Goal: Task Accomplishment & Management: Manage account settings

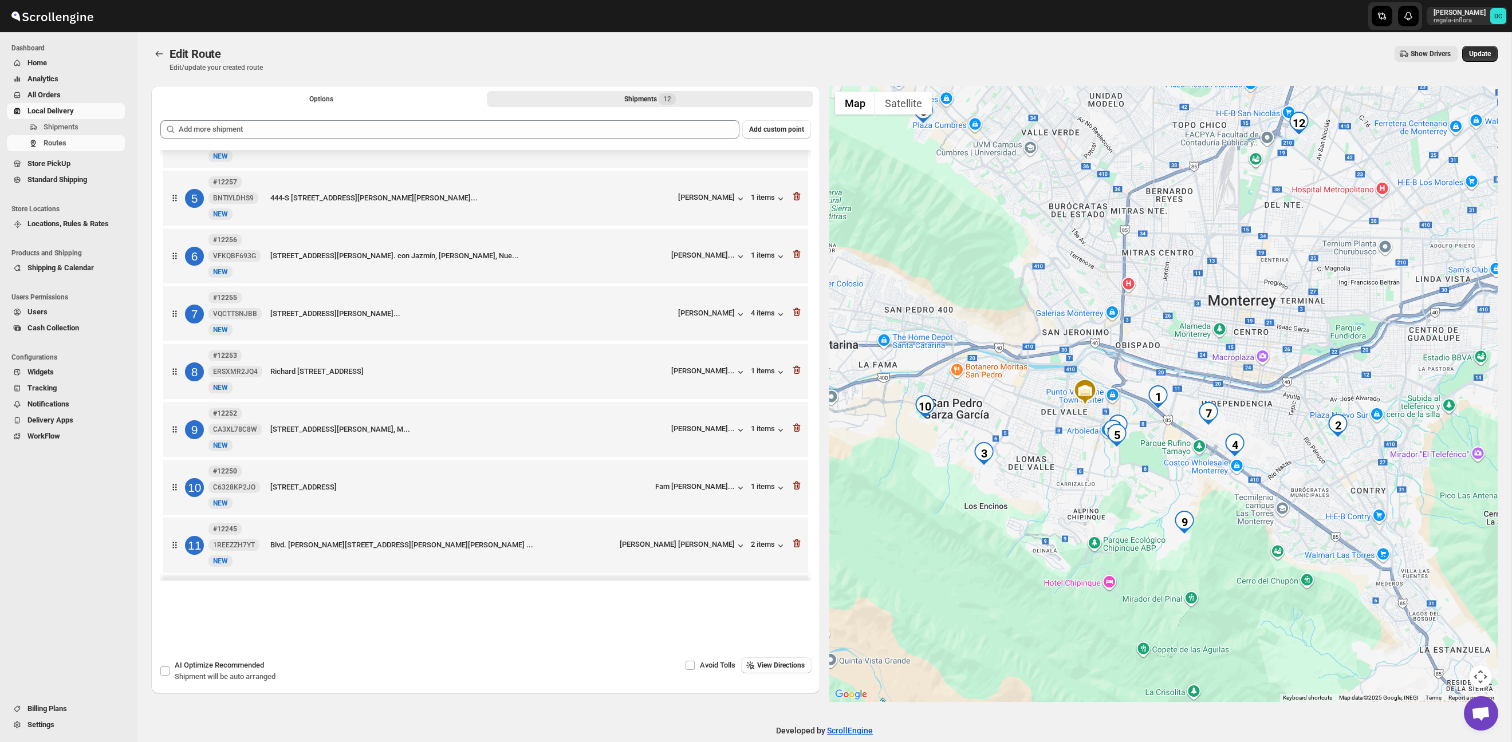
scroll to position [259, 0]
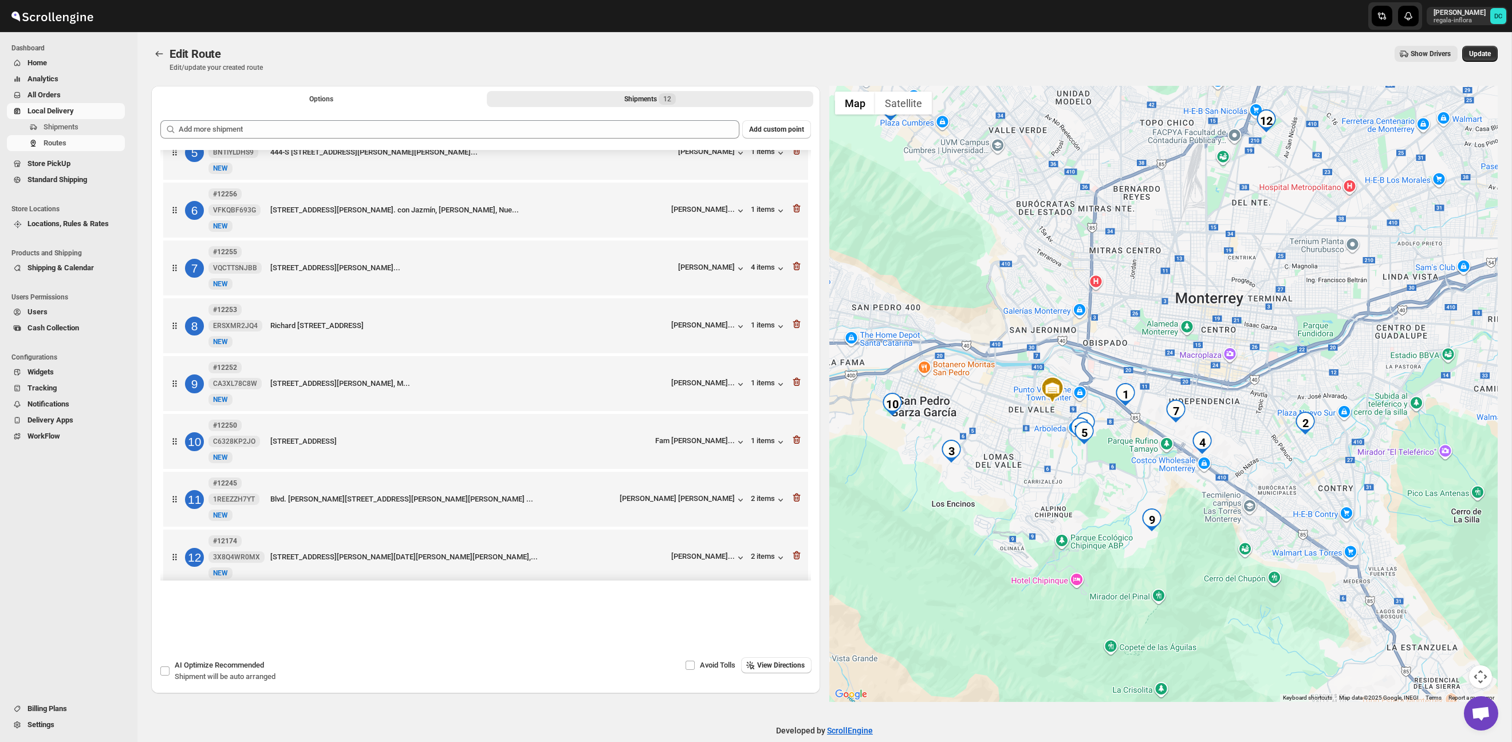
drag, startPoint x: 1297, startPoint y: 459, endPoint x: 1264, endPoint y: 456, distance: 32.8
click at [1263, 456] on div at bounding box center [1163, 394] width 669 height 616
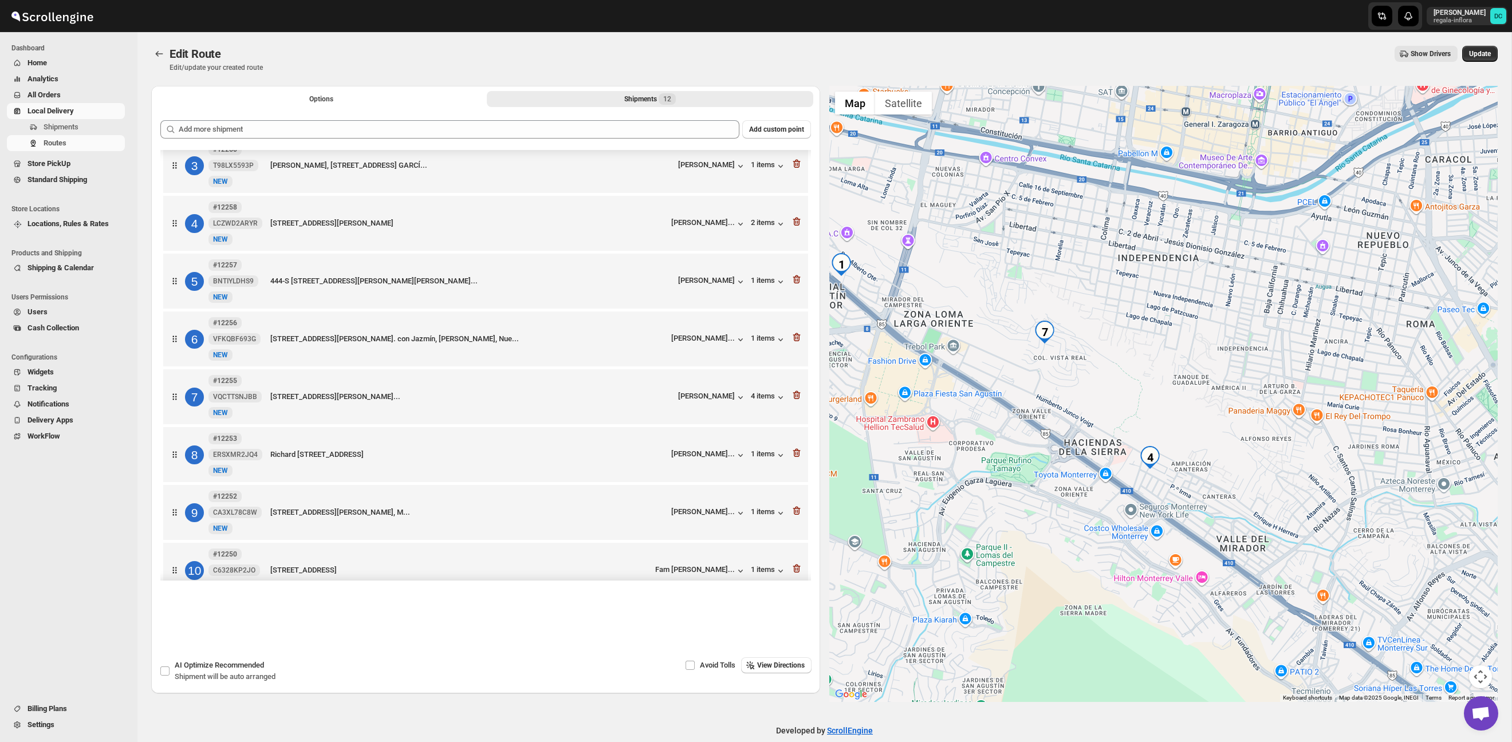
scroll to position [129, 0]
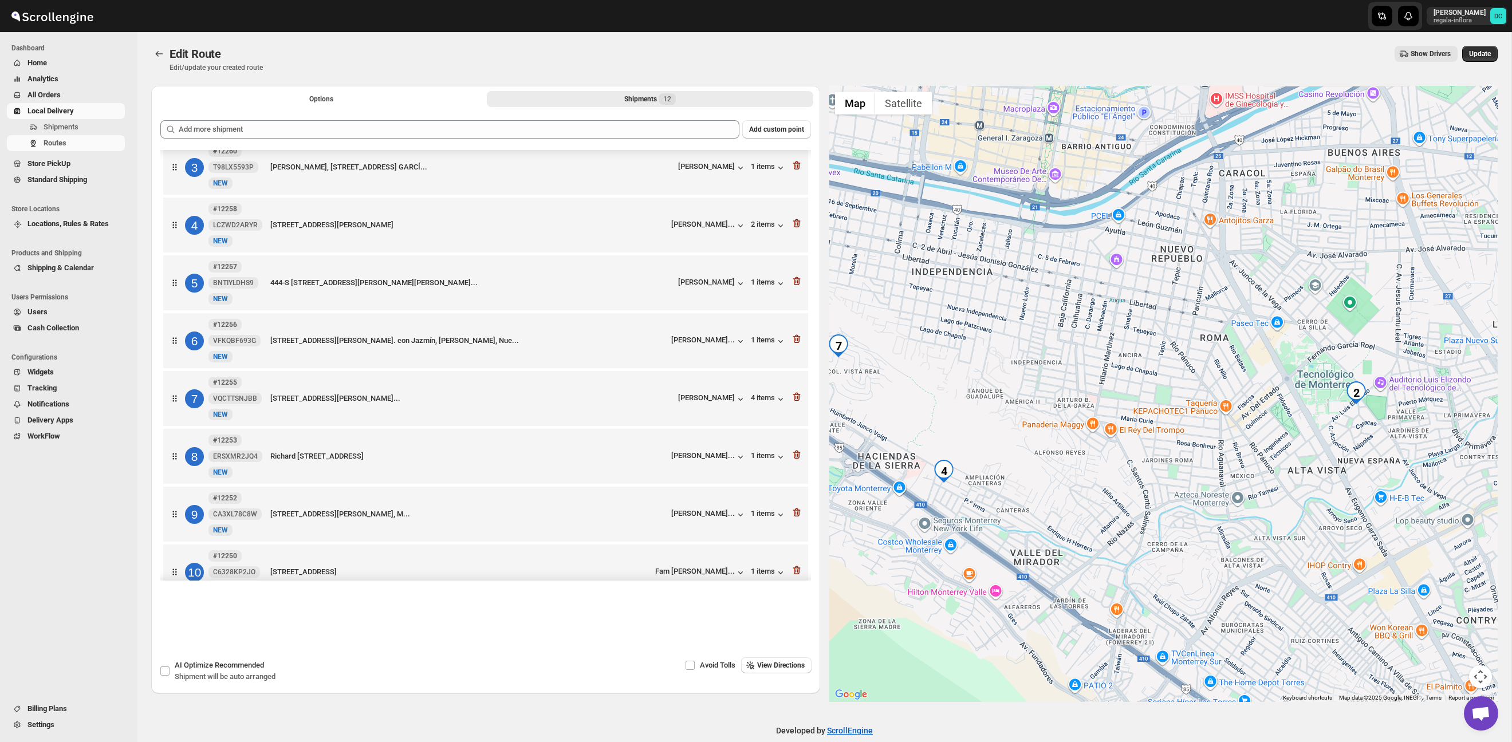
drag, startPoint x: 1397, startPoint y: 374, endPoint x: 1196, endPoint y: 381, distance: 201.2
click at [1189, 388] on div at bounding box center [1163, 394] width 669 height 616
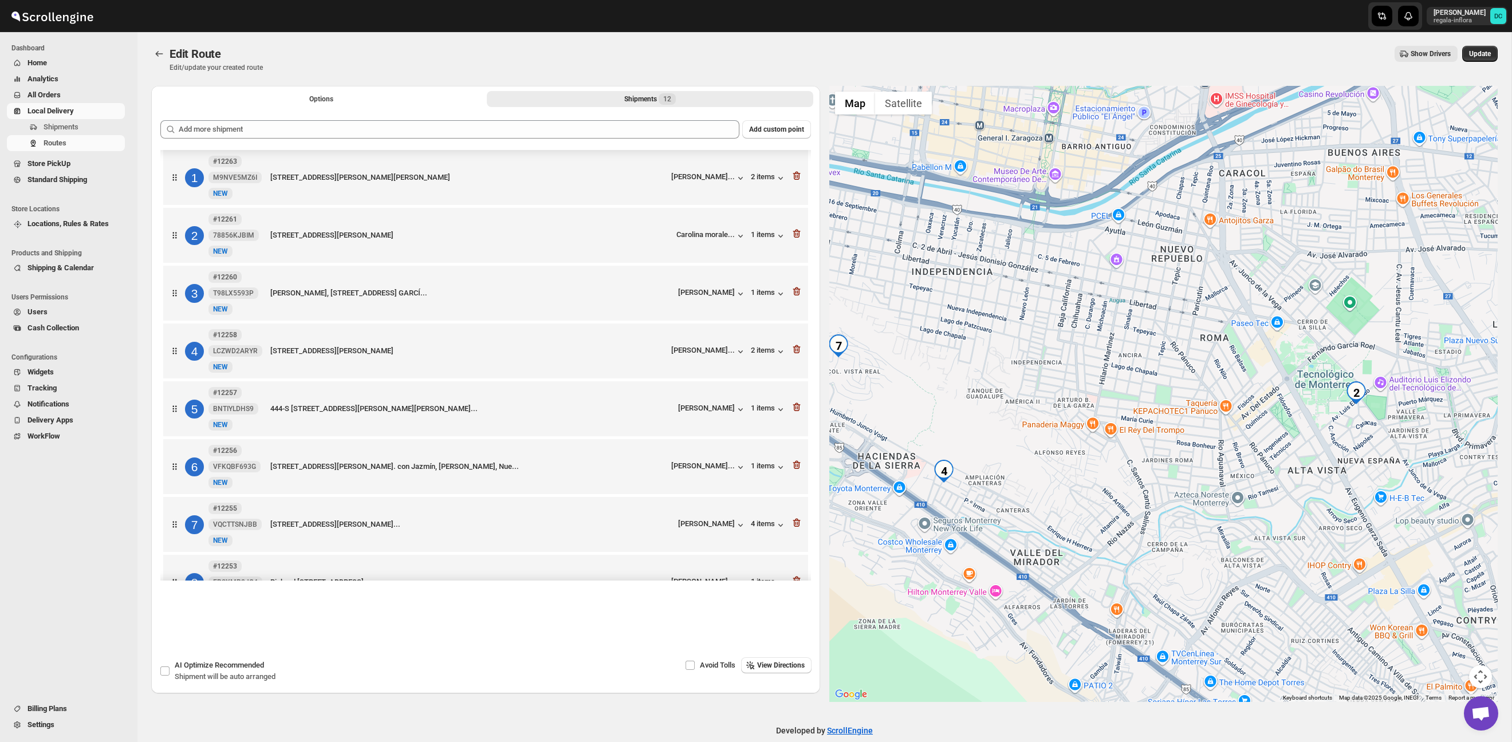
scroll to position [0, 0]
drag, startPoint x: 1147, startPoint y: 380, endPoint x: 1227, endPoint y: 512, distance: 154.2
click at [1247, 543] on div at bounding box center [1163, 394] width 669 height 616
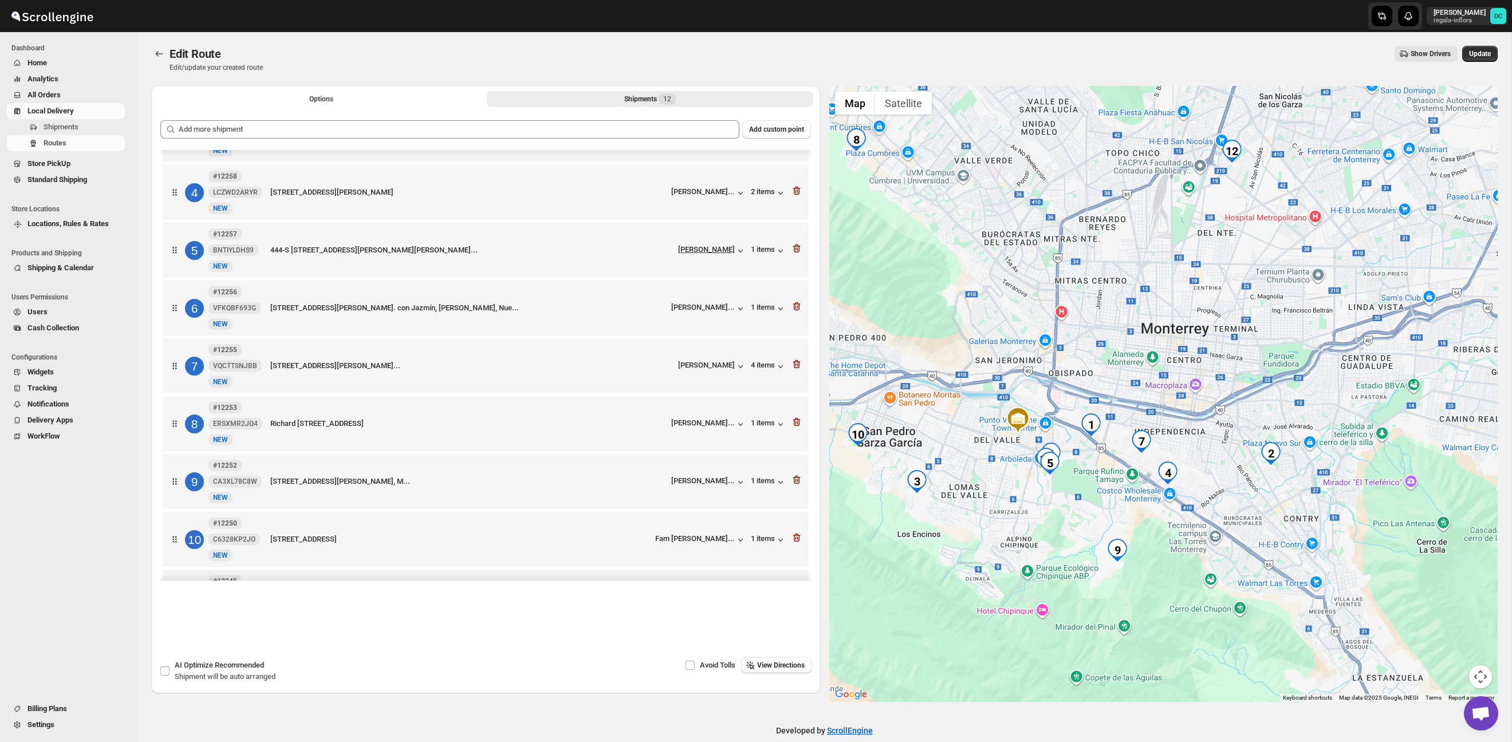
scroll to position [214, 0]
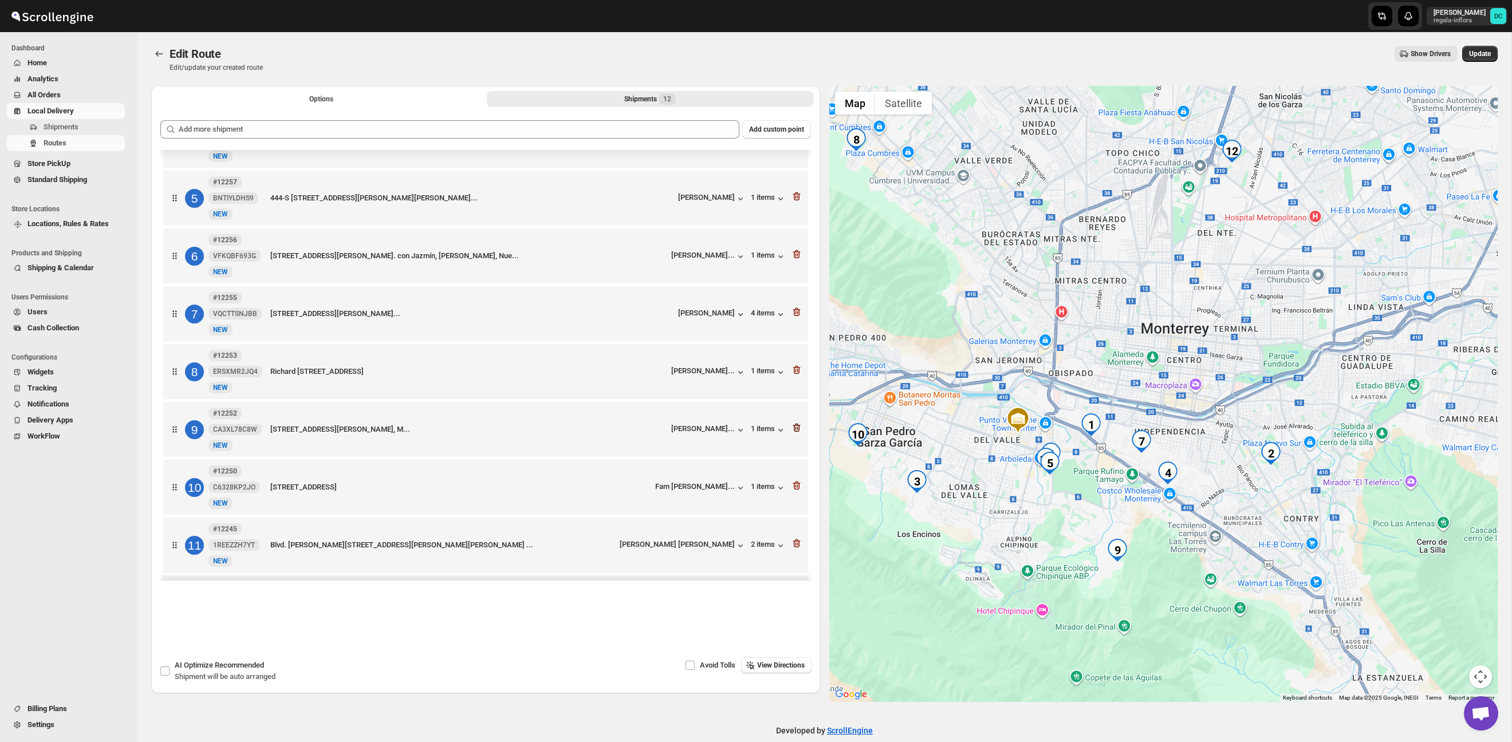
click at [794, 432] on icon "button" at bounding box center [796, 428] width 7 height 9
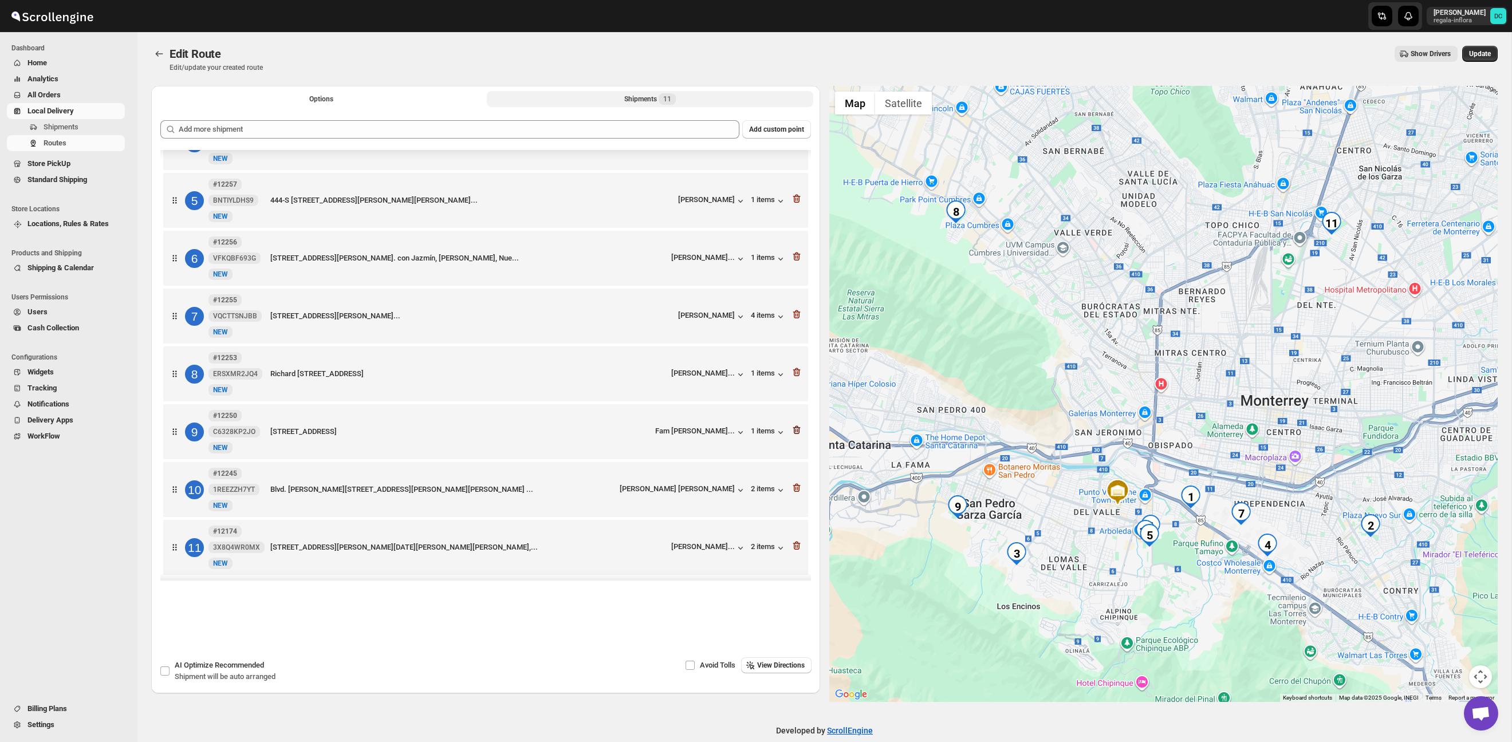
click at [799, 436] on icon "button" at bounding box center [796, 429] width 11 height 11
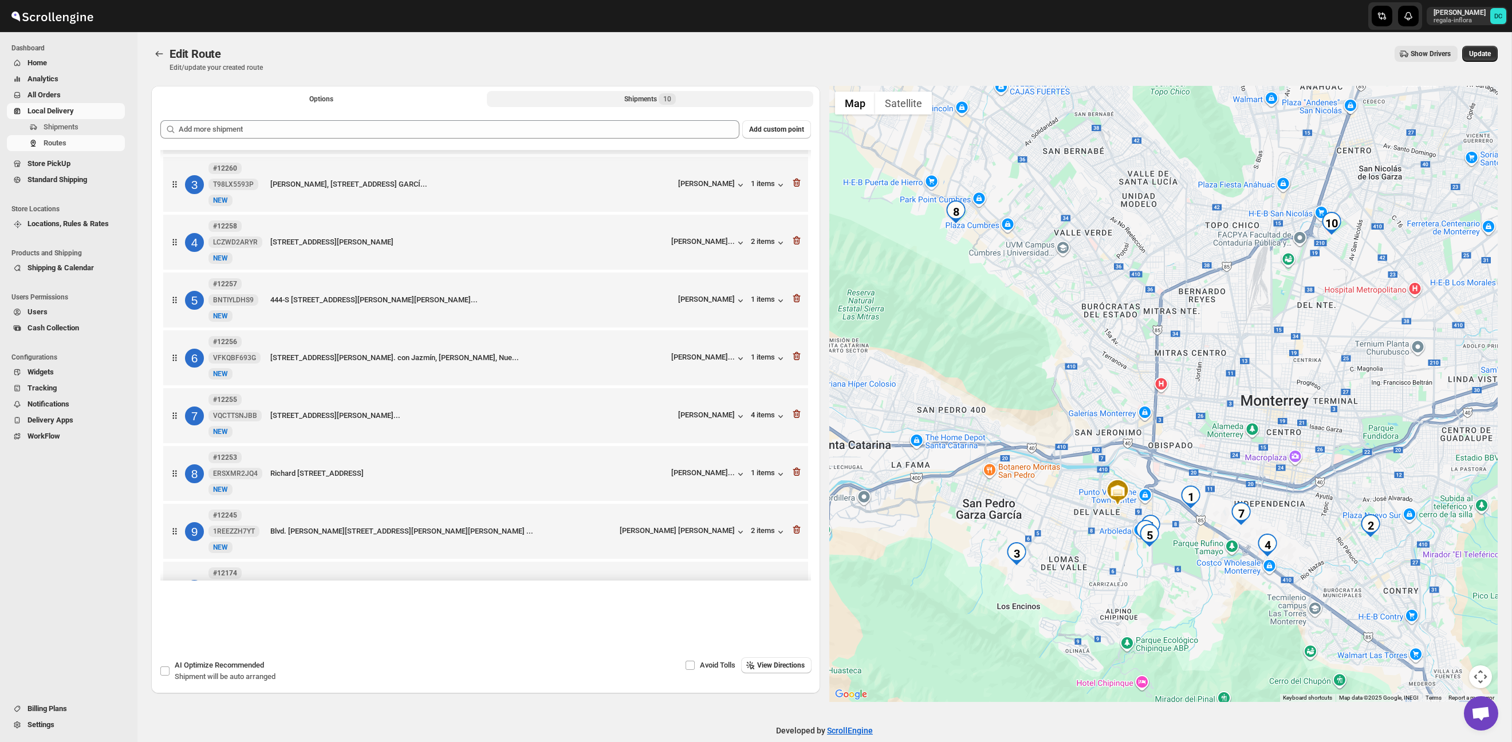
scroll to position [72, 0]
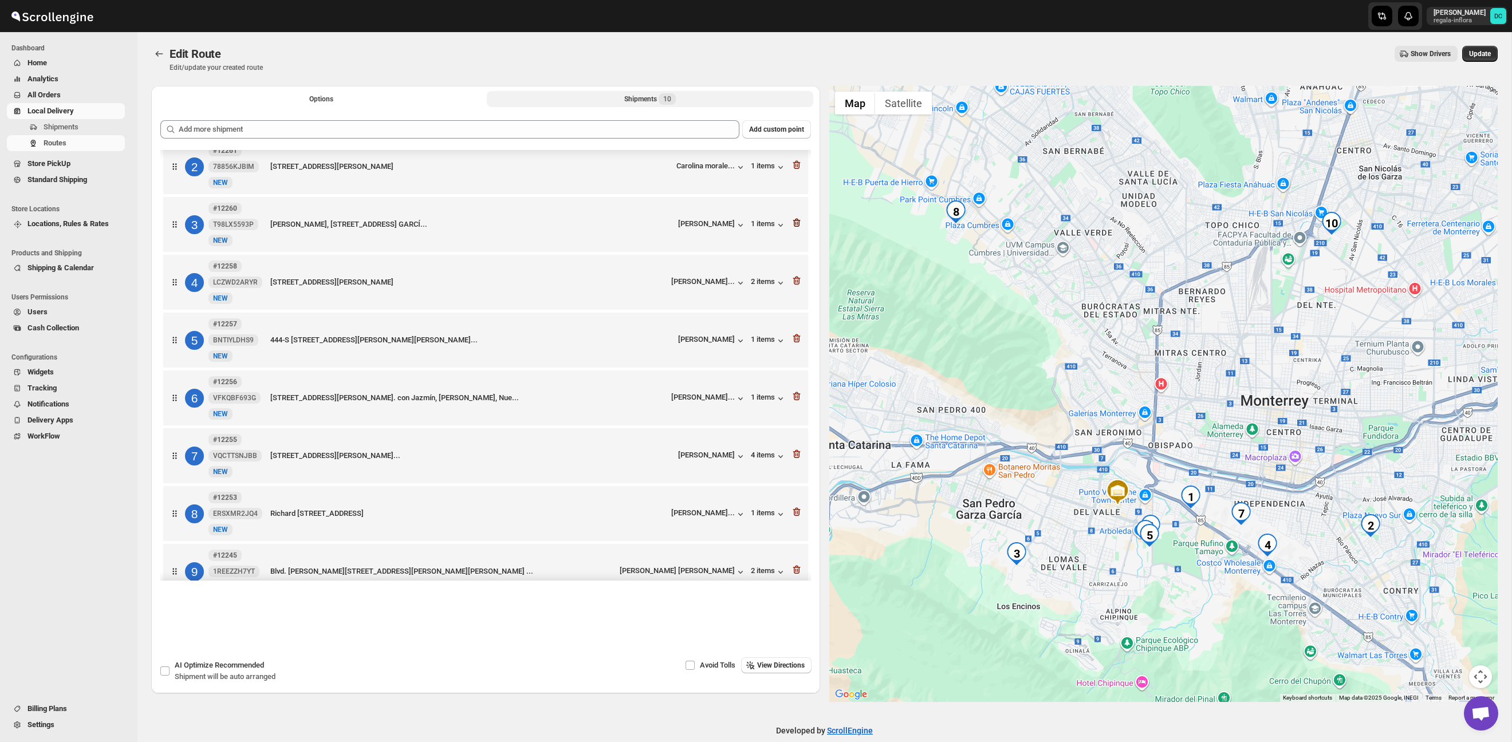
click at [798, 224] on icon "button" at bounding box center [796, 222] width 11 height 11
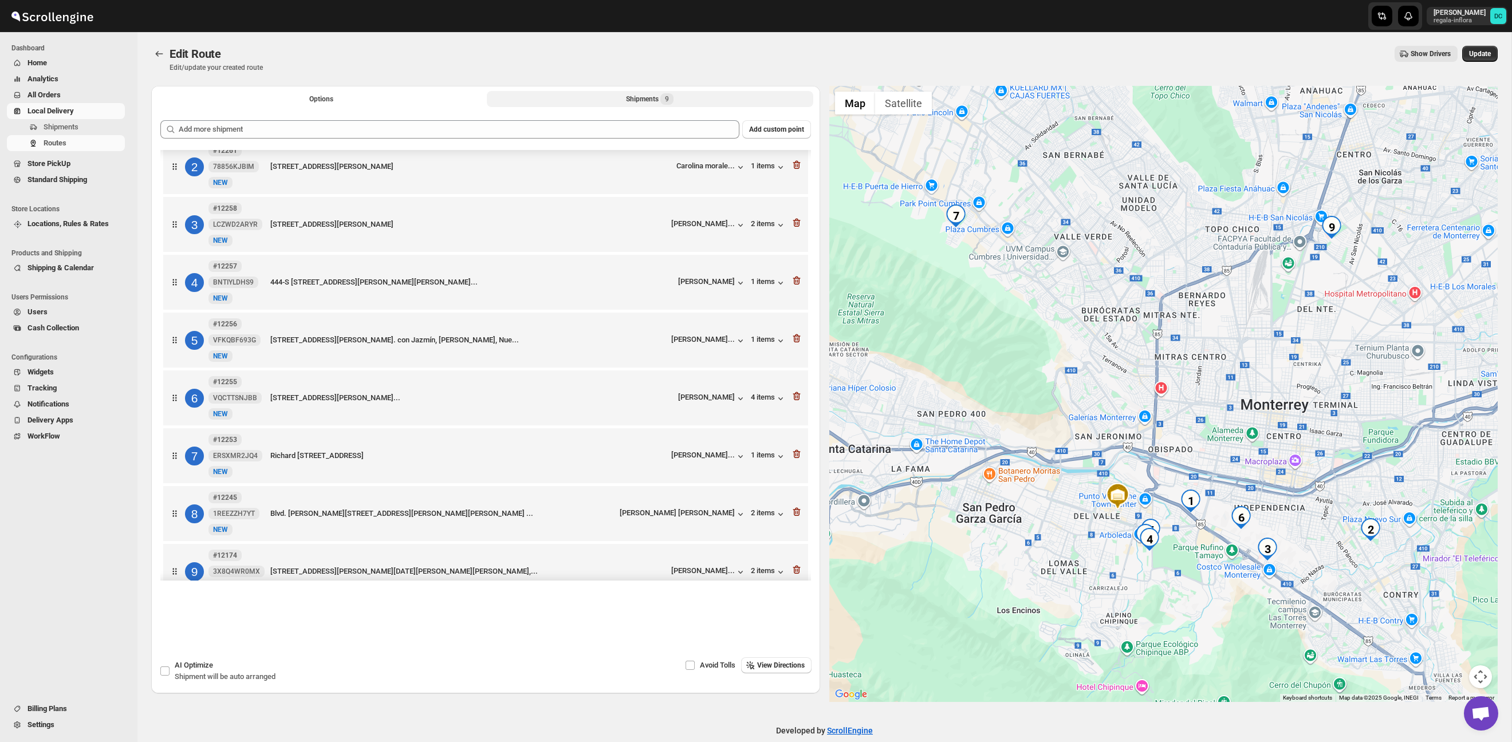
click at [795, 463] on div at bounding box center [796, 455] width 11 height 15
click at [800, 460] on icon "button" at bounding box center [796, 453] width 11 height 11
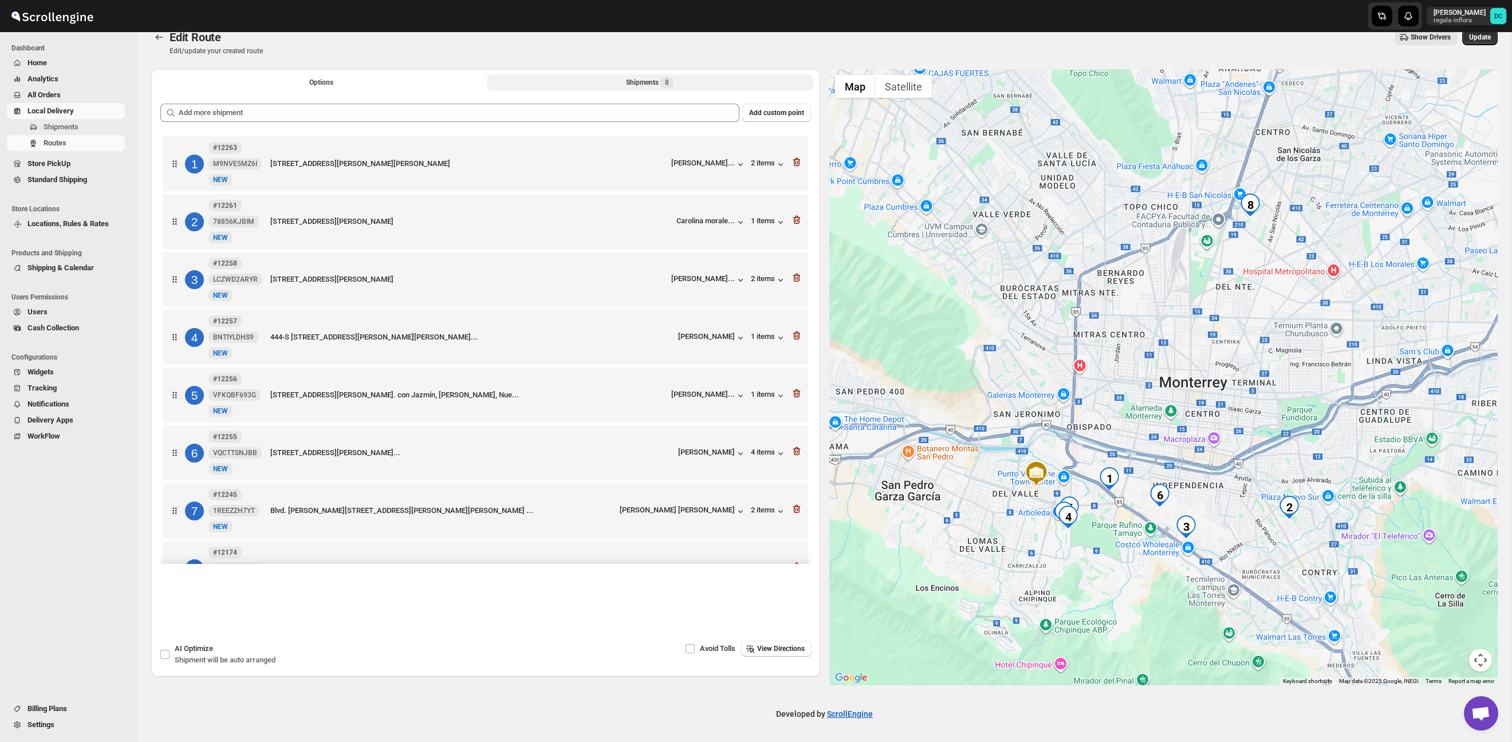
scroll to position [45, 0]
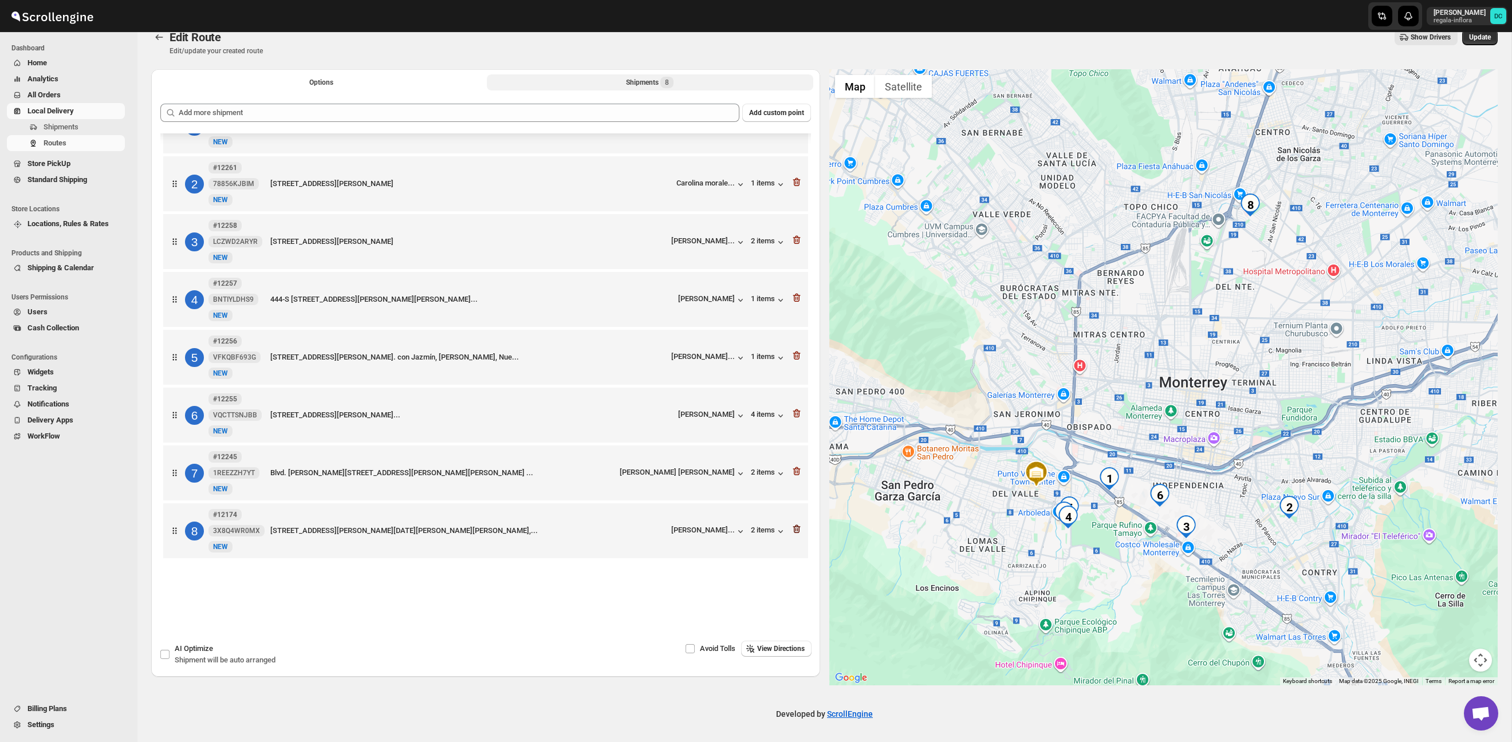
click at [797, 531] on icon "button" at bounding box center [796, 528] width 11 height 11
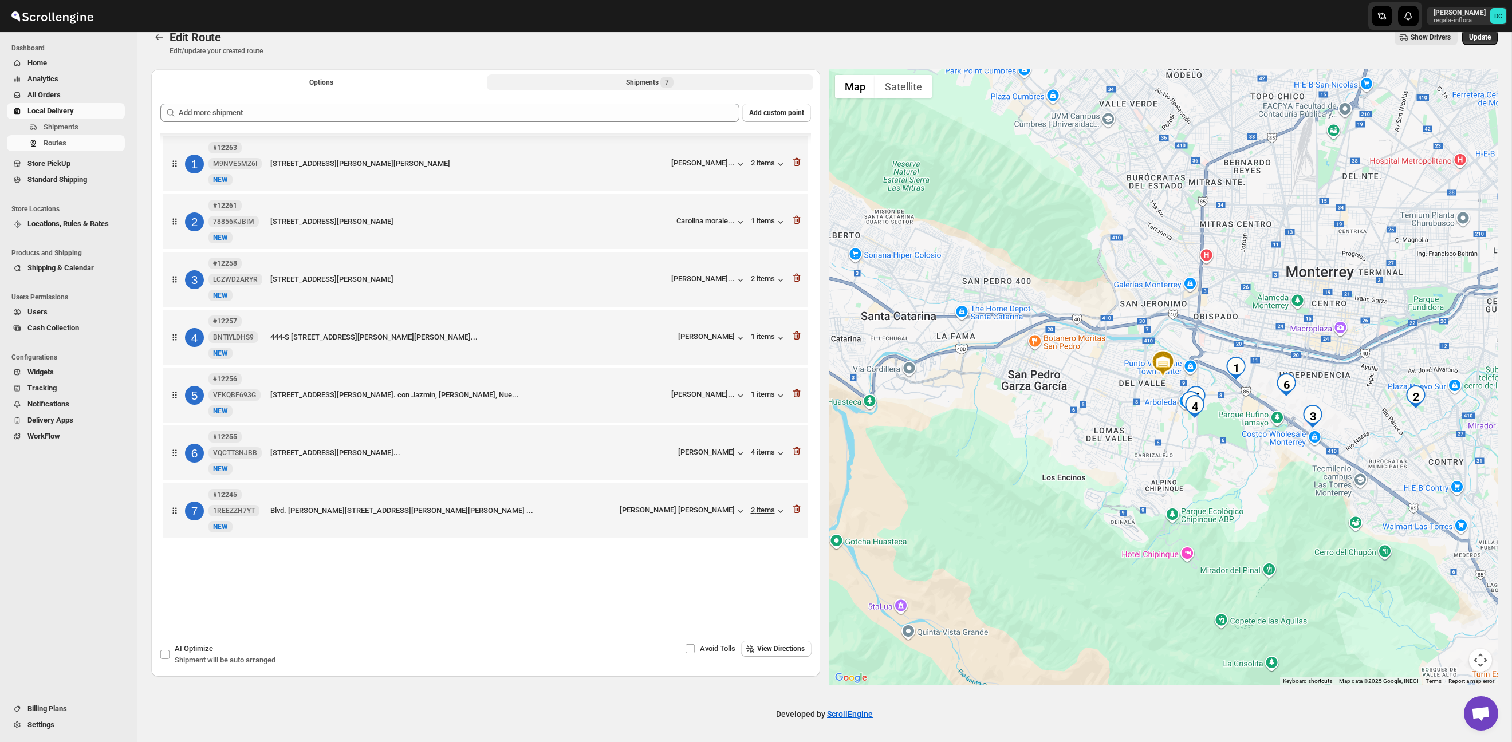
scroll to position [0, 0]
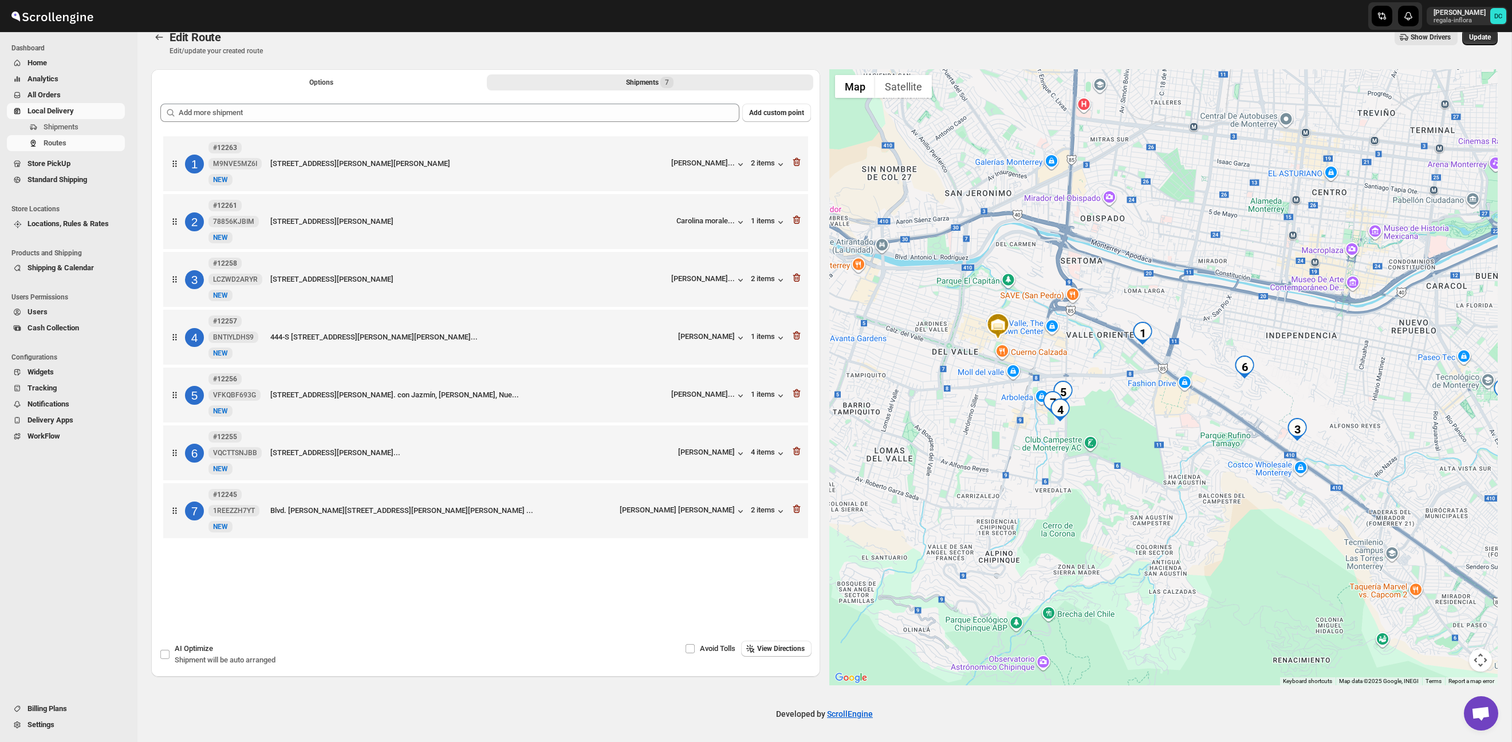
drag, startPoint x: 968, startPoint y: 427, endPoint x: 1055, endPoint y: 440, distance: 88.6
click at [1055, 440] on div at bounding box center [1163, 377] width 669 height 616
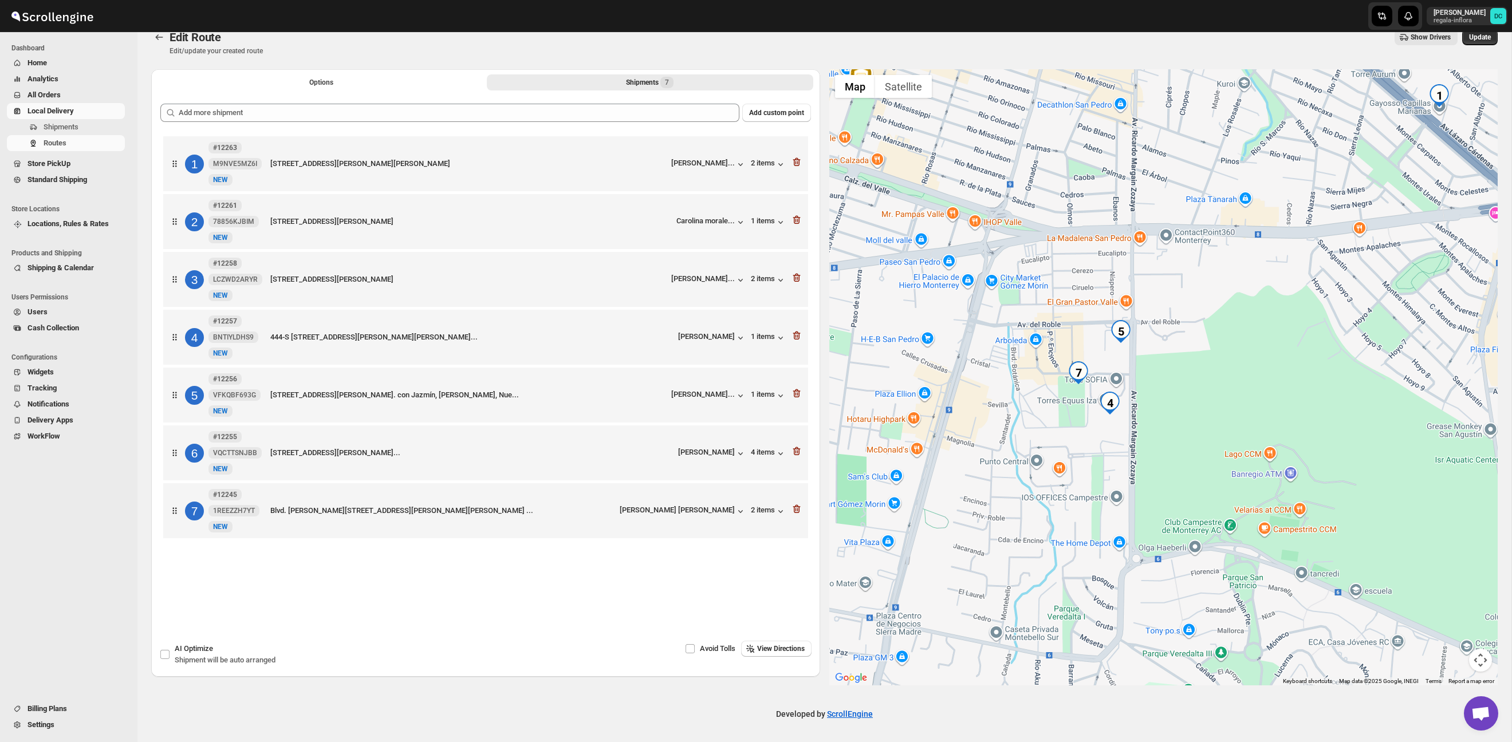
drag, startPoint x: 1041, startPoint y: 368, endPoint x: 1058, endPoint y: 400, distance: 36.2
click at [1058, 400] on div at bounding box center [1163, 377] width 669 height 616
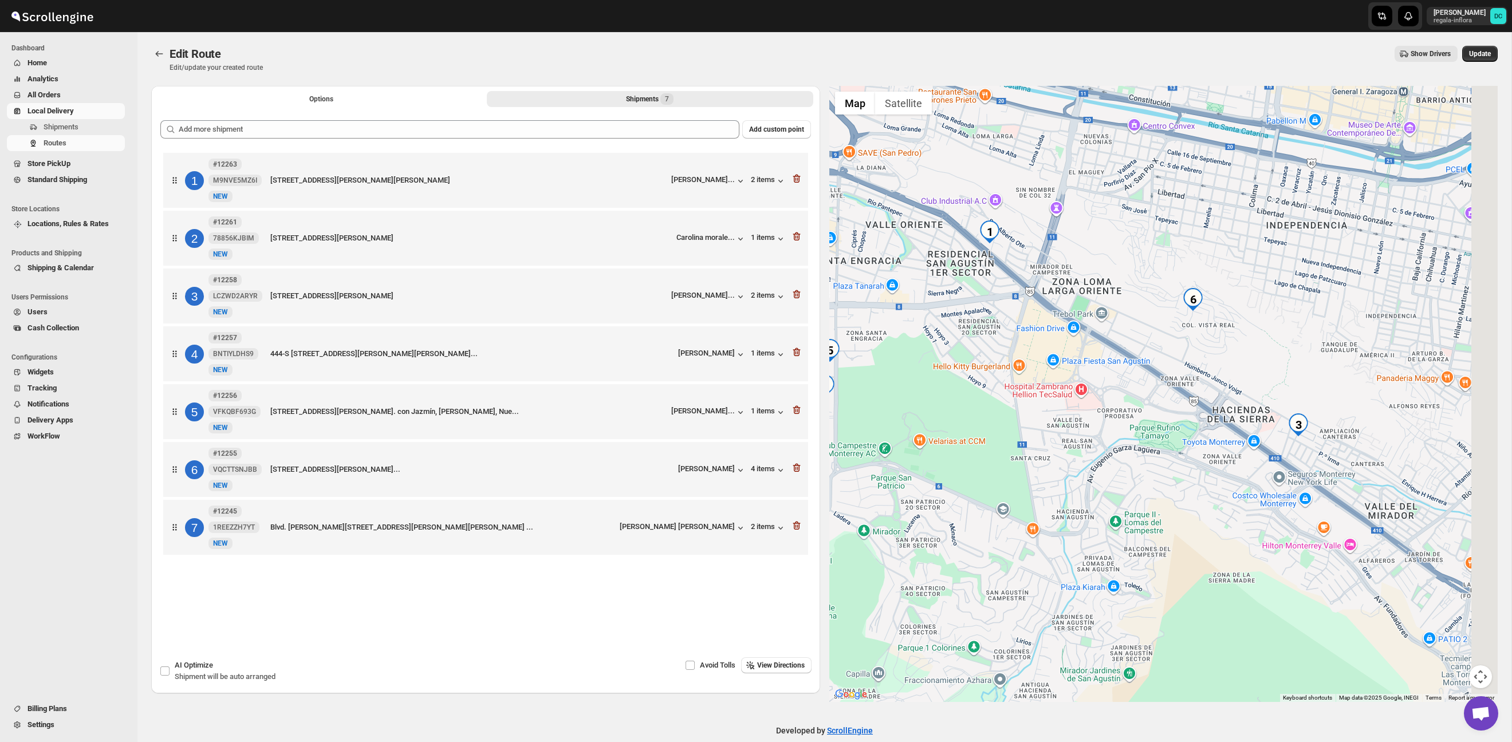
drag, startPoint x: 1458, startPoint y: 495, endPoint x: 1254, endPoint y: 444, distance: 210.0
click at [1254, 444] on div at bounding box center [1163, 394] width 669 height 616
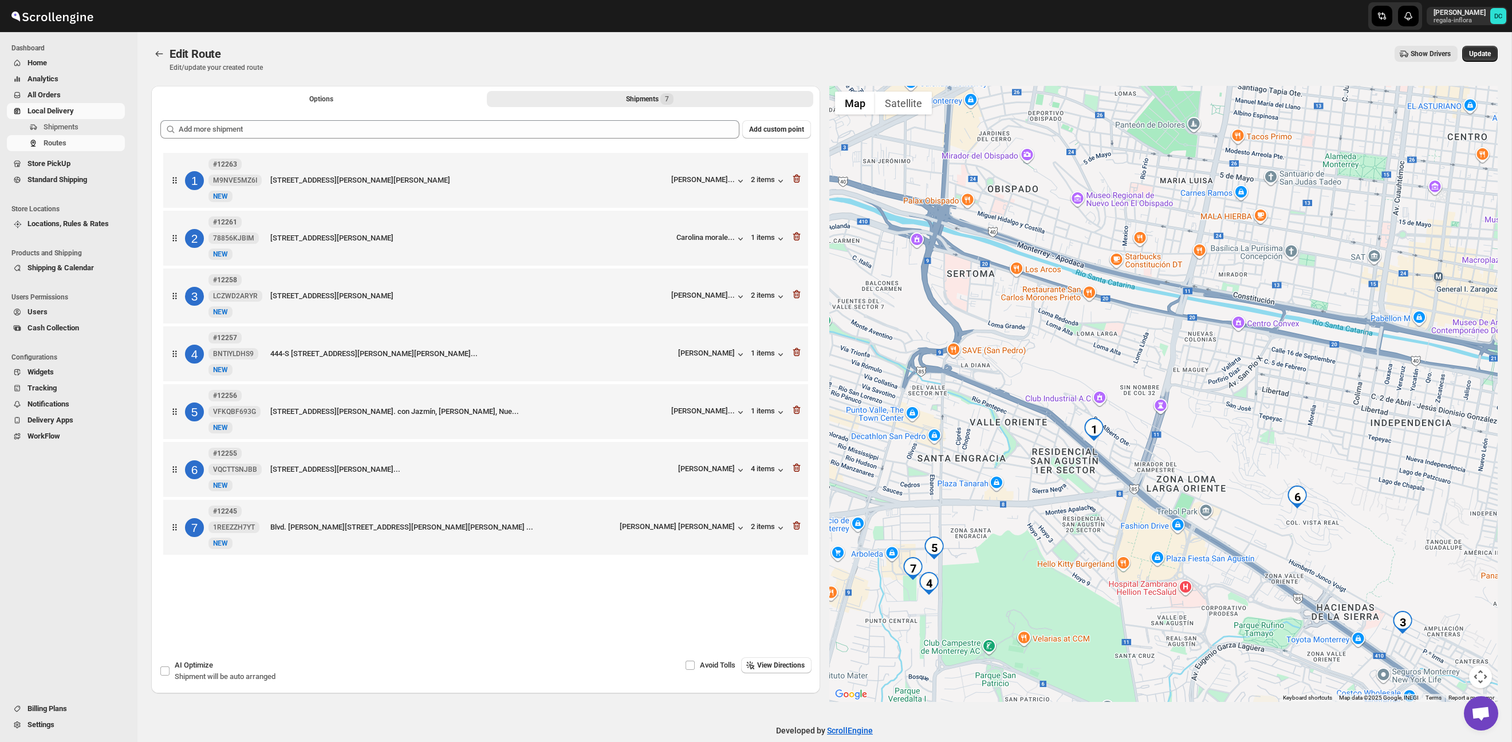
drag, startPoint x: 1163, startPoint y: 580, endPoint x: 1169, endPoint y: 416, distance: 163.9
click at [1169, 416] on div at bounding box center [1163, 394] width 669 height 616
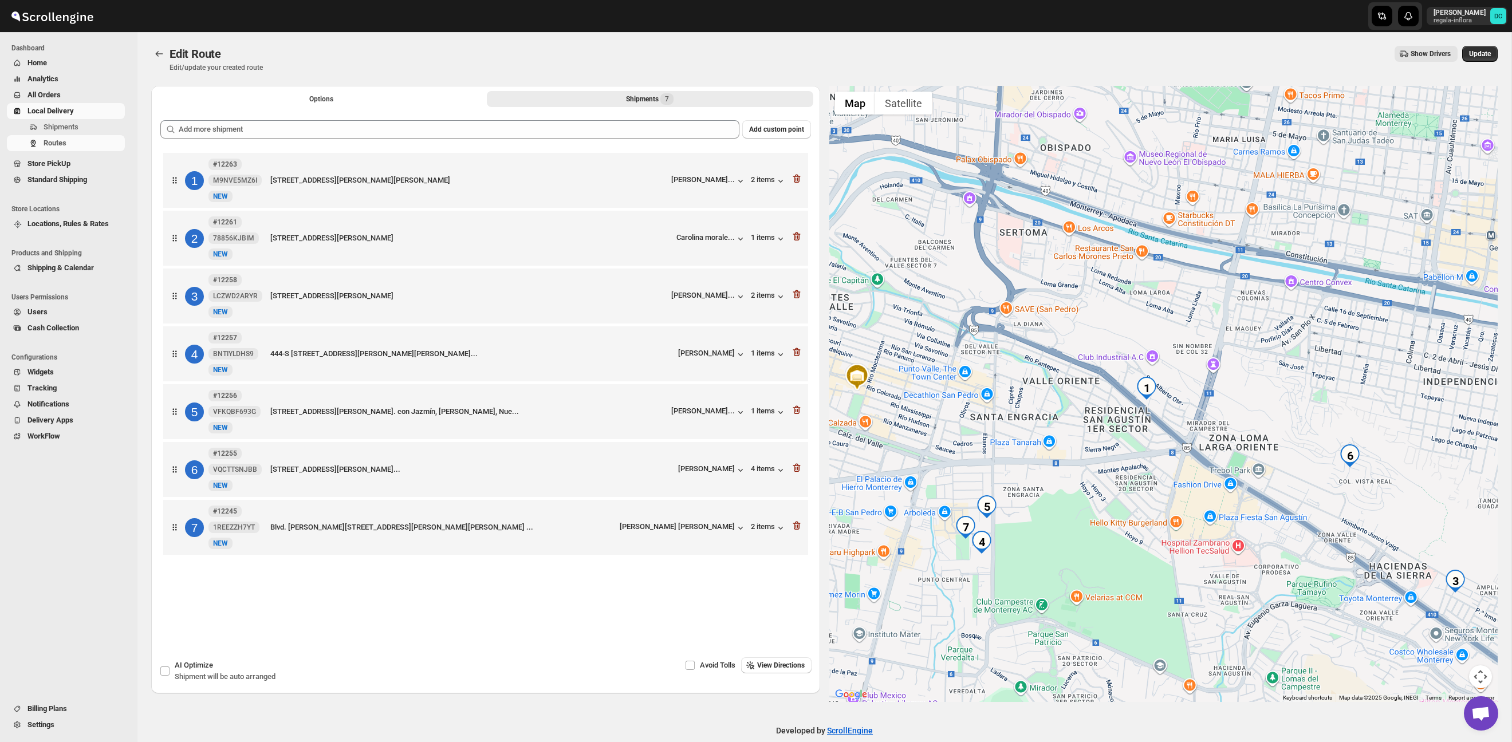
drag, startPoint x: 1147, startPoint y: 449, endPoint x: 1199, endPoint y: 413, distance: 63.5
click at [1199, 413] on div at bounding box center [1163, 394] width 669 height 616
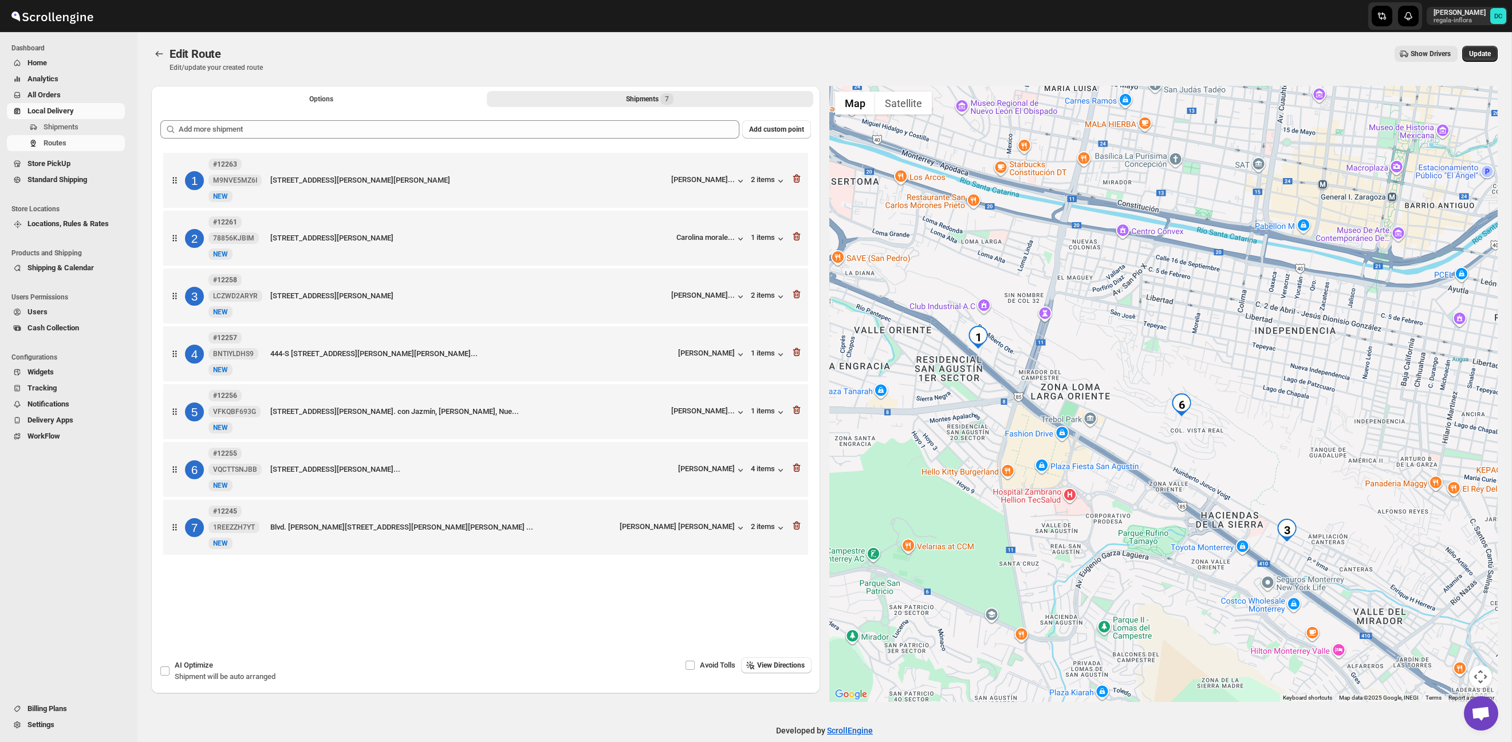
drag, startPoint x: 1304, startPoint y: 440, endPoint x: 1272, endPoint y: 433, distance: 32.9
click at [1272, 433] on div at bounding box center [1163, 394] width 669 height 616
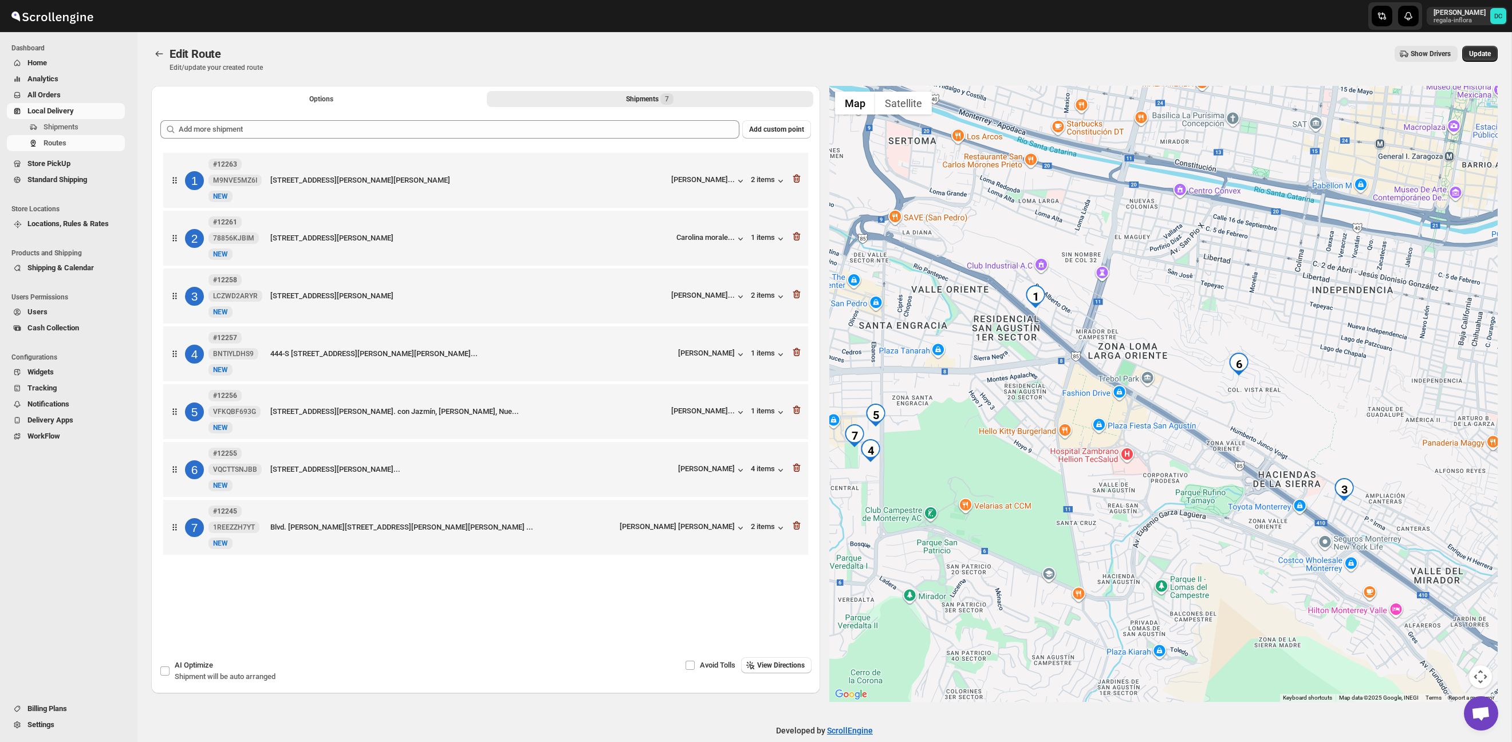
drag, startPoint x: 1244, startPoint y: 463, endPoint x: 1303, endPoint y: 422, distance: 72.4
click at [1303, 422] on div at bounding box center [1163, 394] width 669 height 616
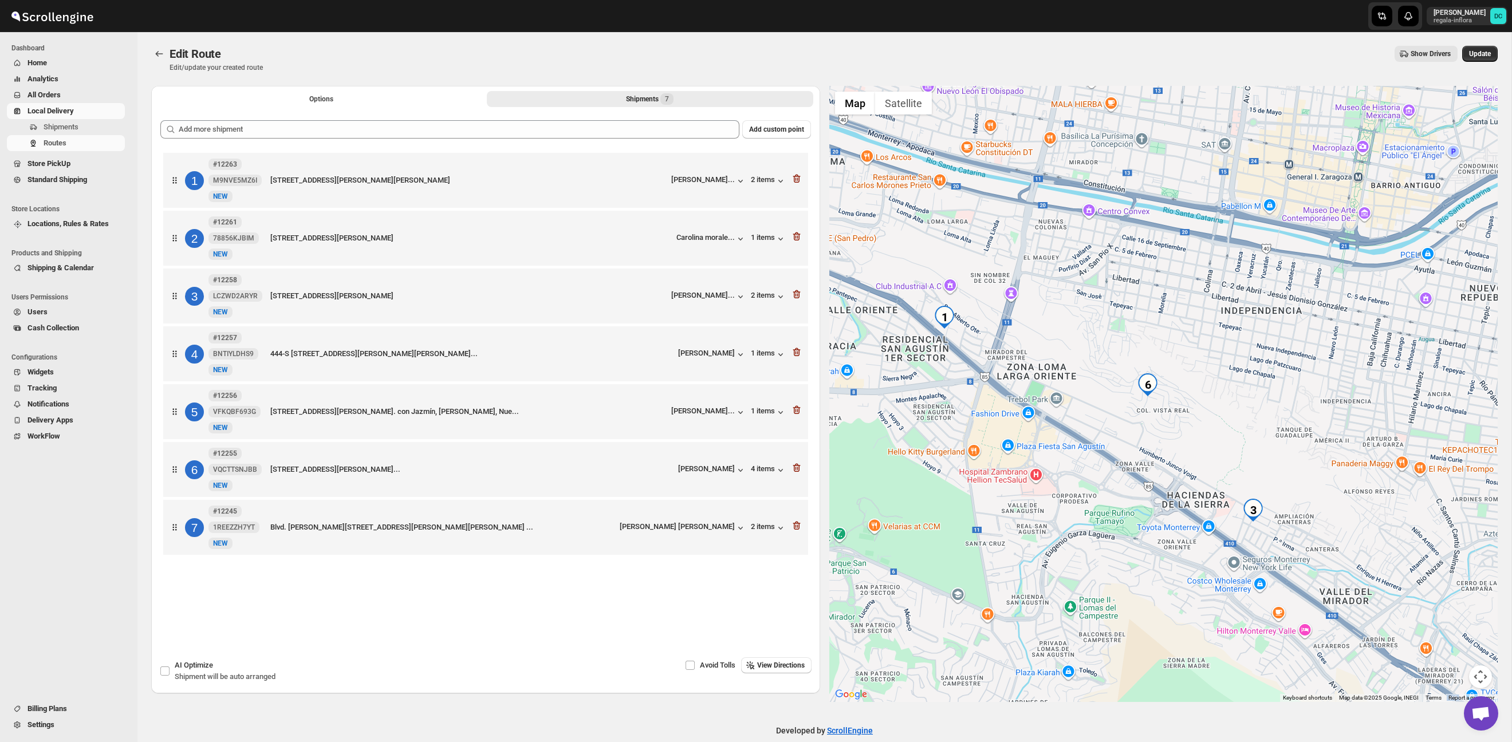
drag, startPoint x: 1317, startPoint y: 401, endPoint x: 1189, endPoint y: 427, distance: 129.7
click at [1189, 427] on div at bounding box center [1163, 394] width 669 height 616
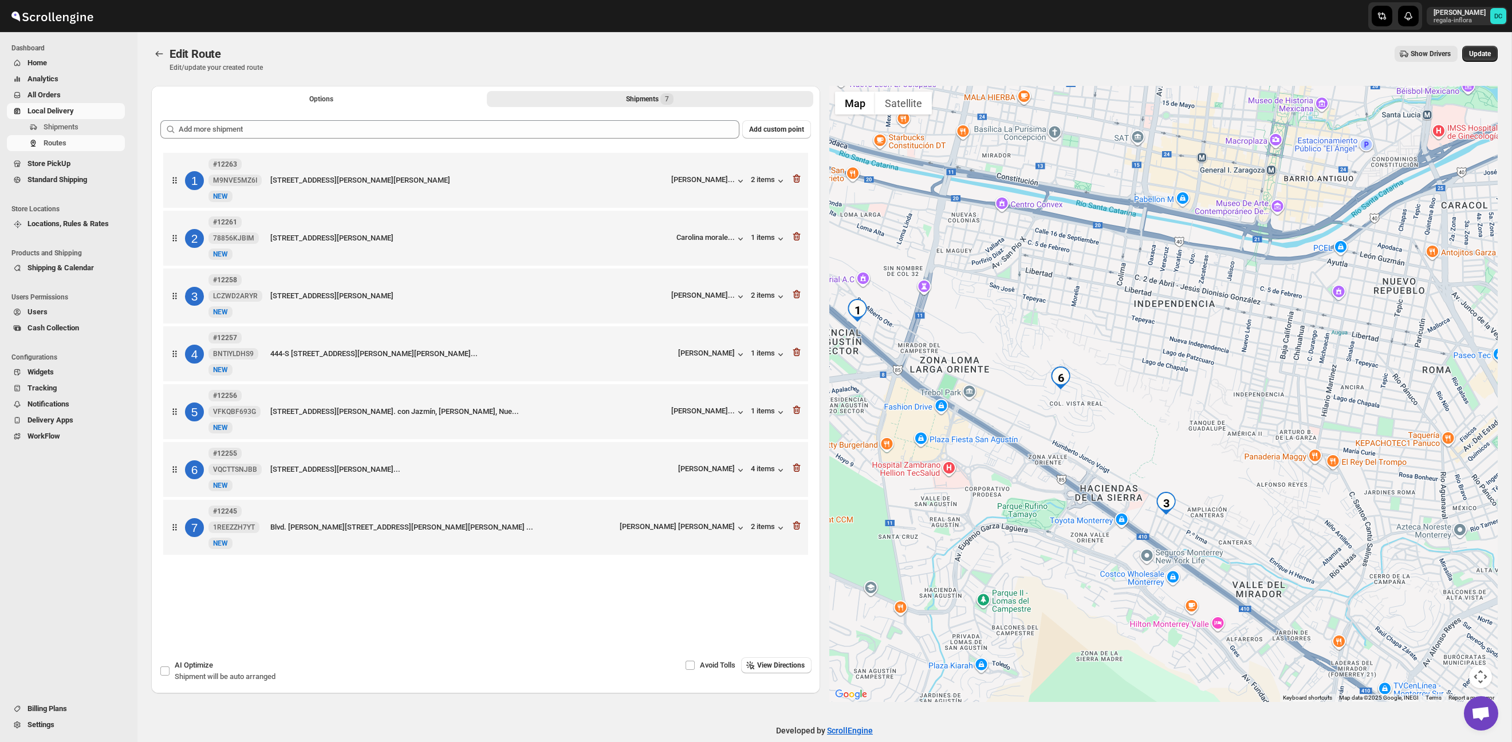
drag, startPoint x: 1284, startPoint y: 467, endPoint x: 1242, endPoint y: 442, distance: 49.1
click at [1242, 442] on div at bounding box center [1163, 394] width 669 height 616
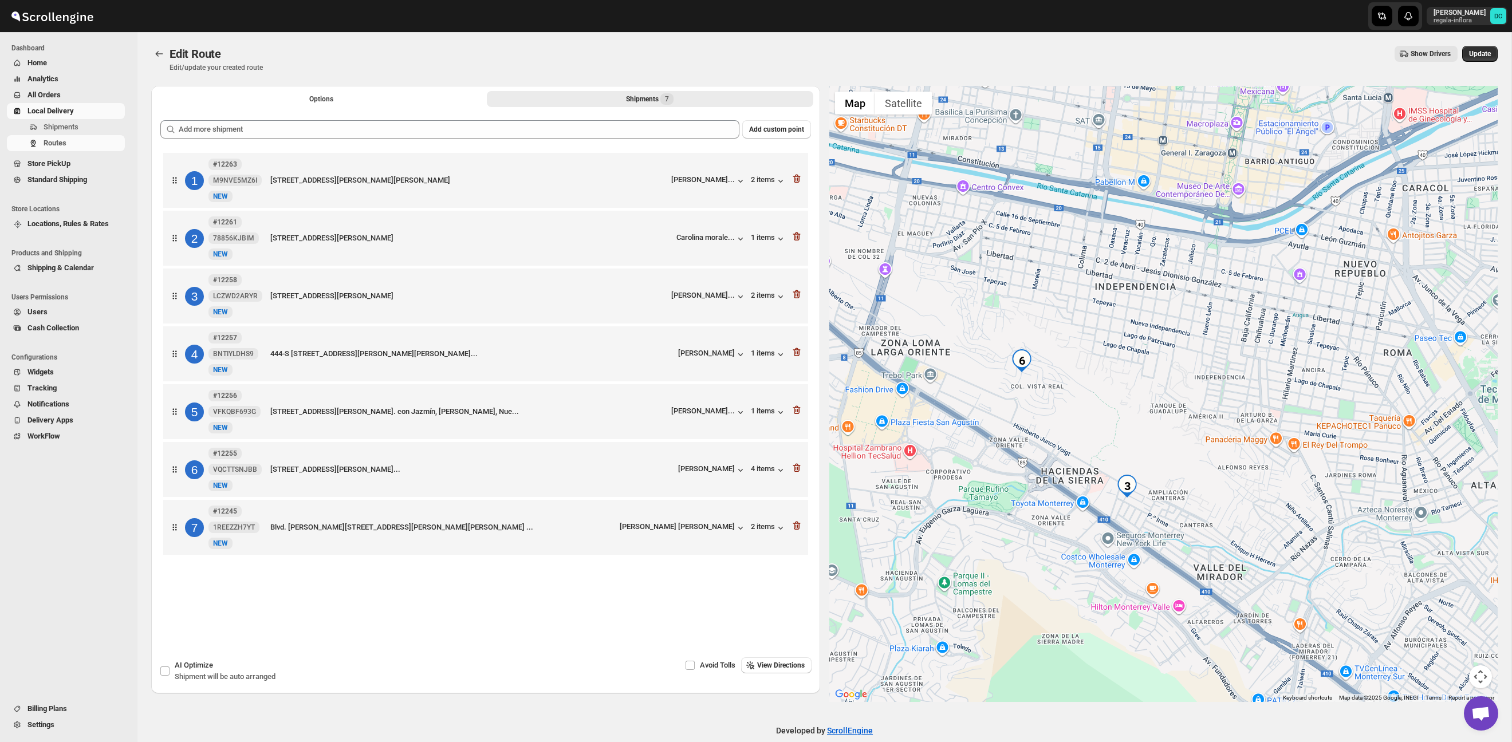
drag, startPoint x: 1214, startPoint y: 452, endPoint x: 1185, endPoint y: 446, distance: 29.3
click at [1185, 446] on div at bounding box center [1163, 394] width 669 height 616
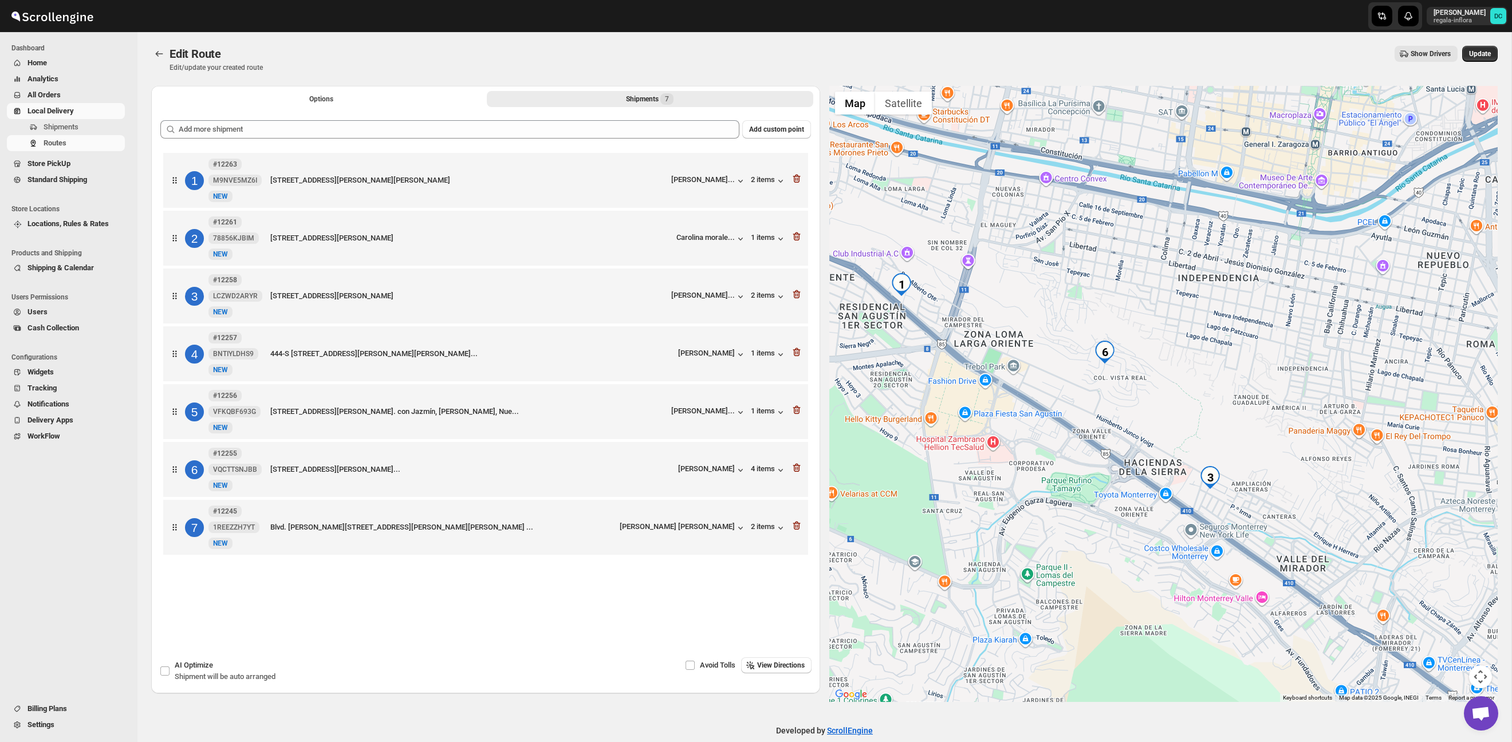
drag, startPoint x: 1145, startPoint y: 446, endPoint x: 1230, endPoint y: 437, distance: 85.3
click at [1230, 437] on div at bounding box center [1163, 394] width 669 height 616
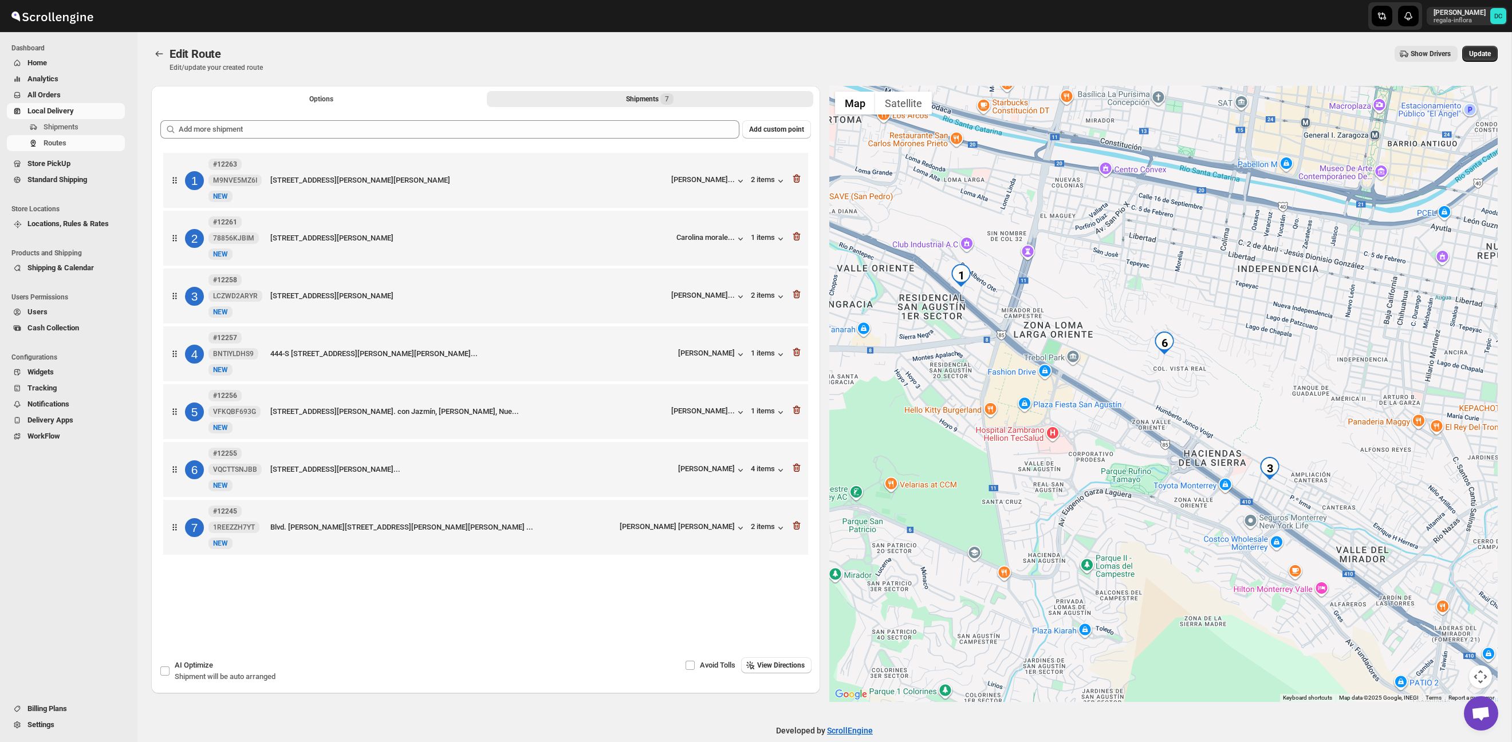
drag, startPoint x: 1255, startPoint y: 410, endPoint x: 1385, endPoint y: 400, distance: 130.4
click at [1386, 400] on div at bounding box center [1163, 394] width 669 height 616
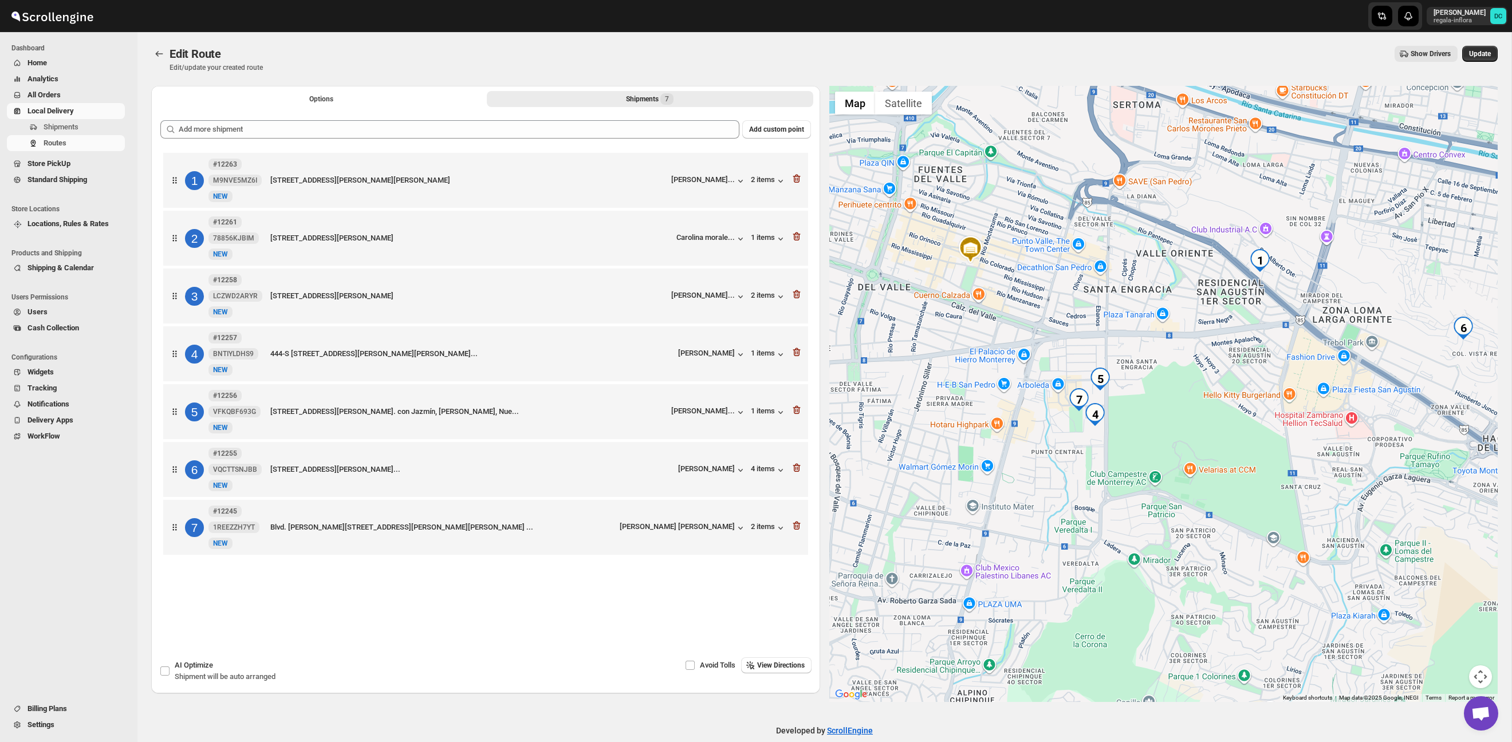
drag, startPoint x: 1001, startPoint y: 448, endPoint x: 1162, endPoint y: 443, distance: 161.0
click at [1162, 443] on div at bounding box center [1163, 394] width 669 height 616
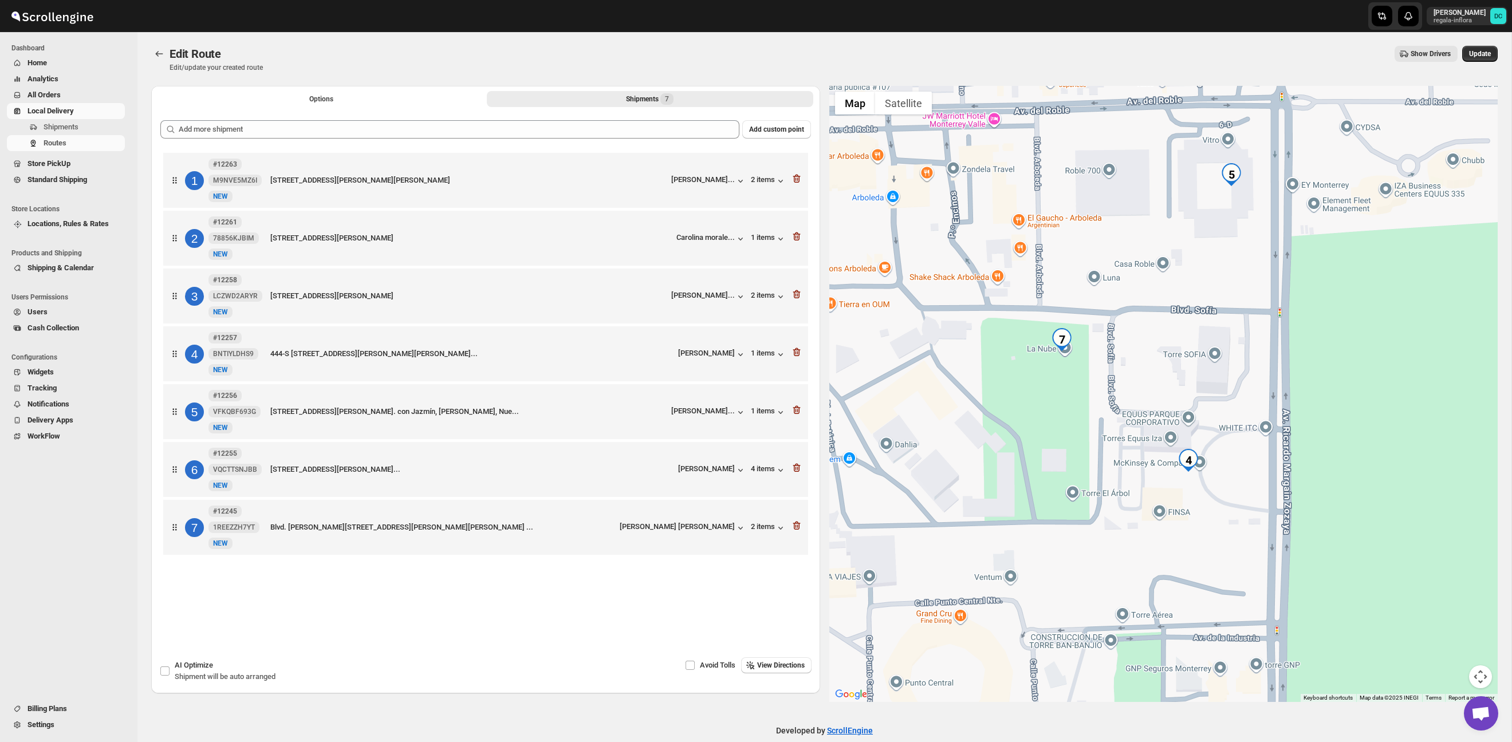
drag, startPoint x: 1015, startPoint y: 375, endPoint x: 1126, endPoint y: 397, distance: 113.9
click at [1126, 397] on div at bounding box center [1163, 394] width 669 height 616
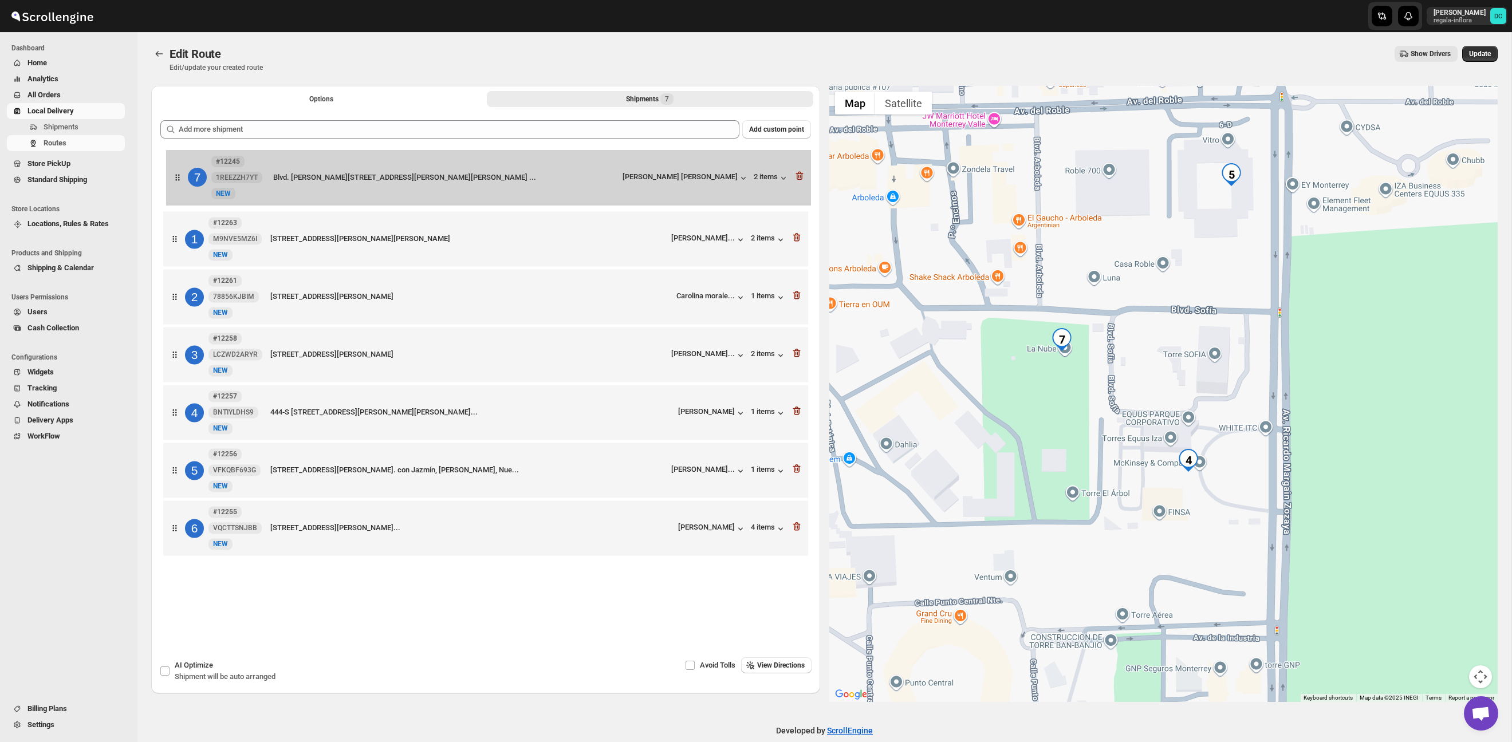
drag, startPoint x: 170, startPoint y: 537, endPoint x: 175, endPoint y: 174, distance: 363.7
click at [175, 174] on div "1 #12263 M9NVE5MZ6I New NEW [STREET_ADDRESS][PERSON_NAME][PERSON_NAME] [PERSON_…" at bounding box center [485, 355] width 651 height 411
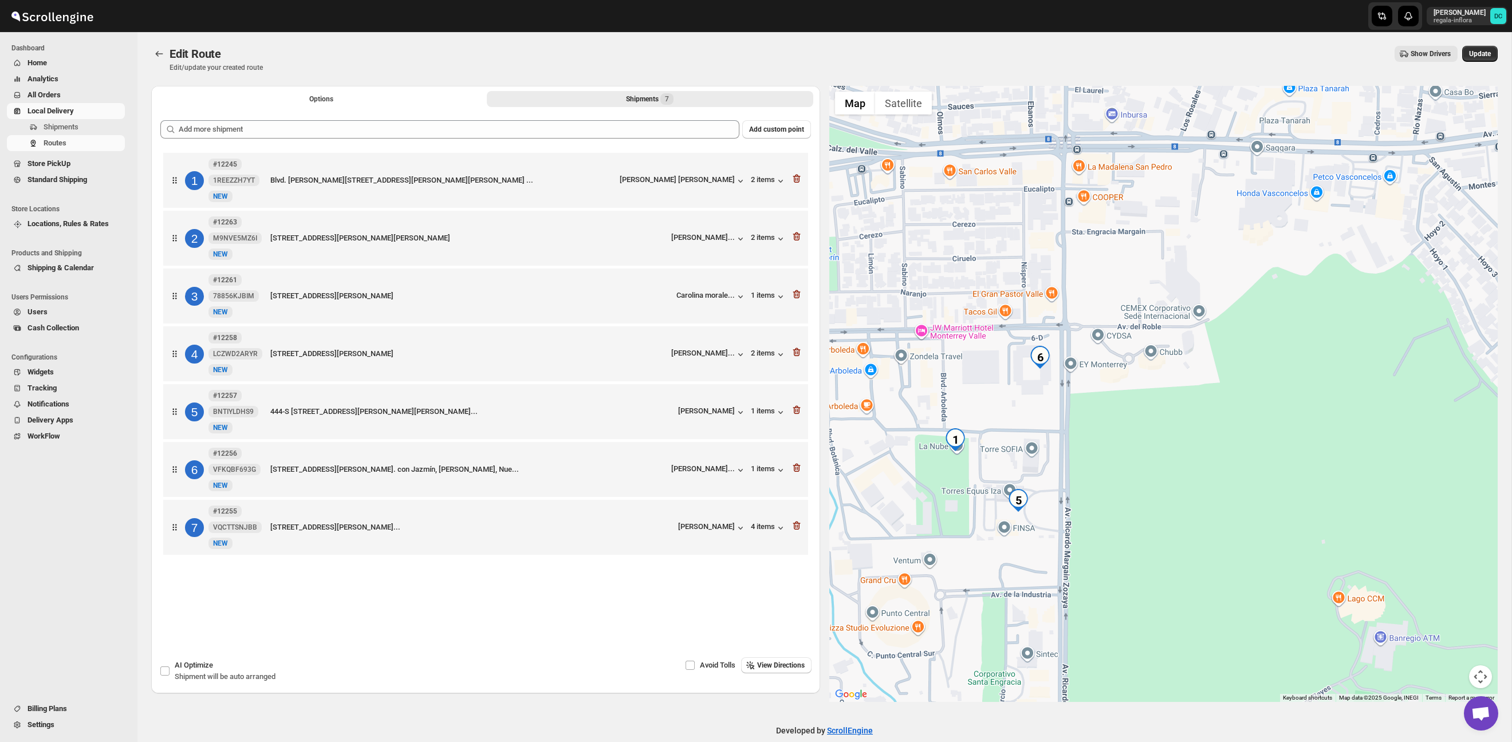
drag, startPoint x: 998, startPoint y: 453, endPoint x: 1045, endPoint y: 441, distance: 48.5
click at [1045, 441] on div at bounding box center [1163, 394] width 669 height 616
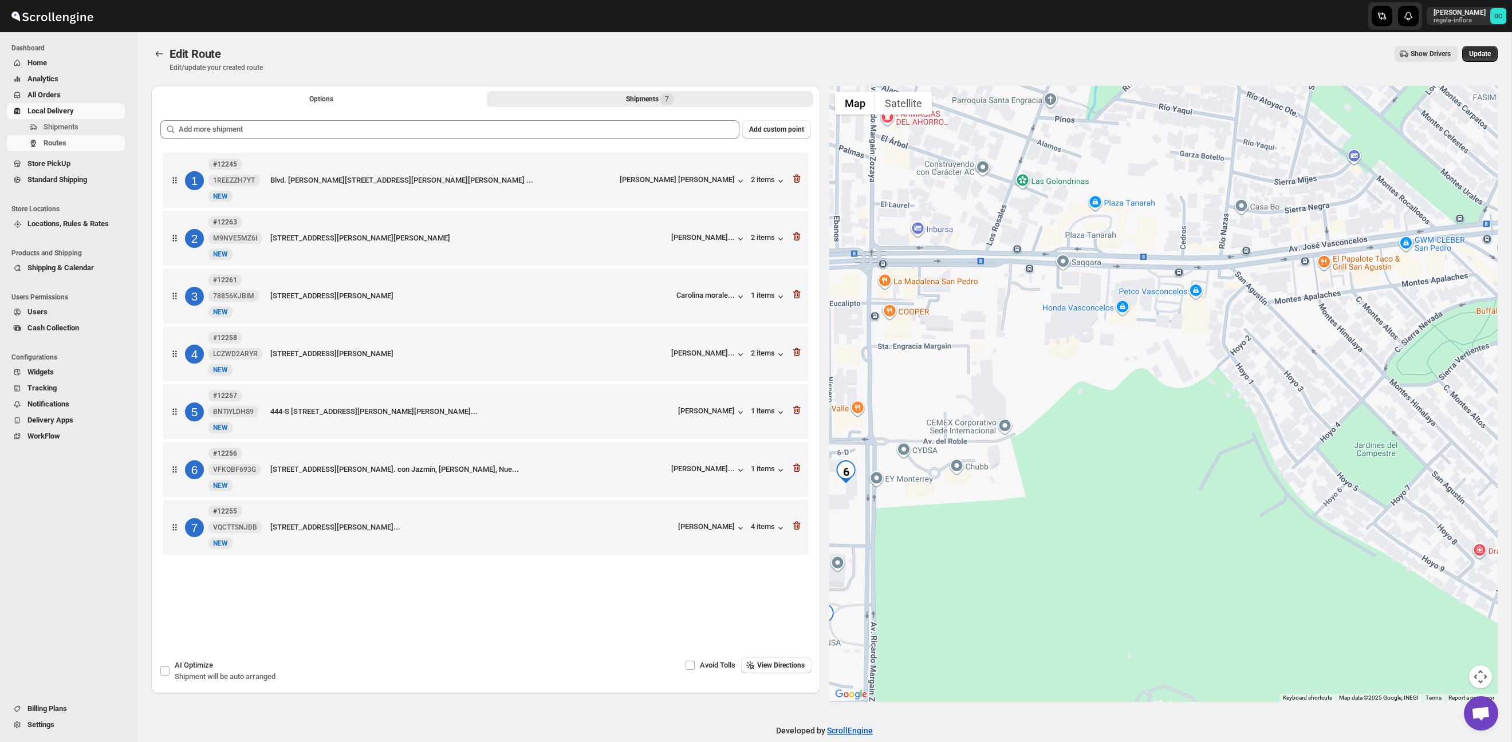
drag, startPoint x: 1370, startPoint y: 435, endPoint x: 1143, endPoint y: 484, distance: 232.5
click at [1045, 493] on div at bounding box center [1163, 394] width 669 height 616
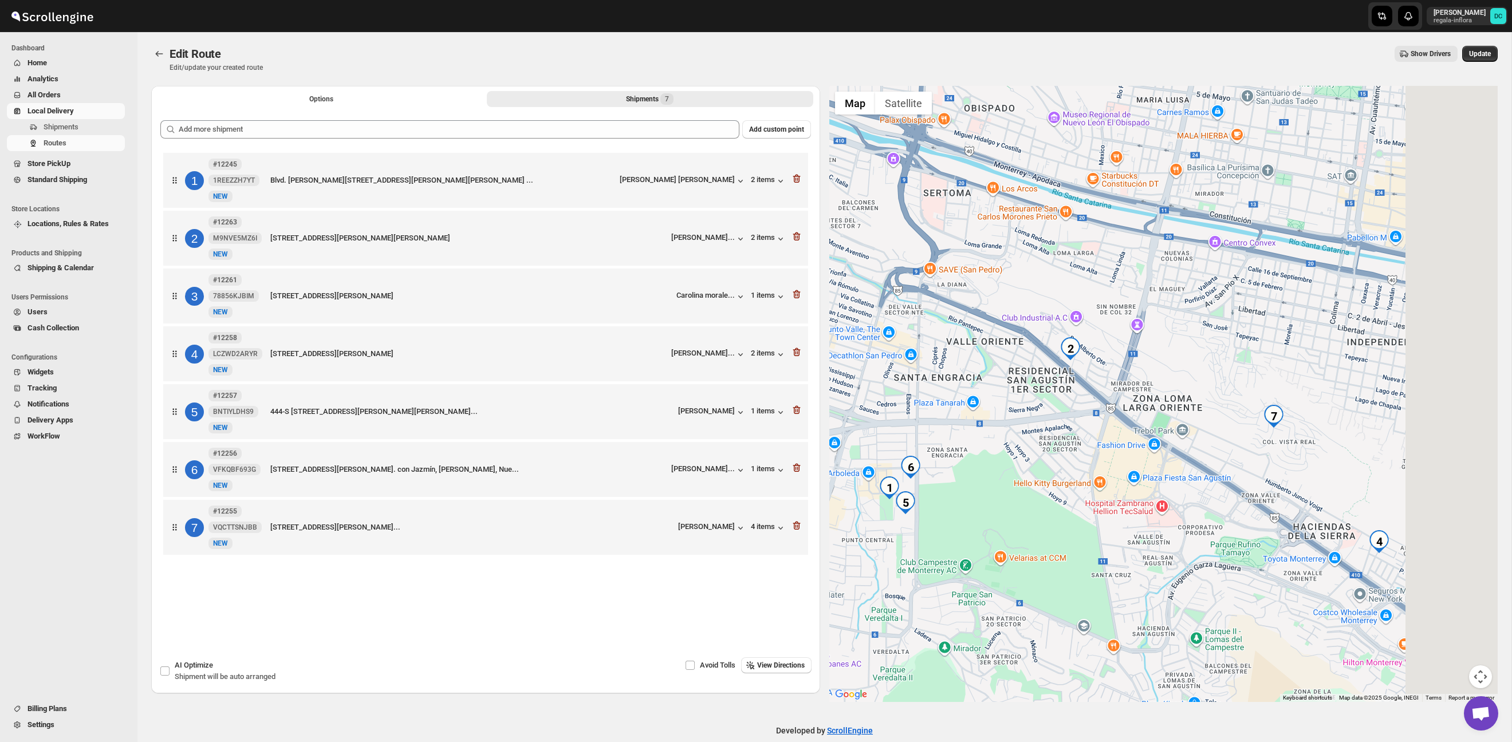
drag, startPoint x: 1392, startPoint y: 472, endPoint x: 1101, endPoint y: 462, distance: 291.1
click at [1101, 462] on div at bounding box center [1163, 394] width 669 height 616
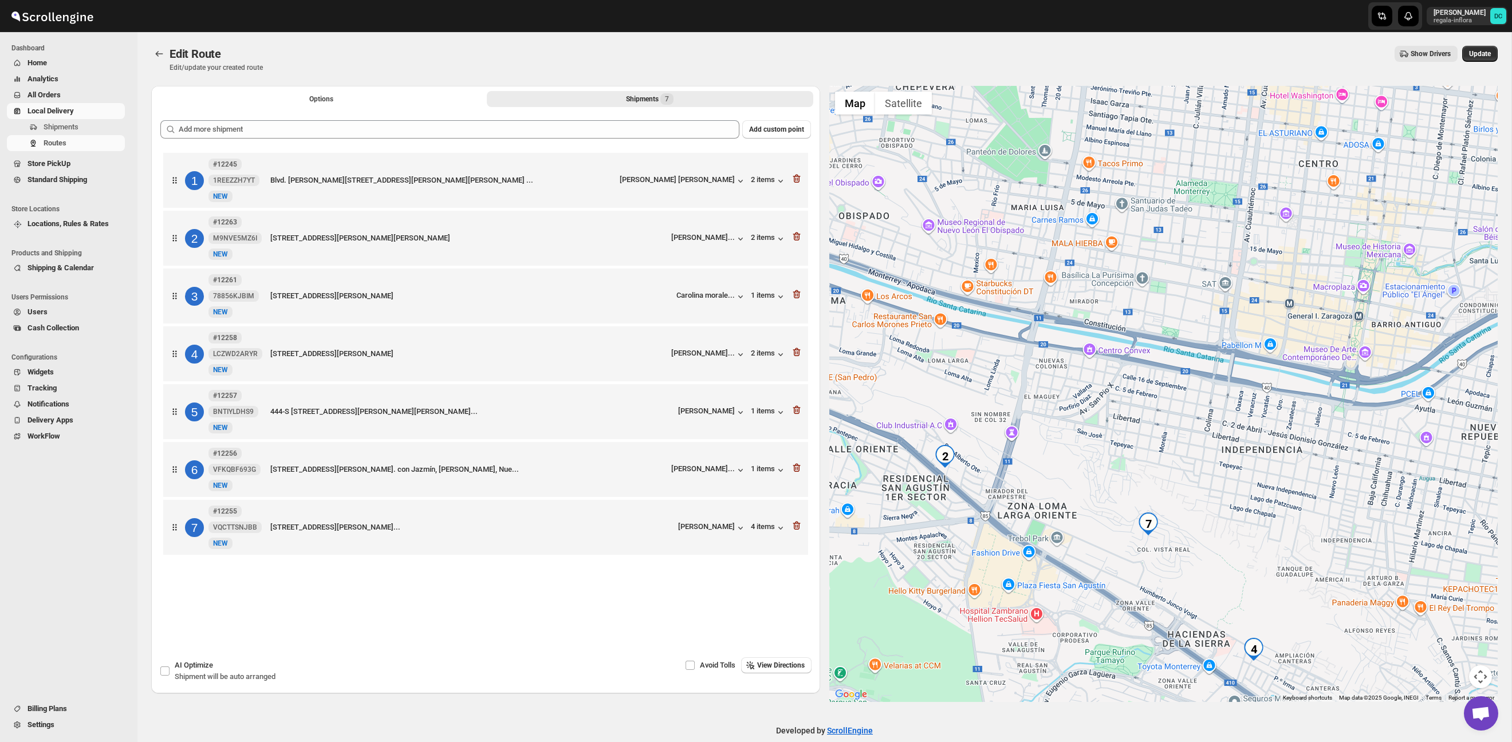
drag, startPoint x: 1104, startPoint y: 383, endPoint x: 1117, endPoint y: 461, distance: 79.6
click at [1117, 461] on div at bounding box center [1163, 394] width 669 height 616
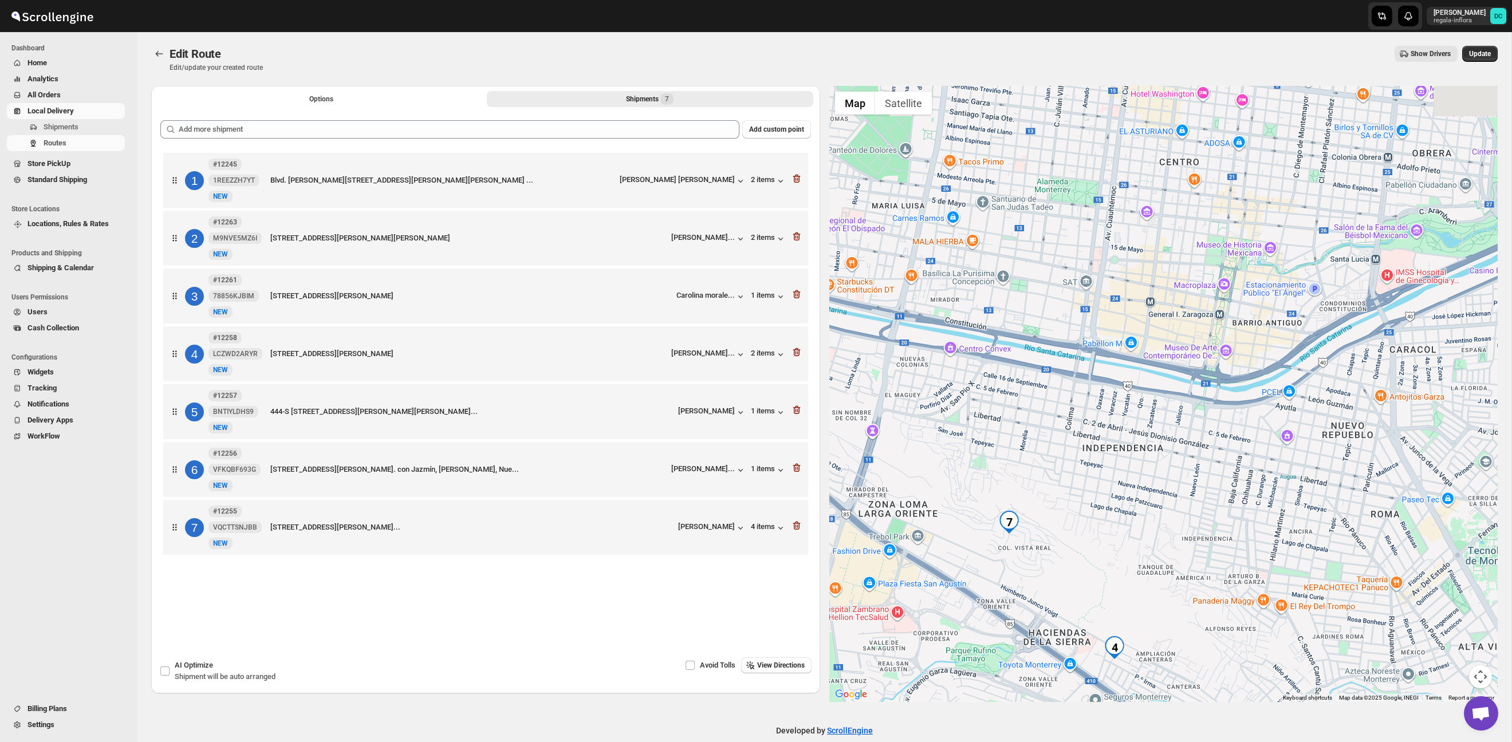
drag, startPoint x: 1317, startPoint y: 530, endPoint x: 1176, endPoint y: 528, distance: 140.9
click at [1176, 528] on div at bounding box center [1163, 394] width 669 height 616
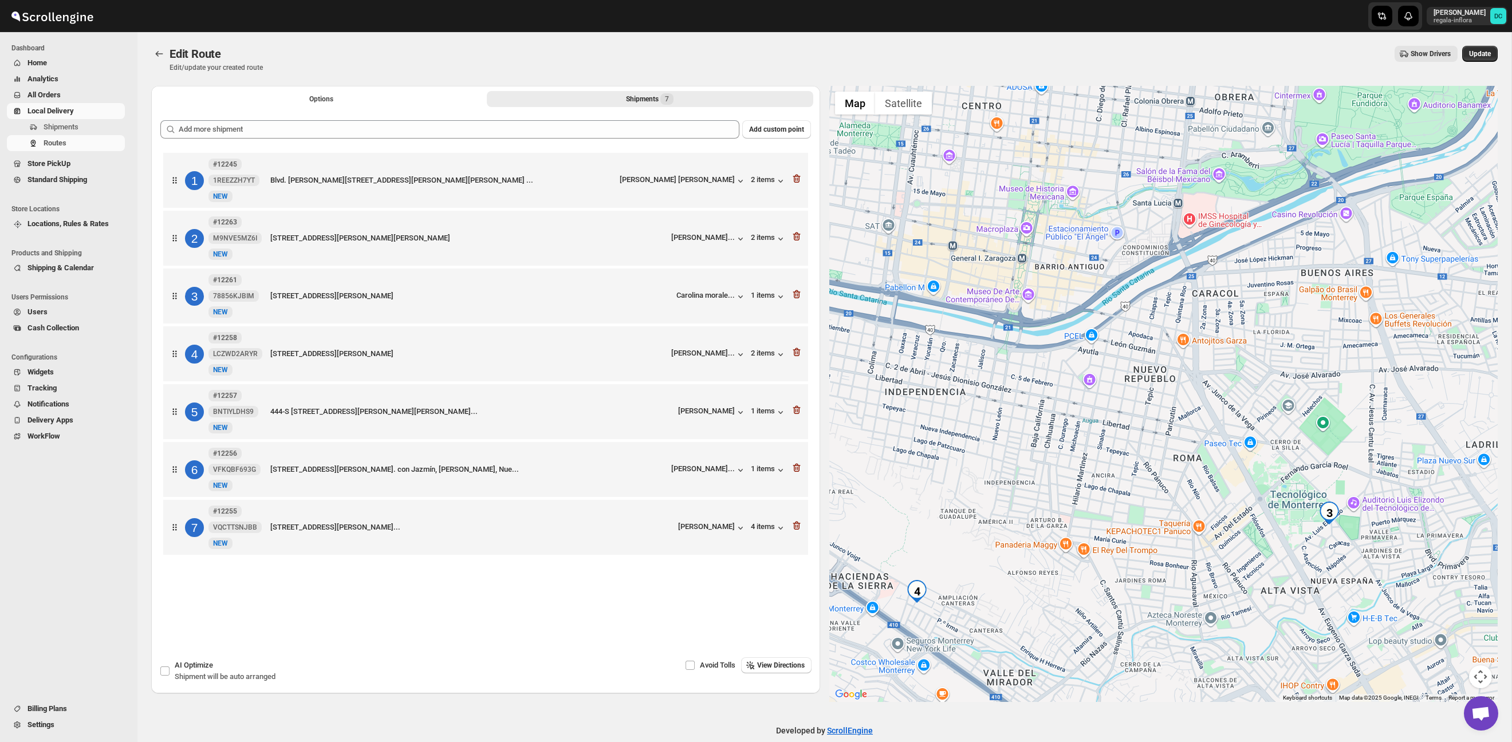
drag, startPoint x: 1303, startPoint y: 475, endPoint x: 1104, endPoint y: 418, distance: 207.2
click at [1104, 418] on div at bounding box center [1163, 394] width 669 height 616
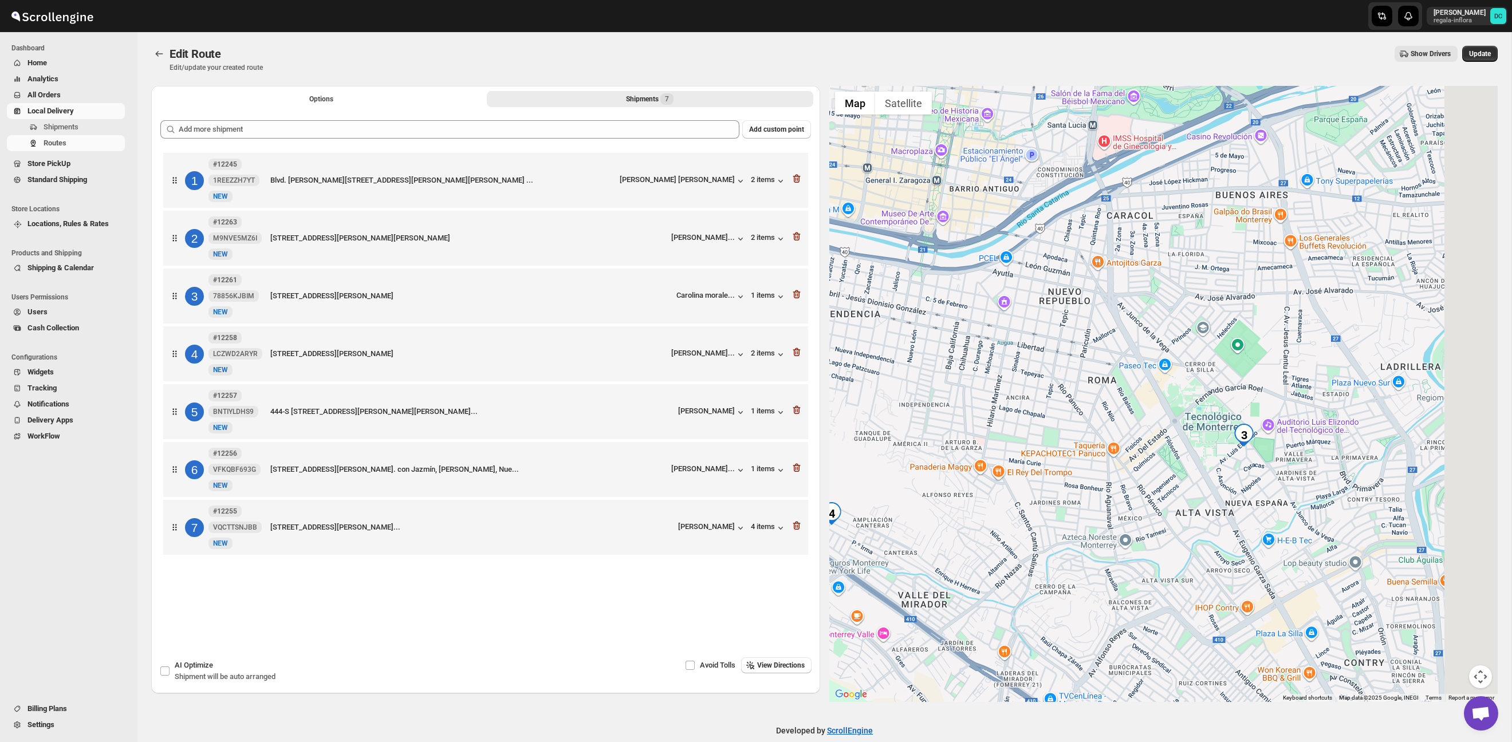
drag, startPoint x: 1258, startPoint y: 545, endPoint x: 1192, endPoint y: 484, distance: 89.1
click at [1193, 486] on div at bounding box center [1163, 394] width 669 height 616
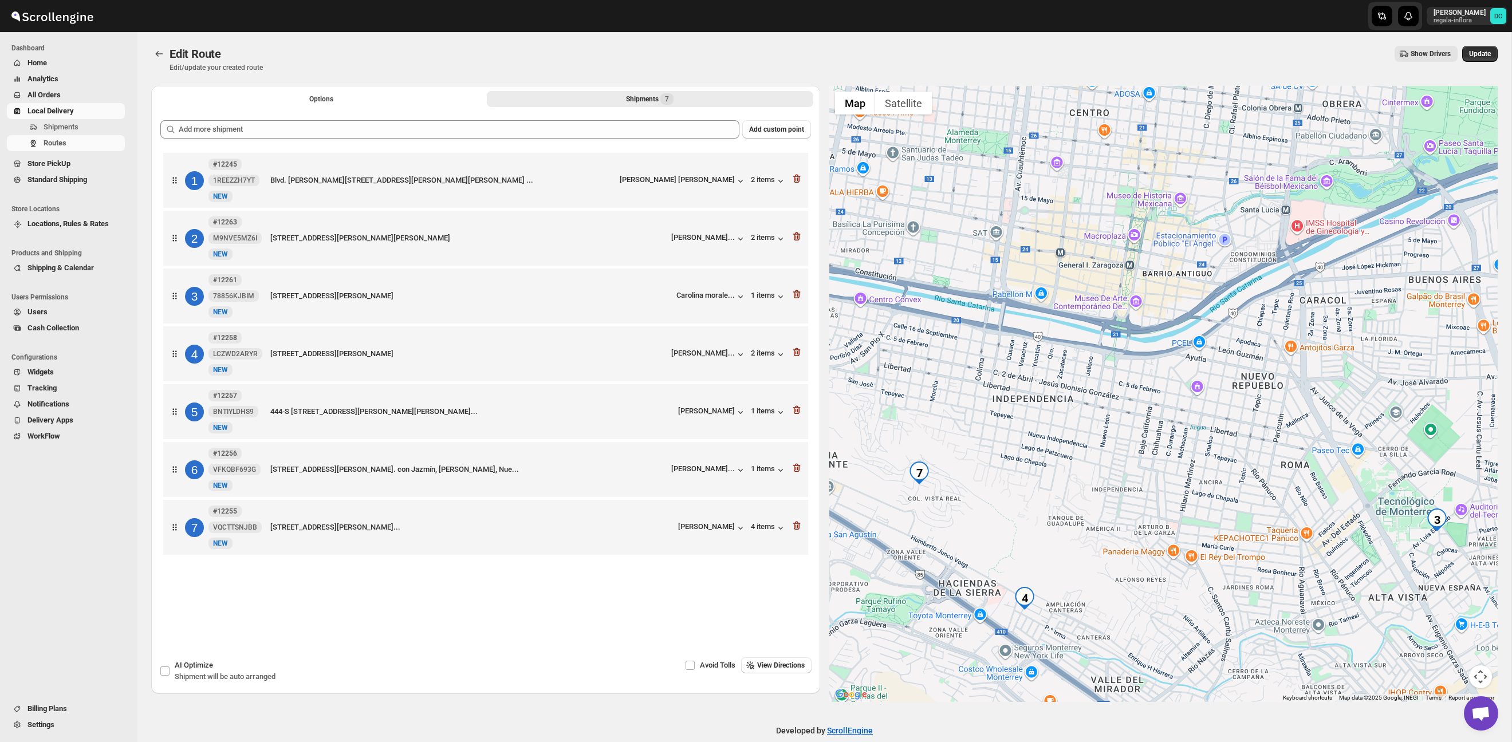
drag, startPoint x: 1093, startPoint y: 509, endPoint x: 1142, endPoint y: 471, distance: 61.6
click at [1271, 526] on div at bounding box center [1163, 394] width 669 height 616
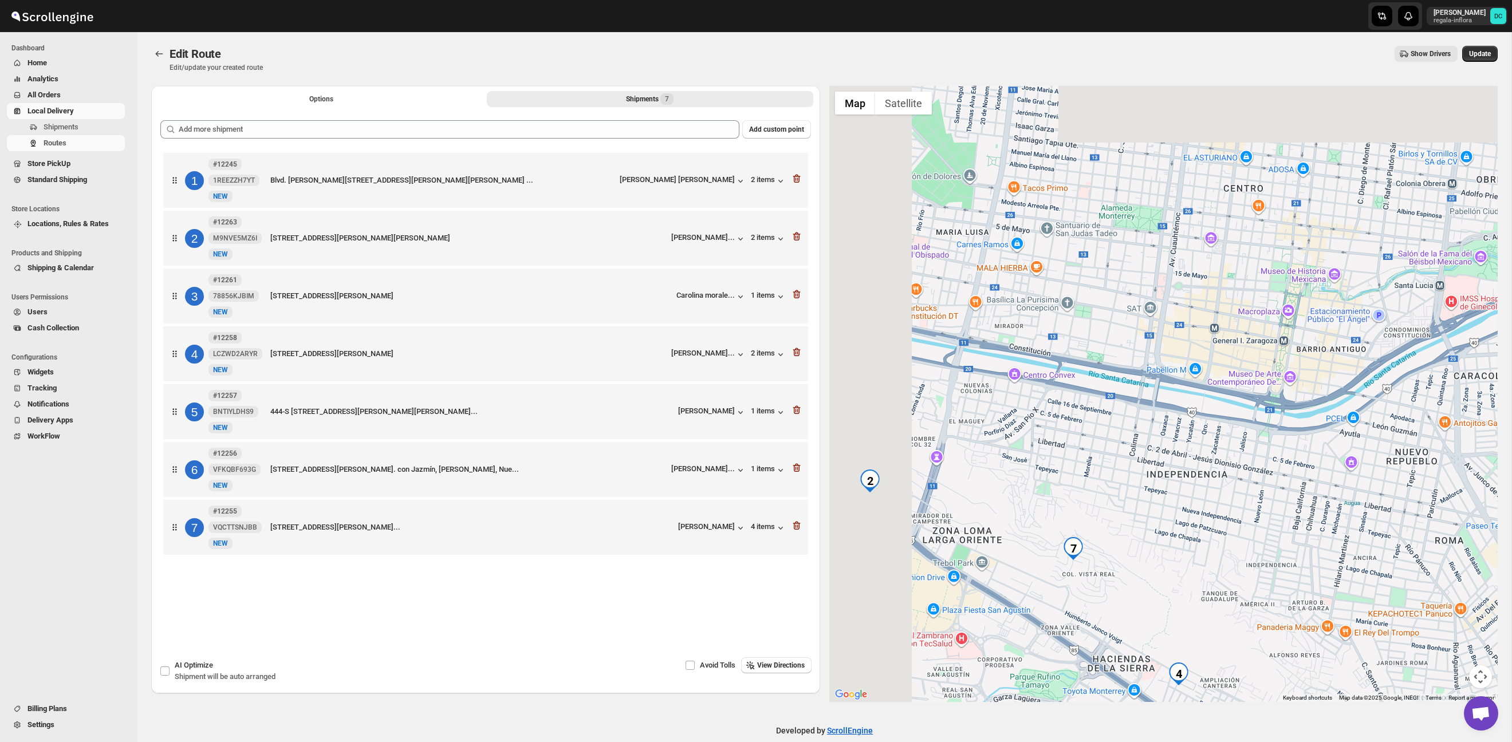
drag, startPoint x: 1019, startPoint y: 407, endPoint x: 1326, endPoint y: 562, distance: 343.5
click at [1326, 562] on div at bounding box center [1163, 394] width 669 height 616
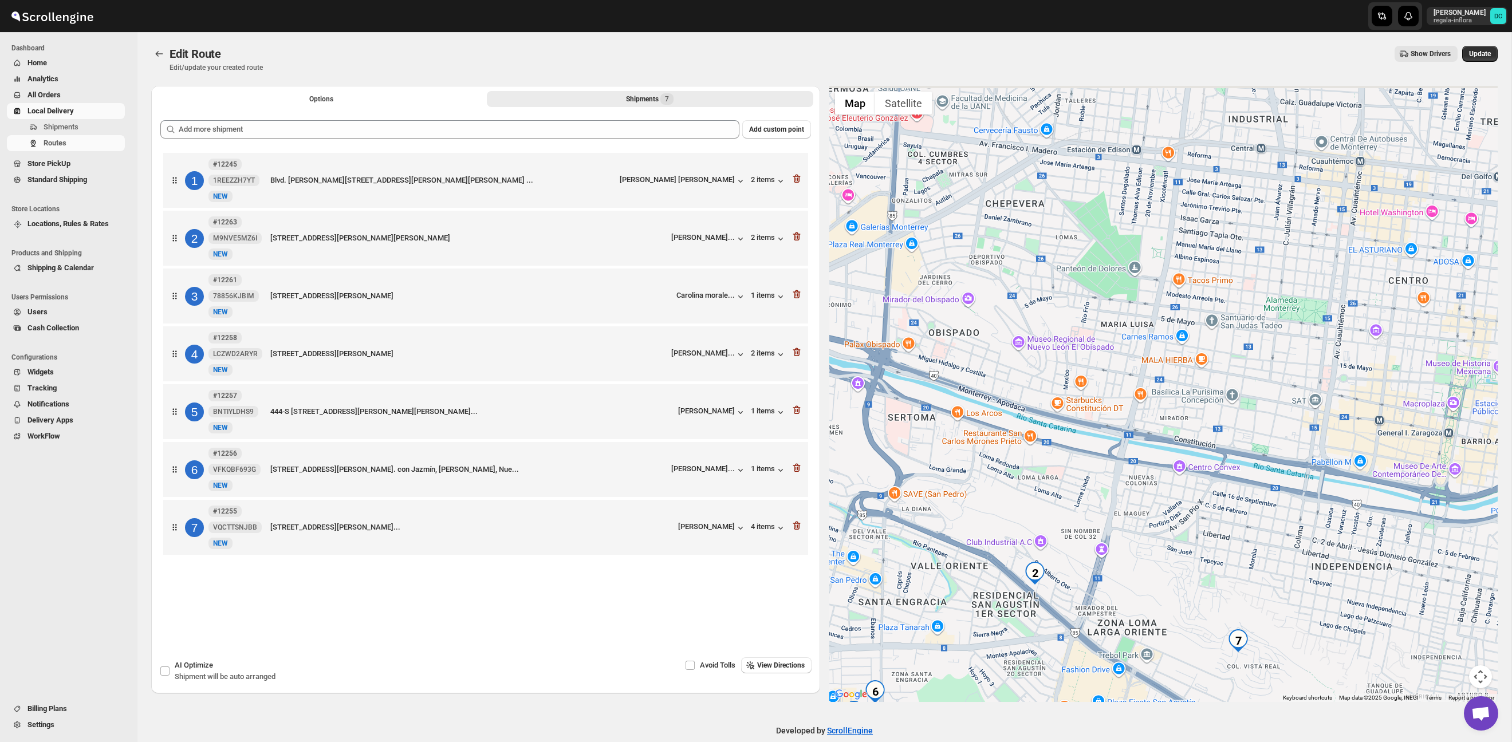
drag, startPoint x: 1081, startPoint y: 336, endPoint x: 1182, endPoint y: 524, distance: 213.4
click at [1267, 573] on div at bounding box center [1163, 394] width 669 height 616
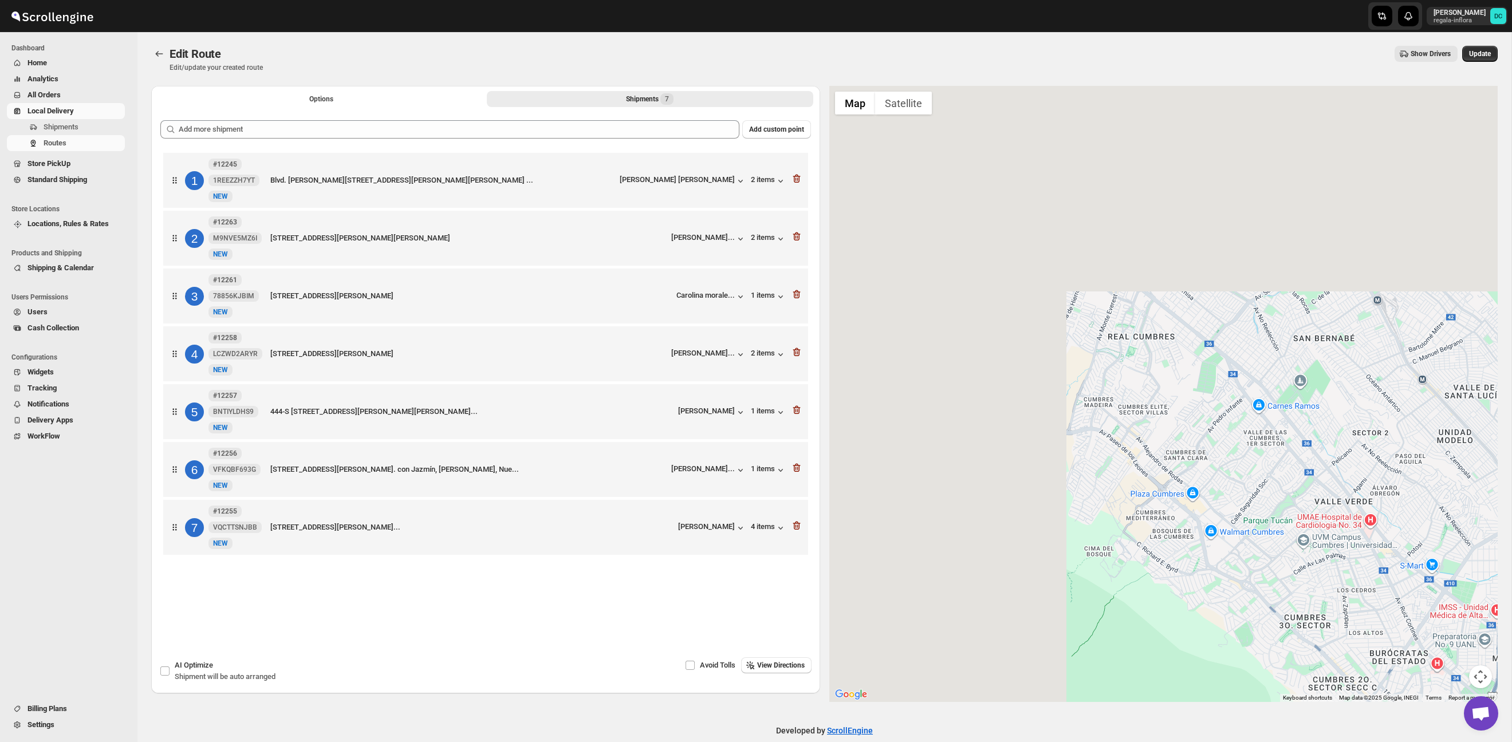
drag, startPoint x: 1029, startPoint y: 365, endPoint x: 1290, endPoint y: 622, distance: 366.5
click at [1290, 622] on div at bounding box center [1163, 394] width 669 height 616
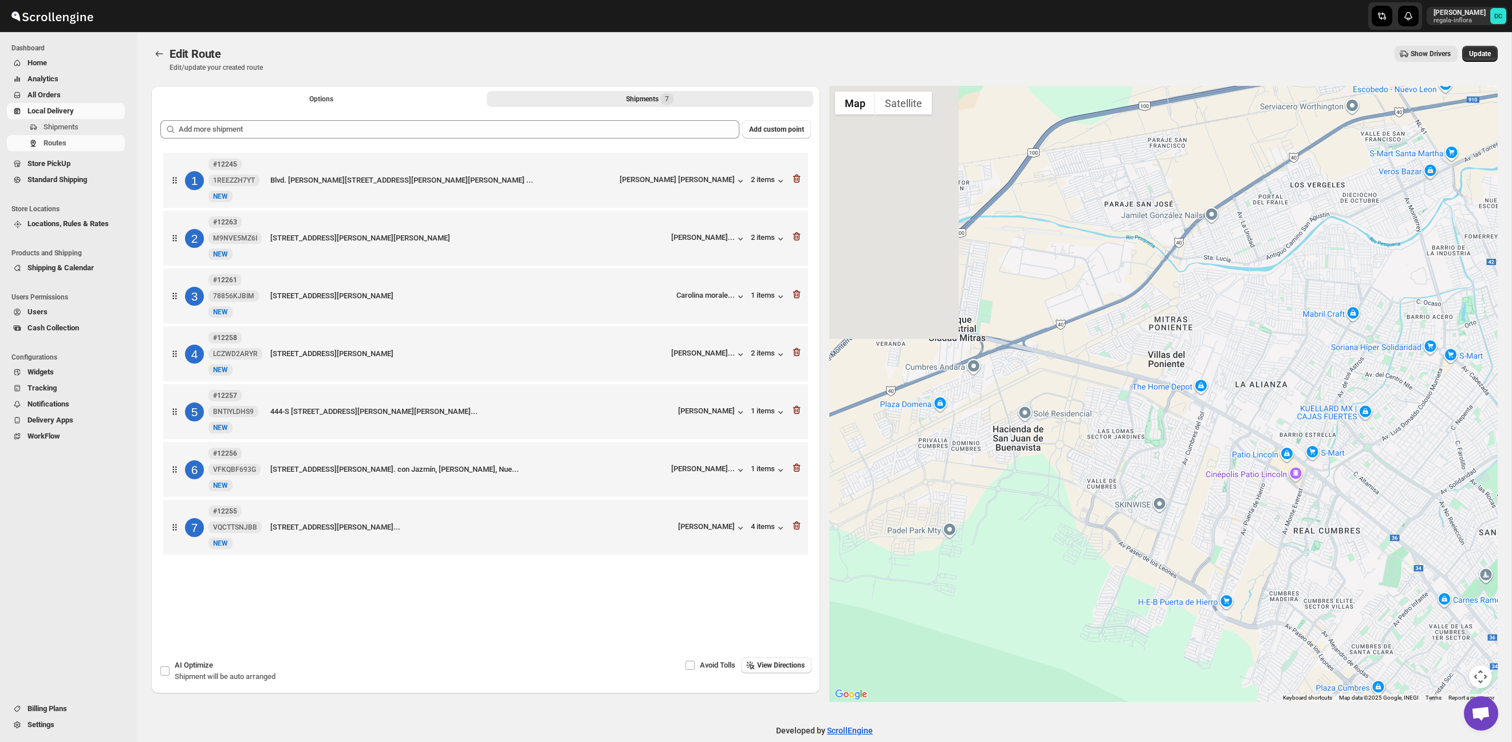
drag, startPoint x: 1114, startPoint y: 373, endPoint x: 1271, endPoint y: 542, distance: 229.8
click at [1271, 542] on div at bounding box center [1163, 394] width 669 height 616
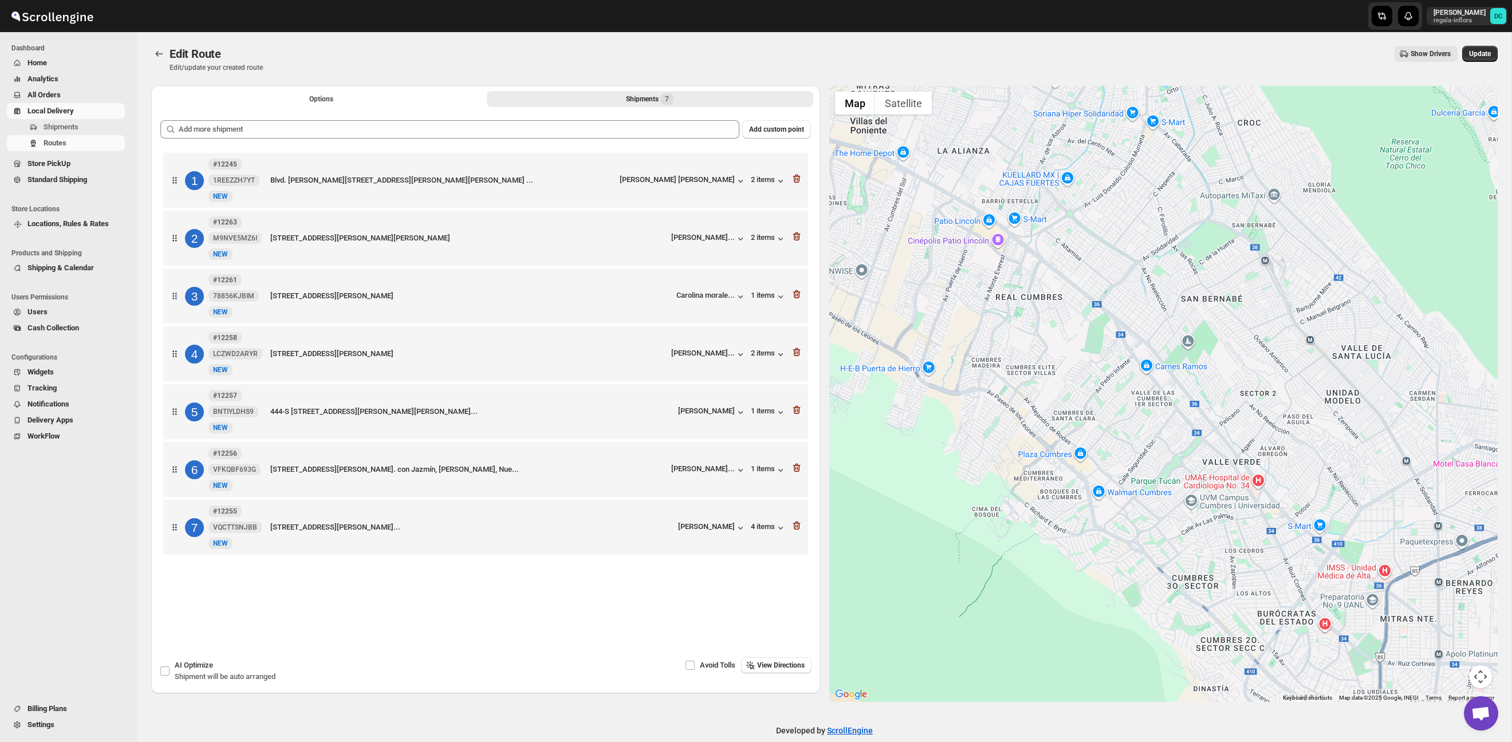
drag, startPoint x: 1318, startPoint y: 524, endPoint x: 1008, endPoint y: 293, distance: 386.8
click at [997, 283] on div at bounding box center [1163, 394] width 669 height 616
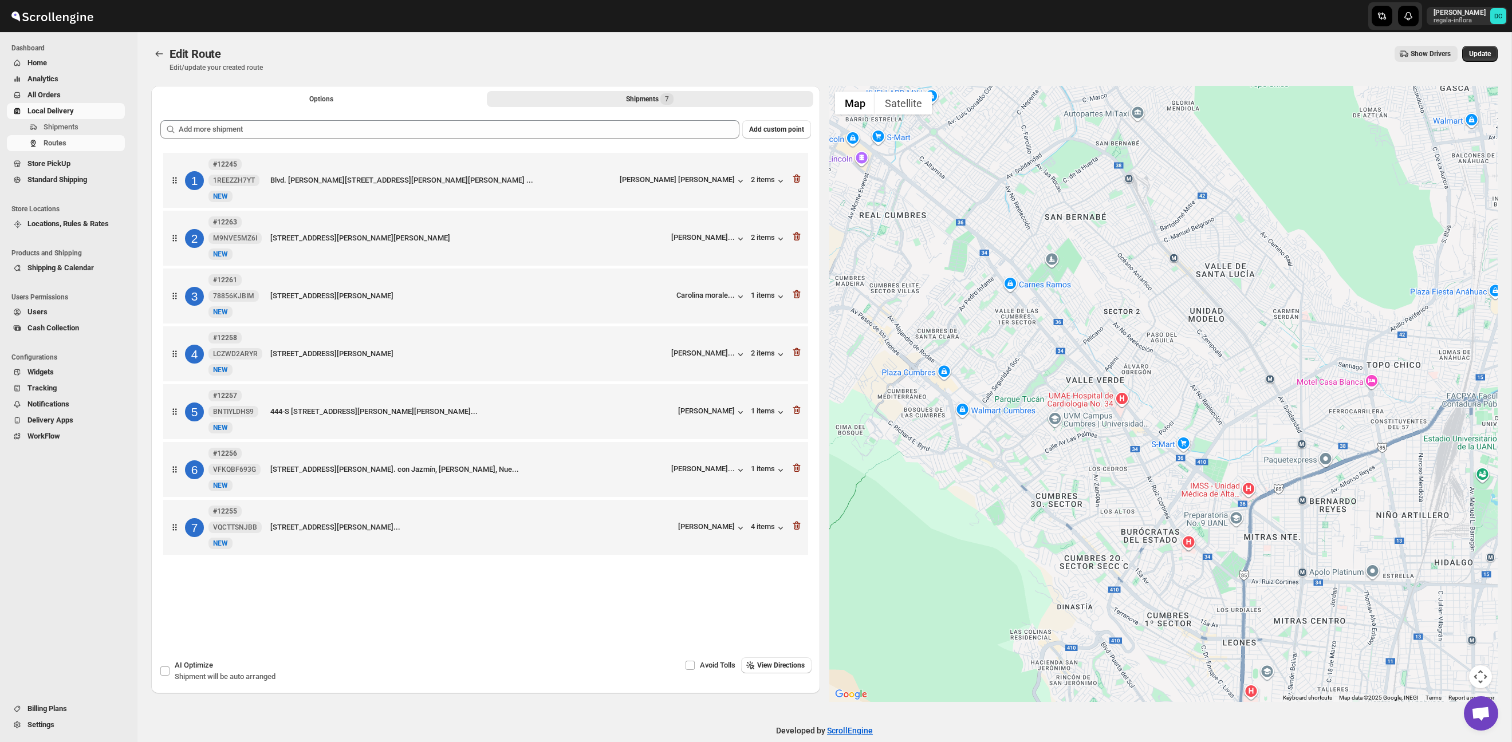
drag, startPoint x: 1170, startPoint y: 423, endPoint x: 1122, endPoint y: 349, distance: 88.2
click at [1101, 331] on div at bounding box center [1163, 394] width 669 height 616
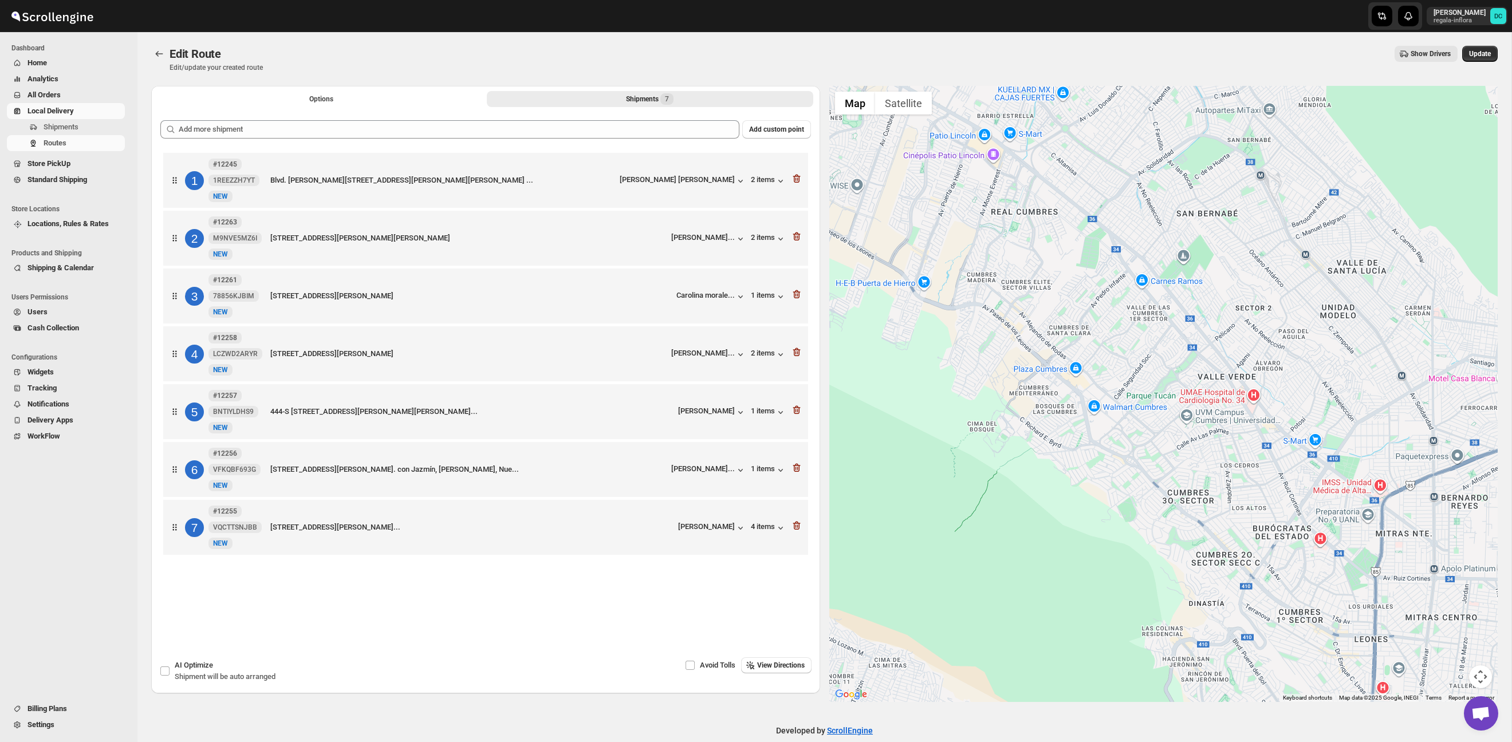
drag, startPoint x: 999, startPoint y: 322, endPoint x: 1070, endPoint y: 349, distance: 76.7
click at [1070, 349] on div at bounding box center [1163, 394] width 669 height 616
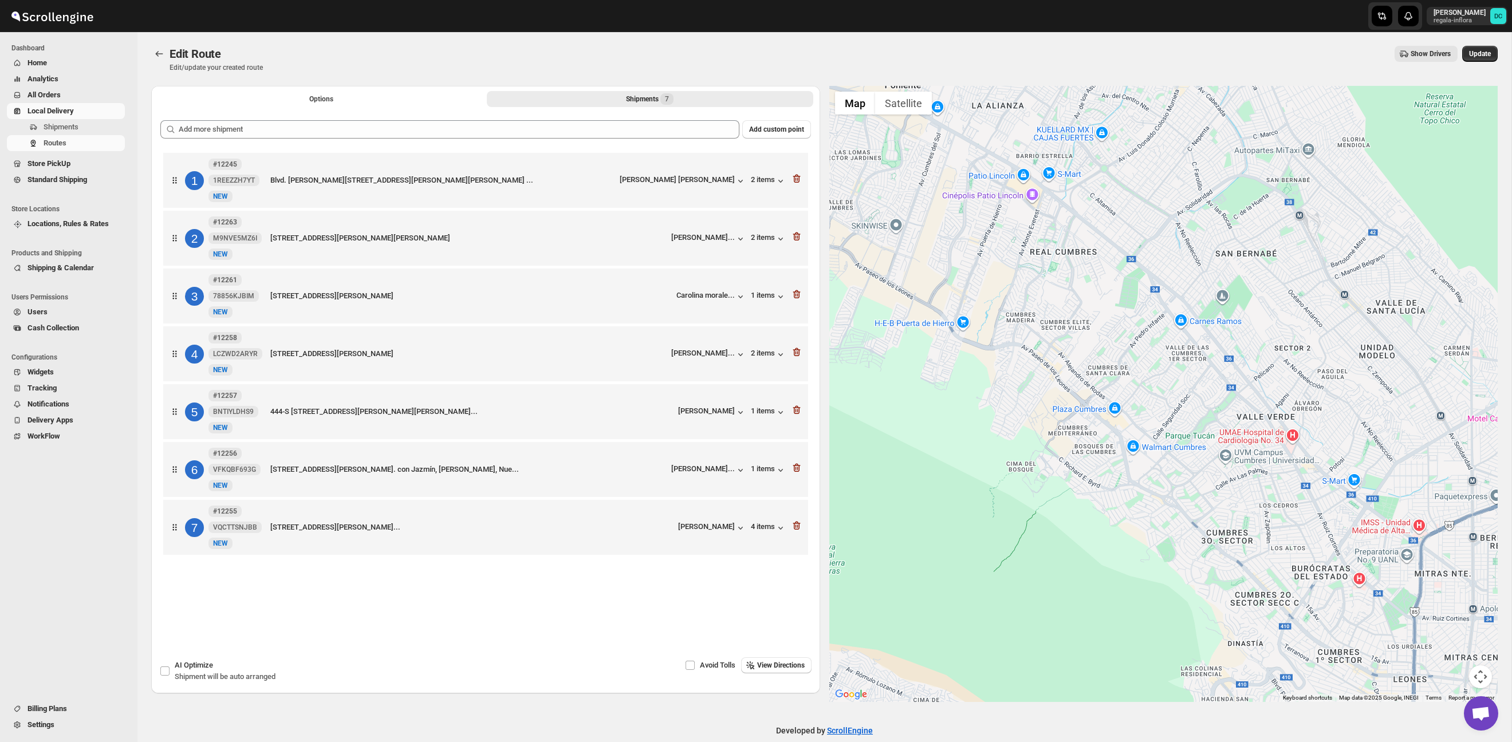
drag, startPoint x: 1099, startPoint y: 291, endPoint x: 1122, endPoint y: 312, distance: 30.8
click at [1118, 311] on div at bounding box center [1163, 394] width 669 height 616
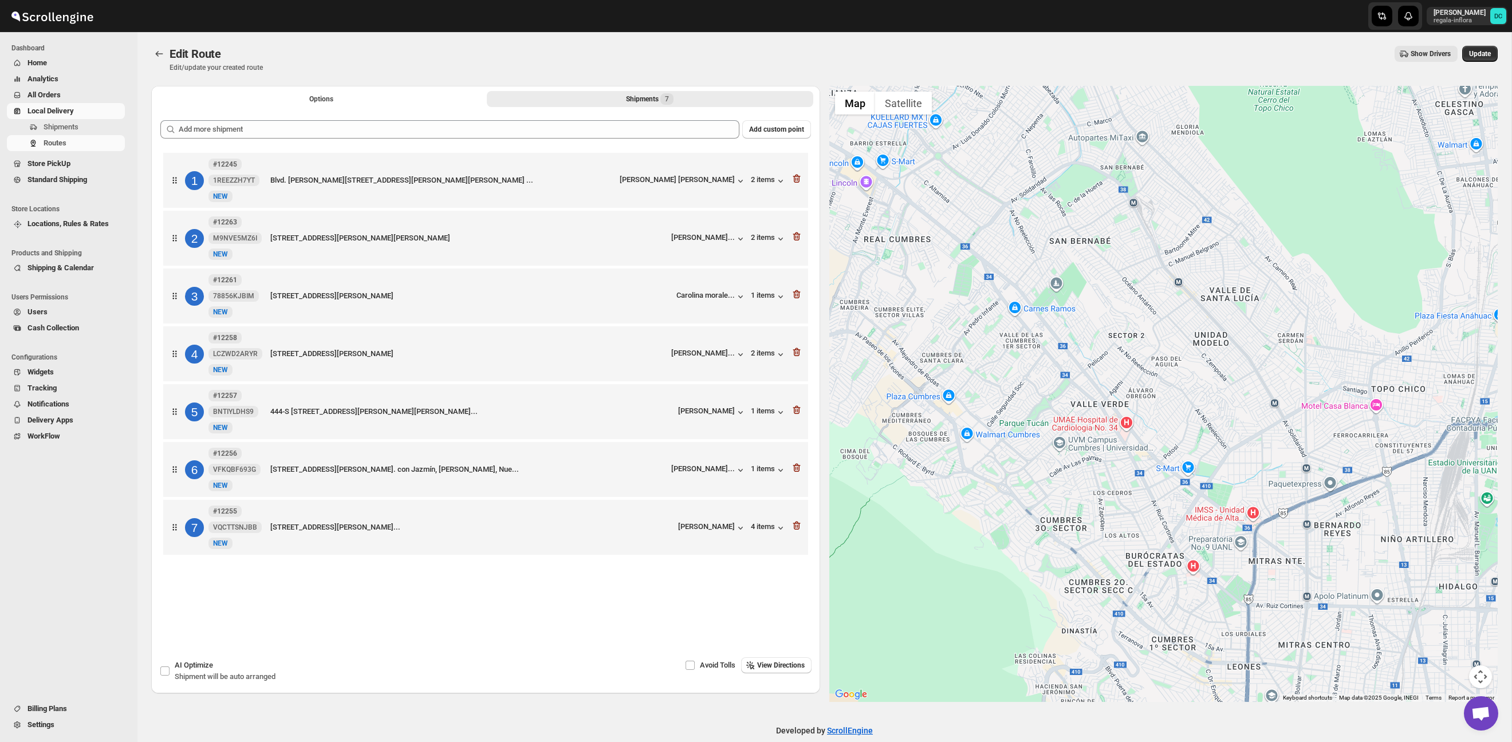
drag, startPoint x: 1306, startPoint y: 354, endPoint x: 1173, endPoint y: 345, distance: 133.1
click at [1173, 345] on div at bounding box center [1163, 394] width 669 height 616
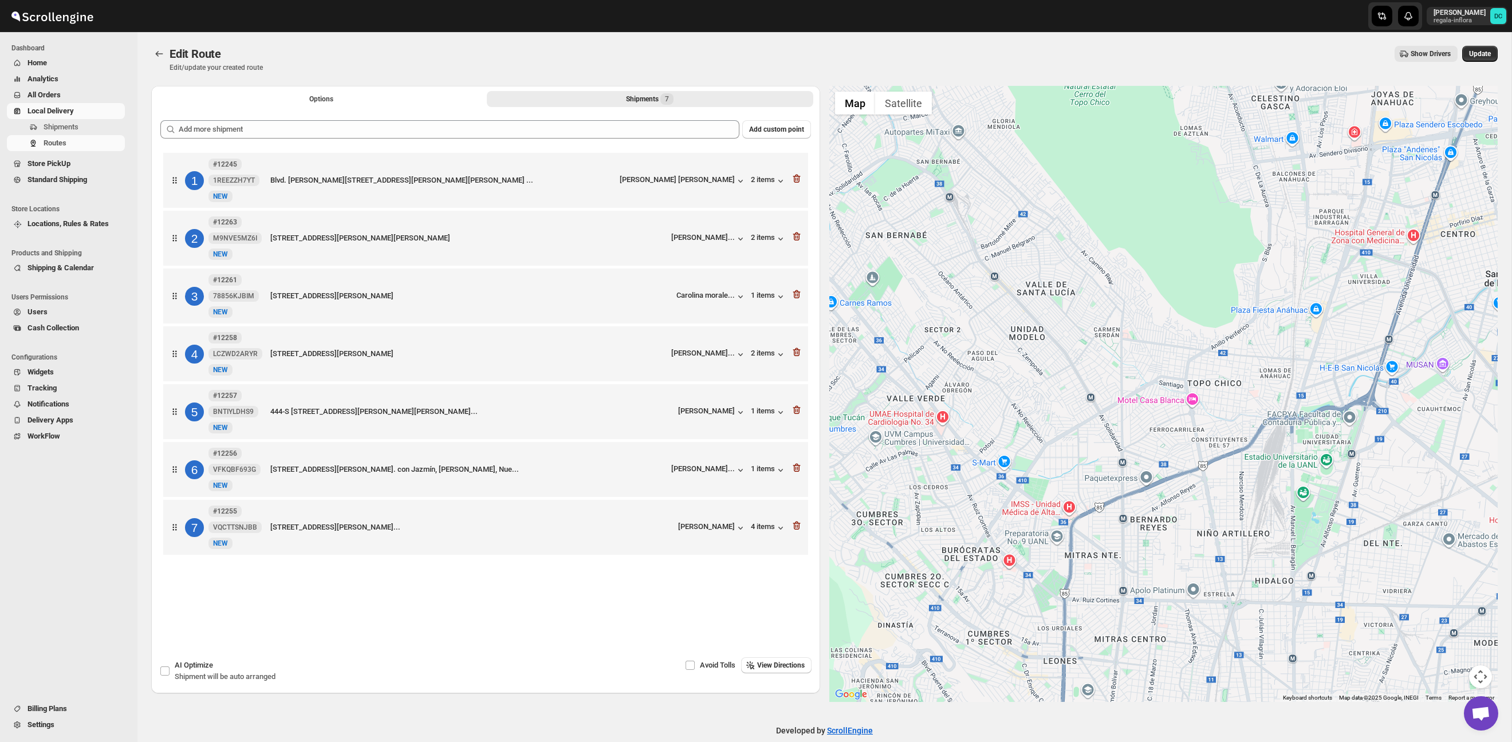
drag, startPoint x: 1238, startPoint y: 357, endPoint x: 1065, endPoint y: 351, distance: 173.0
click at [1061, 351] on div at bounding box center [1163, 394] width 669 height 616
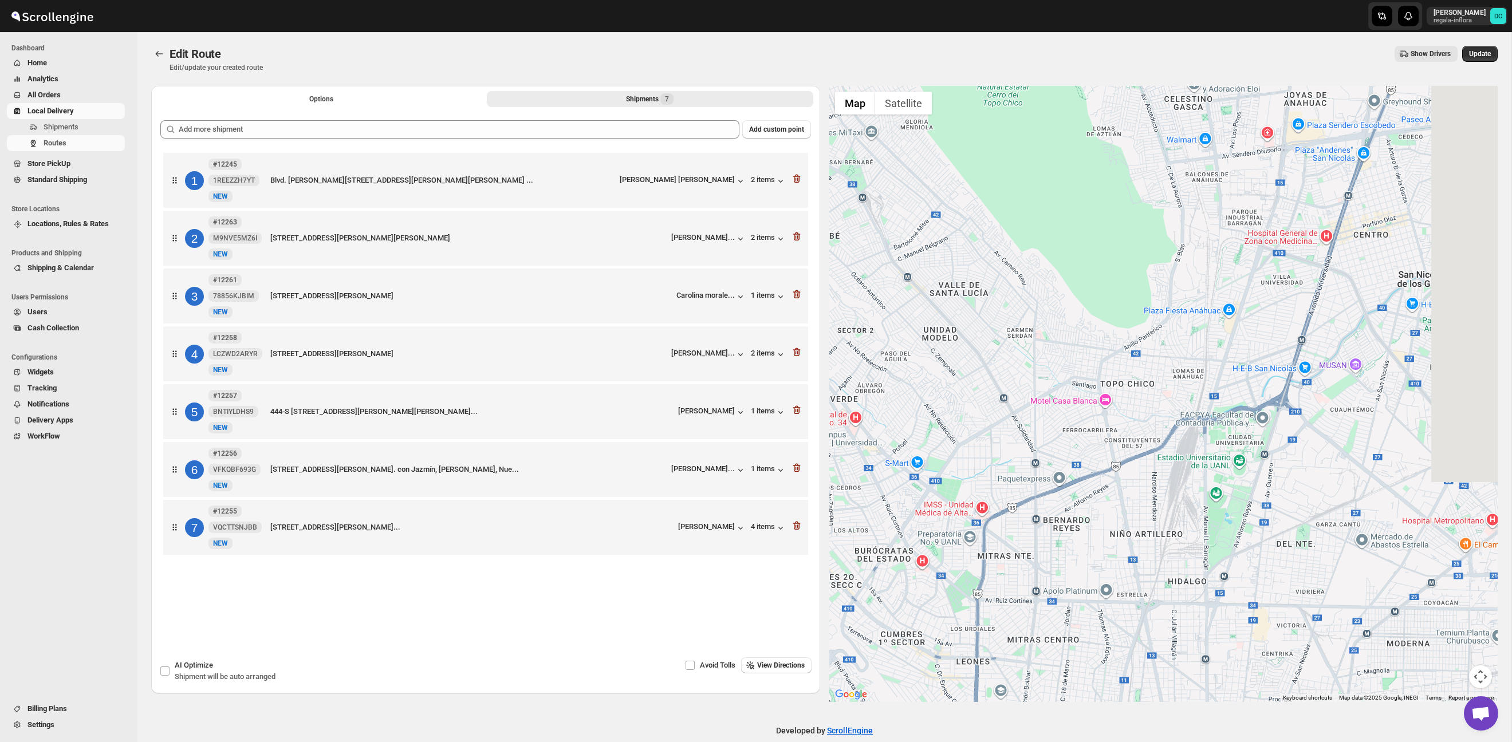
drag, startPoint x: 1223, startPoint y: 367, endPoint x: 1177, endPoint y: 367, distance: 46.4
click at [1177, 367] on div at bounding box center [1163, 394] width 669 height 616
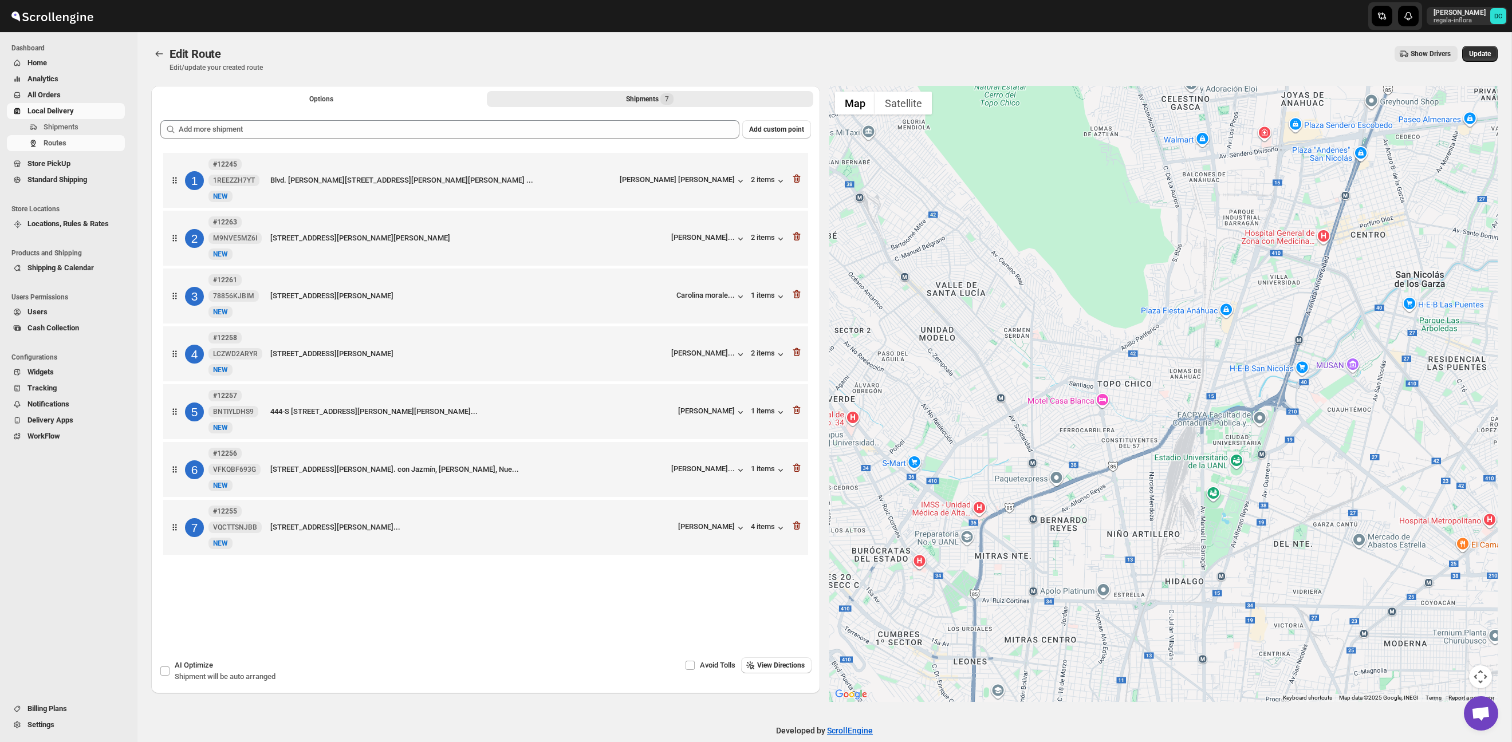
drag, startPoint x: 1226, startPoint y: 556, endPoint x: 1227, endPoint y: 306, distance: 249.7
click at [1226, 304] on div at bounding box center [1163, 394] width 669 height 616
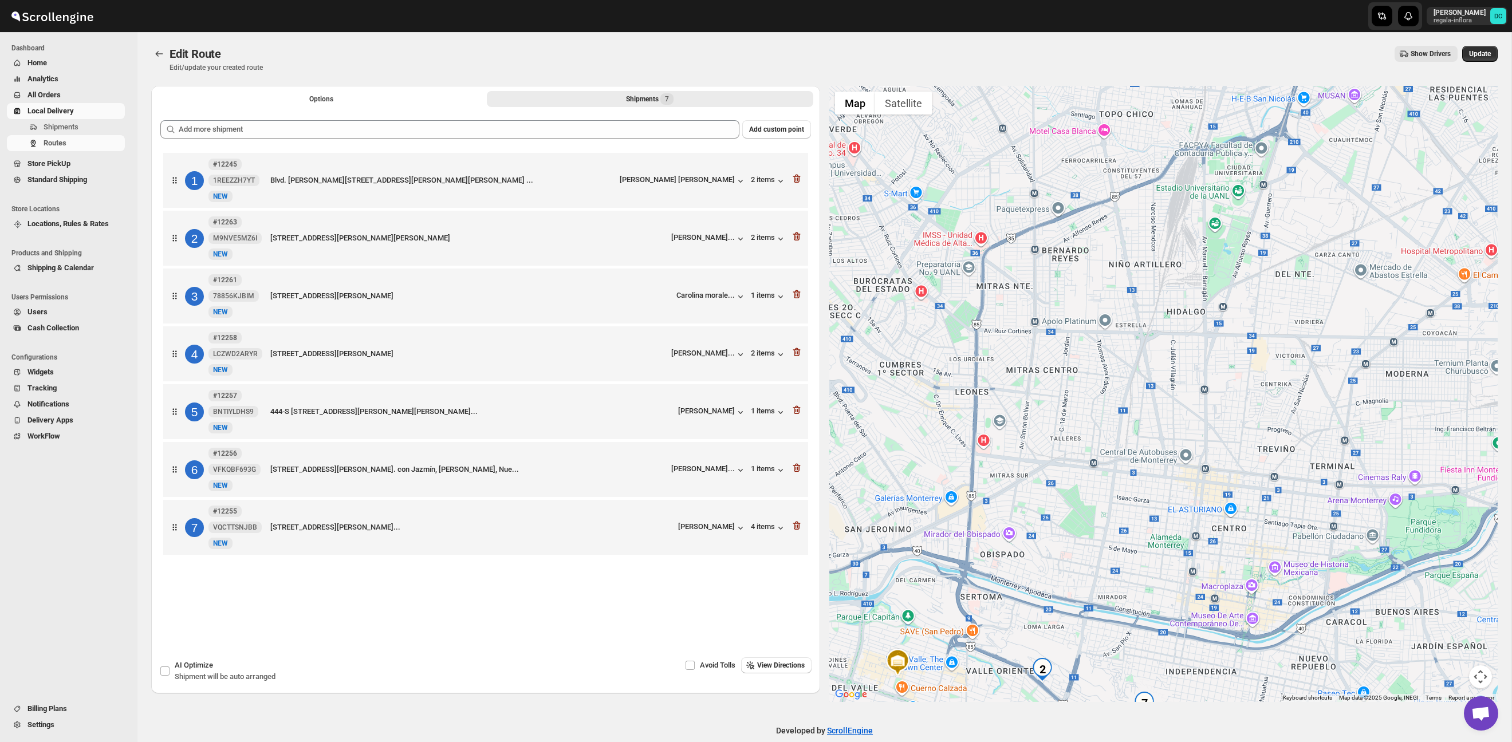
drag, startPoint x: 1197, startPoint y: 472, endPoint x: 1254, endPoint y: 289, distance: 192.5
click at [1257, 265] on div at bounding box center [1163, 394] width 669 height 616
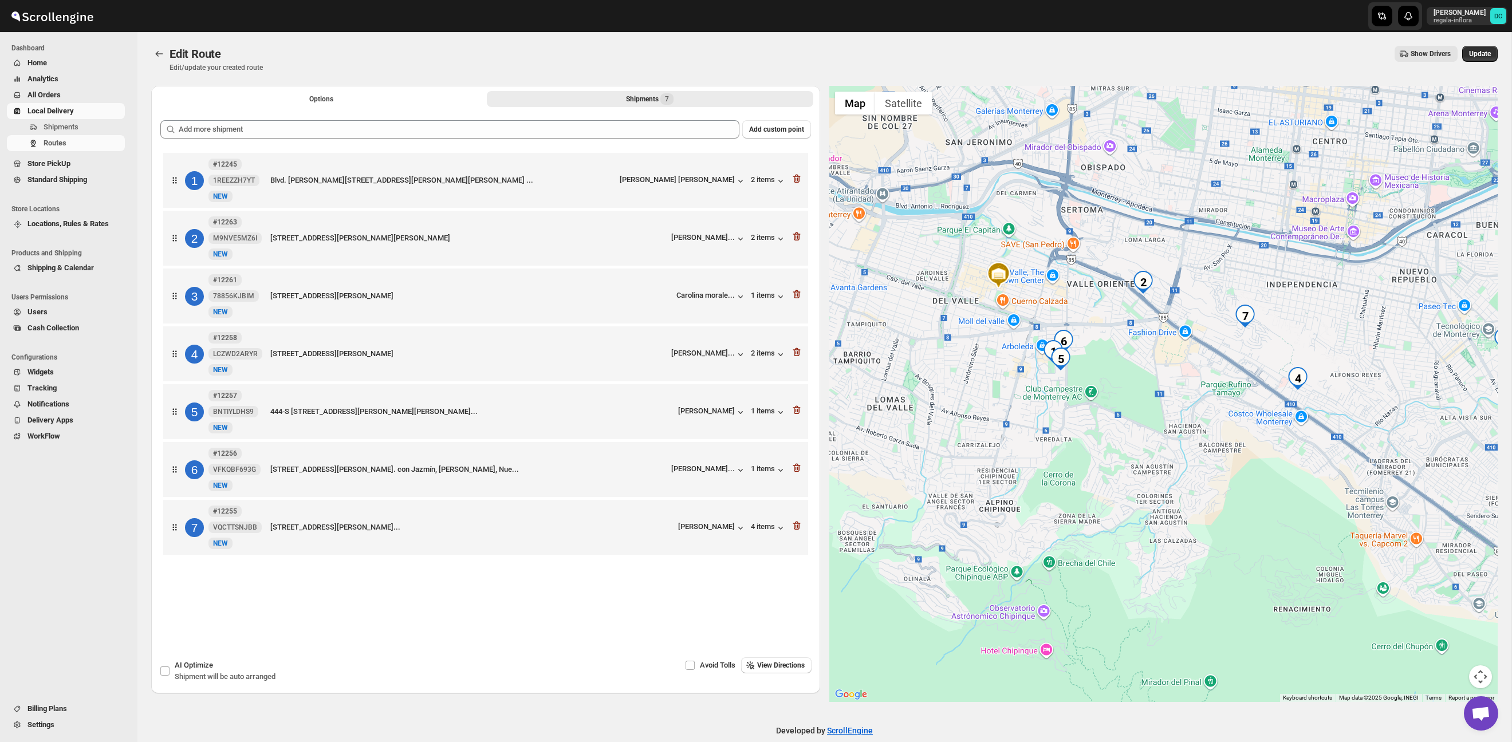
drag, startPoint x: 1189, startPoint y: 464, endPoint x: 1191, endPoint y: 401, distance: 63.0
click at [1191, 401] on div at bounding box center [1163, 394] width 669 height 616
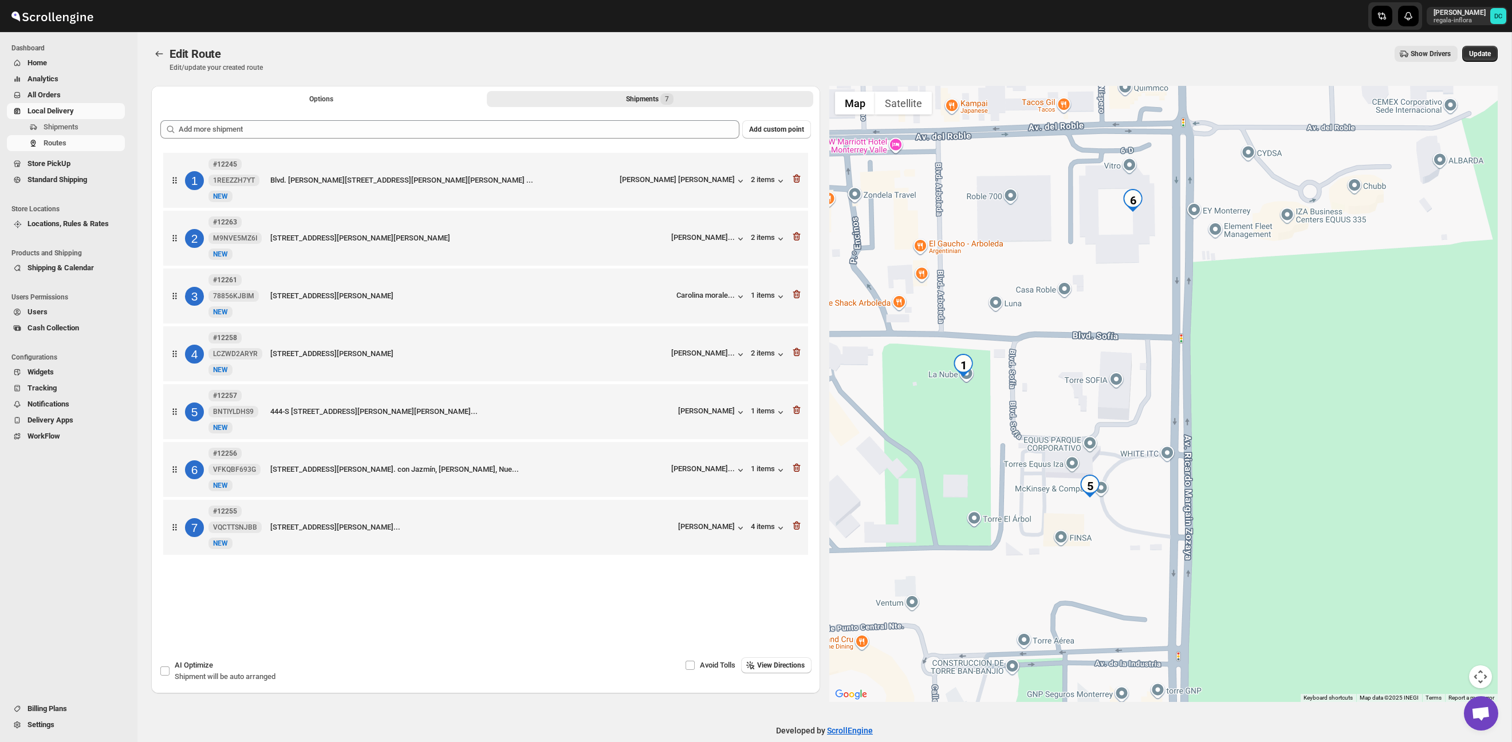
drag, startPoint x: 973, startPoint y: 312, endPoint x: 1211, endPoint y: 415, distance: 259.4
click at [1211, 415] on div at bounding box center [1163, 394] width 669 height 616
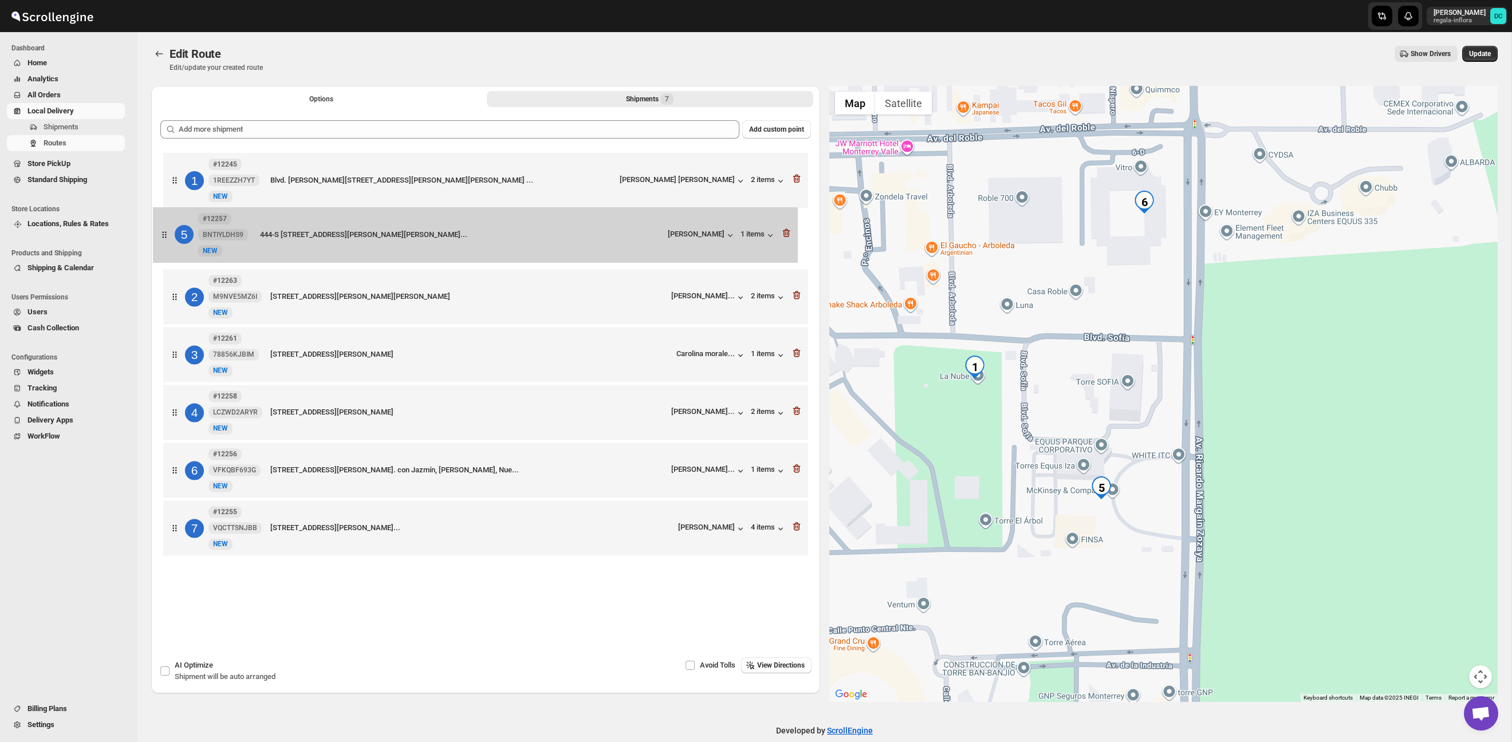
drag, startPoint x: 174, startPoint y: 423, endPoint x: 200, endPoint y: 250, distance: 174.9
click at [164, 239] on div "[STREET_ADDRESS] [PERSON_NAME][STREET_ADDRESS][PERSON_NAME][PERSON_NAME] ... [P…" at bounding box center [485, 355] width 651 height 411
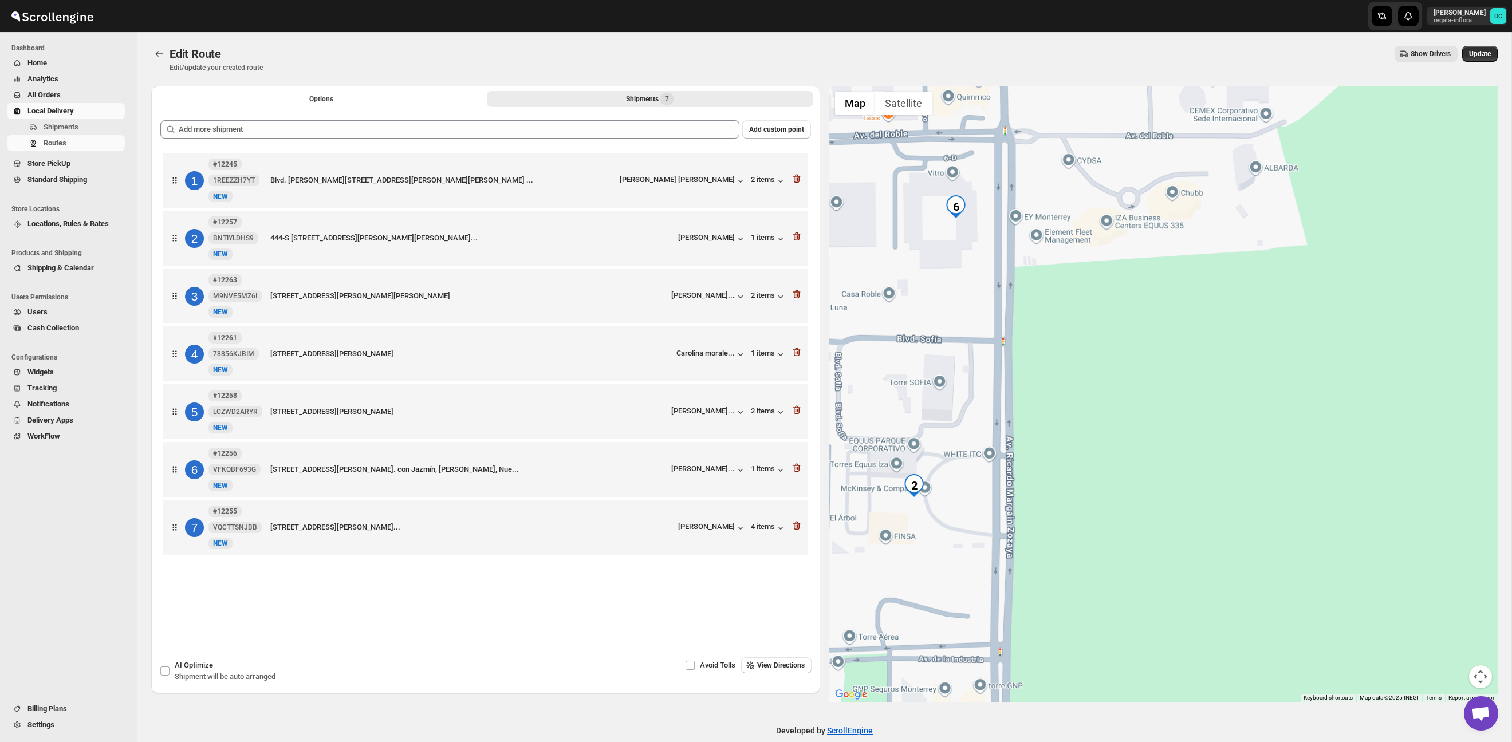
drag, startPoint x: 1066, startPoint y: 405, endPoint x: 1234, endPoint y: 402, distance: 167.2
click at [1234, 402] on div at bounding box center [1163, 394] width 669 height 616
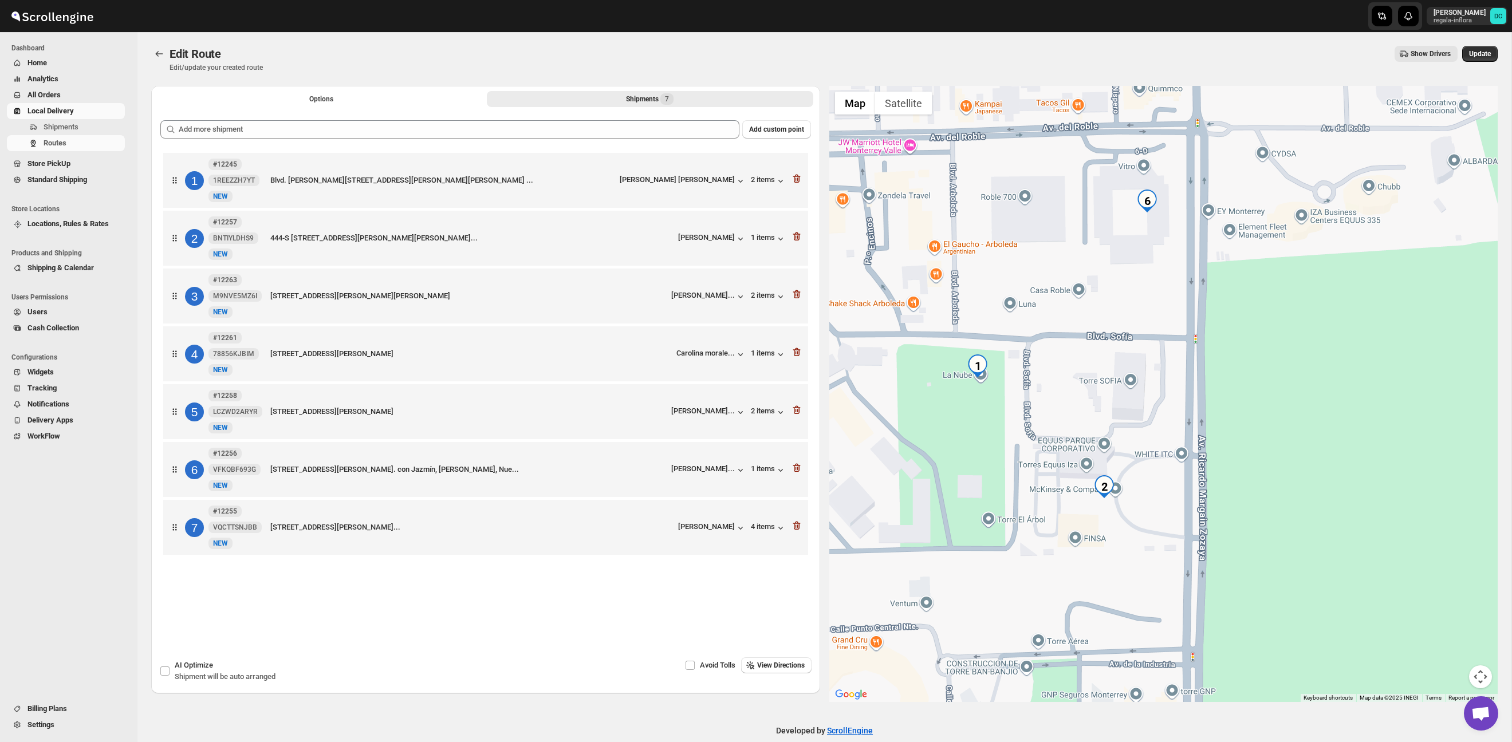
drag, startPoint x: 1106, startPoint y: 450, endPoint x: 1132, endPoint y: 451, distance: 26.4
click at [1132, 451] on div at bounding box center [1163, 394] width 669 height 616
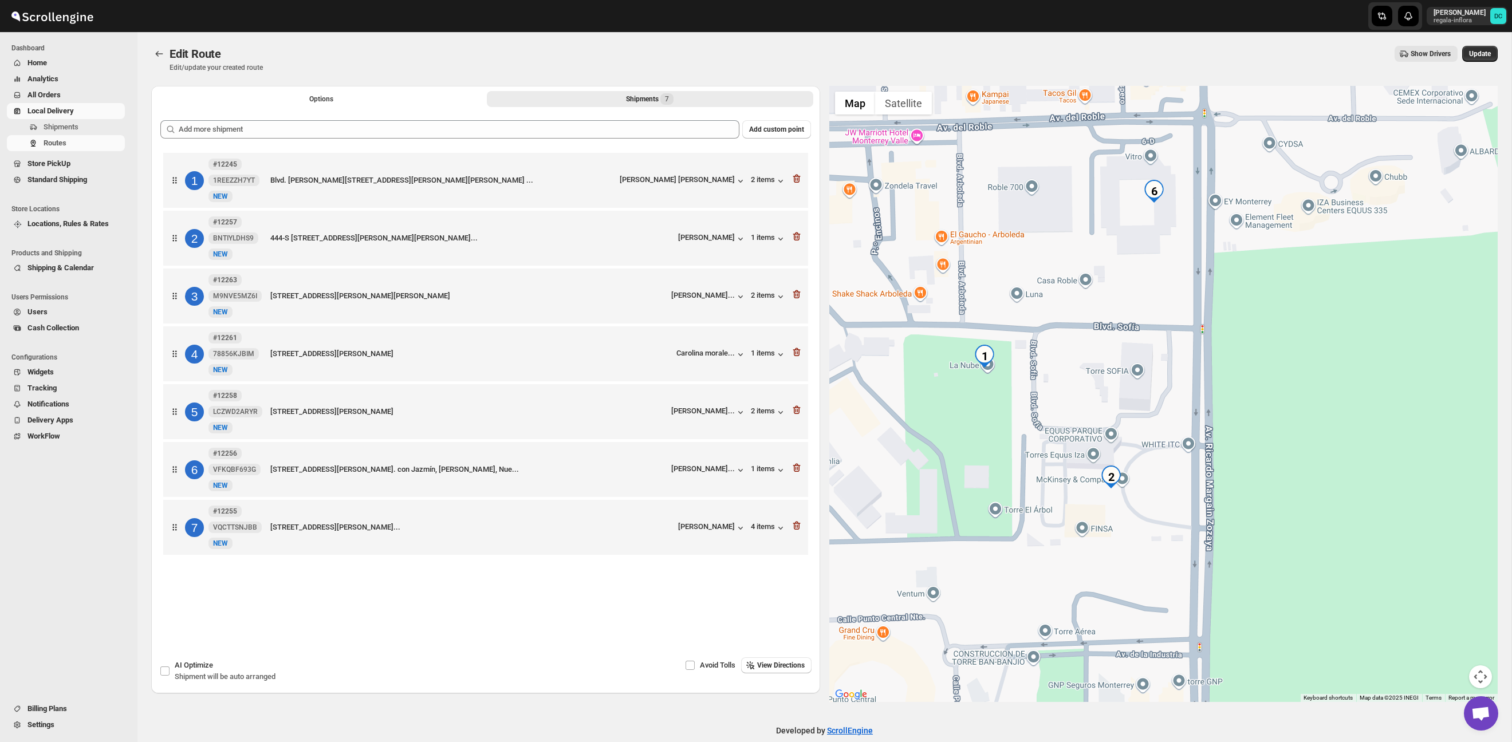
drag, startPoint x: 1132, startPoint y: 453, endPoint x: 1140, endPoint y: 442, distance: 14.0
click at [1140, 442] on div at bounding box center [1163, 394] width 669 height 616
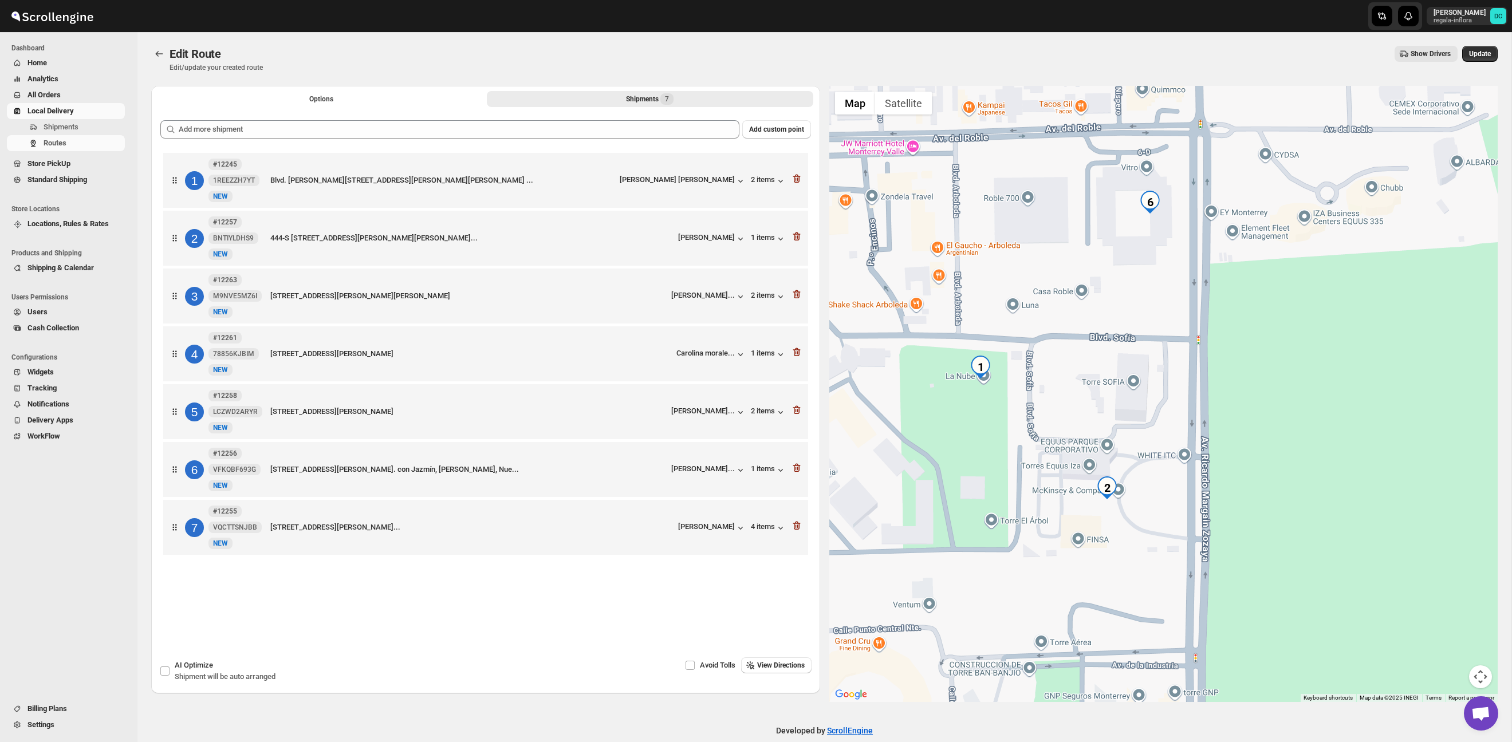
drag, startPoint x: 1135, startPoint y: 292, endPoint x: 1131, endPoint y: 304, distance: 12.7
click at [1131, 304] on div at bounding box center [1163, 394] width 669 height 616
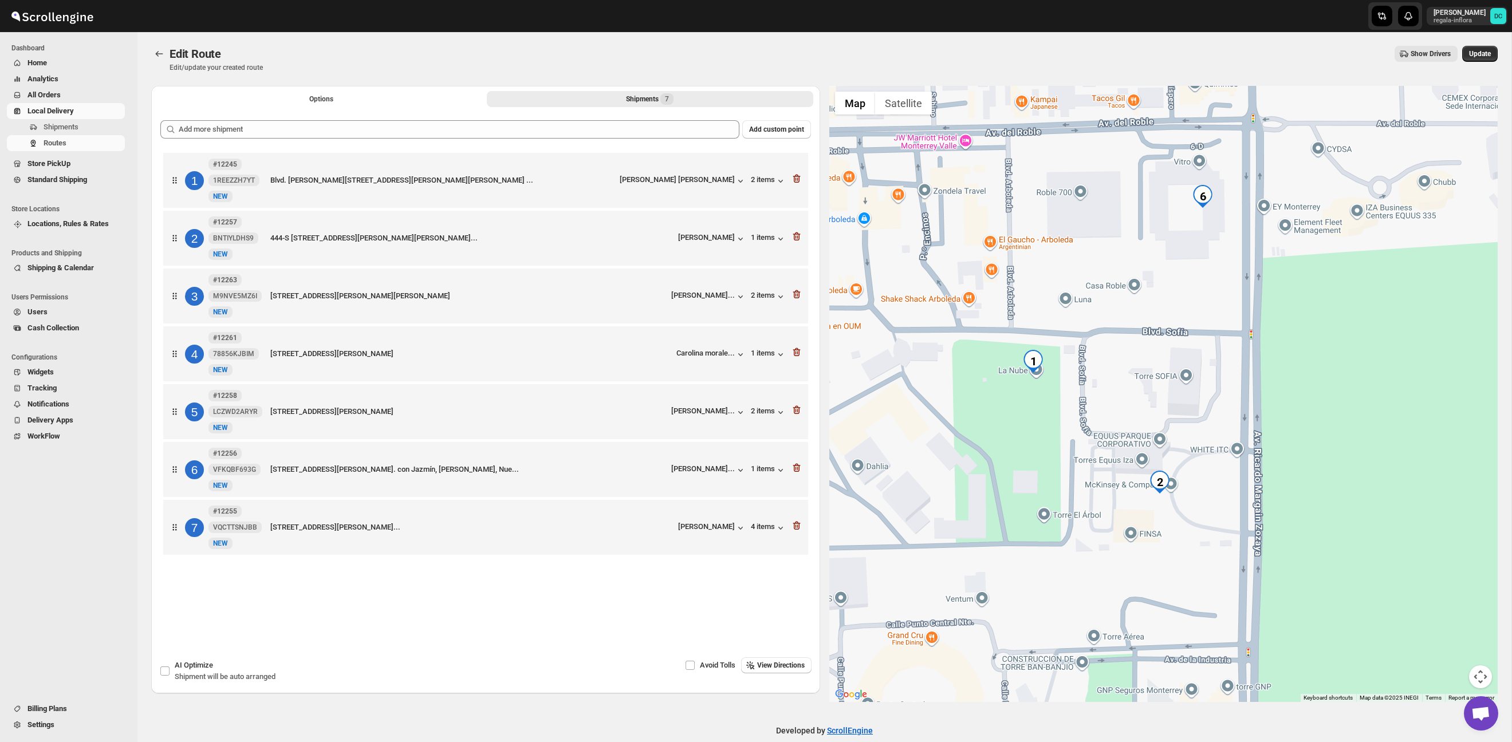
drag, startPoint x: 995, startPoint y: 430, endPoint x: 1049, endPoint y: 424, distance: 54.7
click at [1049, 424] on div at bounding box center [1163, 394] width 669 height 616
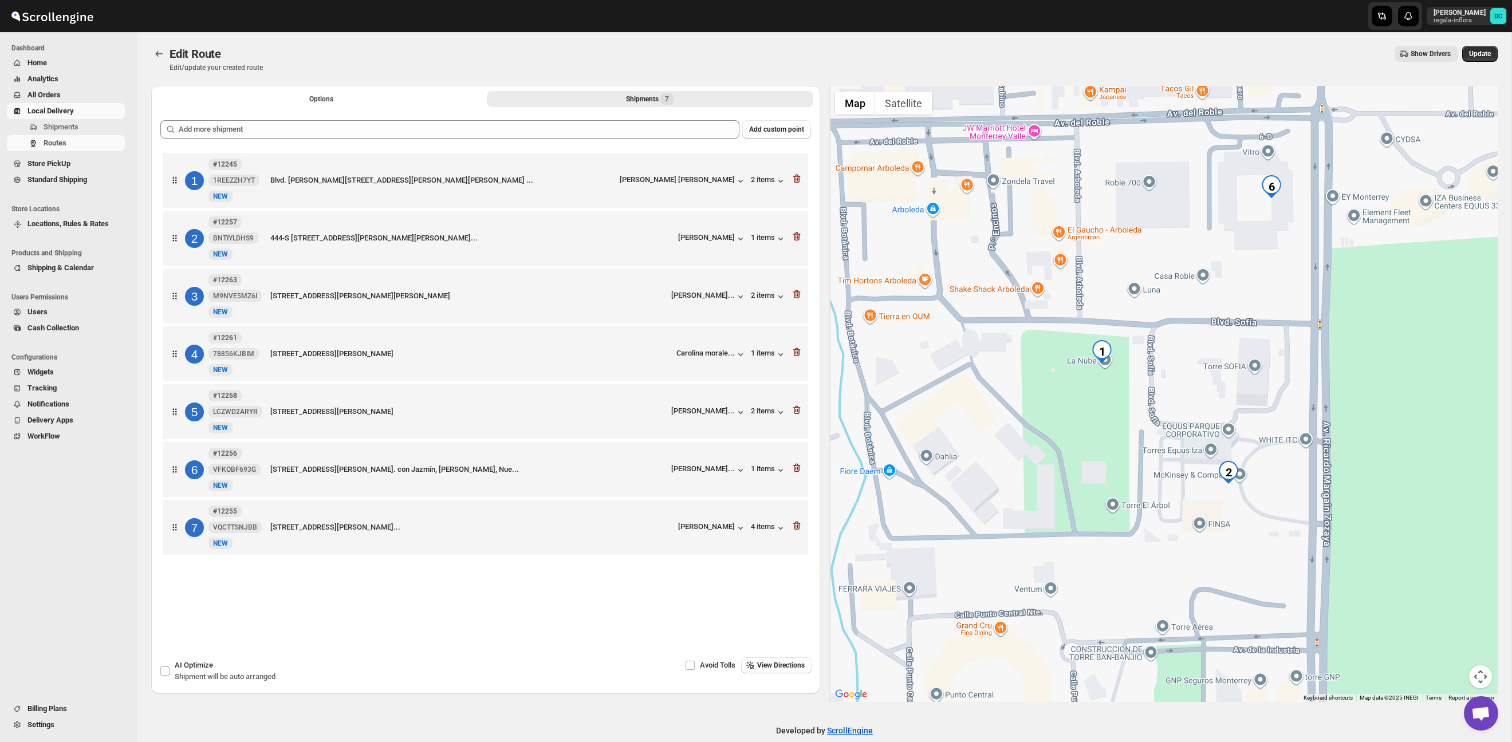
drag, startPoint x: 1033, startPoint y: 431, endPoint x: 1104, endPoint y: 421, distance: 71.1
click at [1104, 421] on div at bounding box center [1163, 394] width 669 height 616
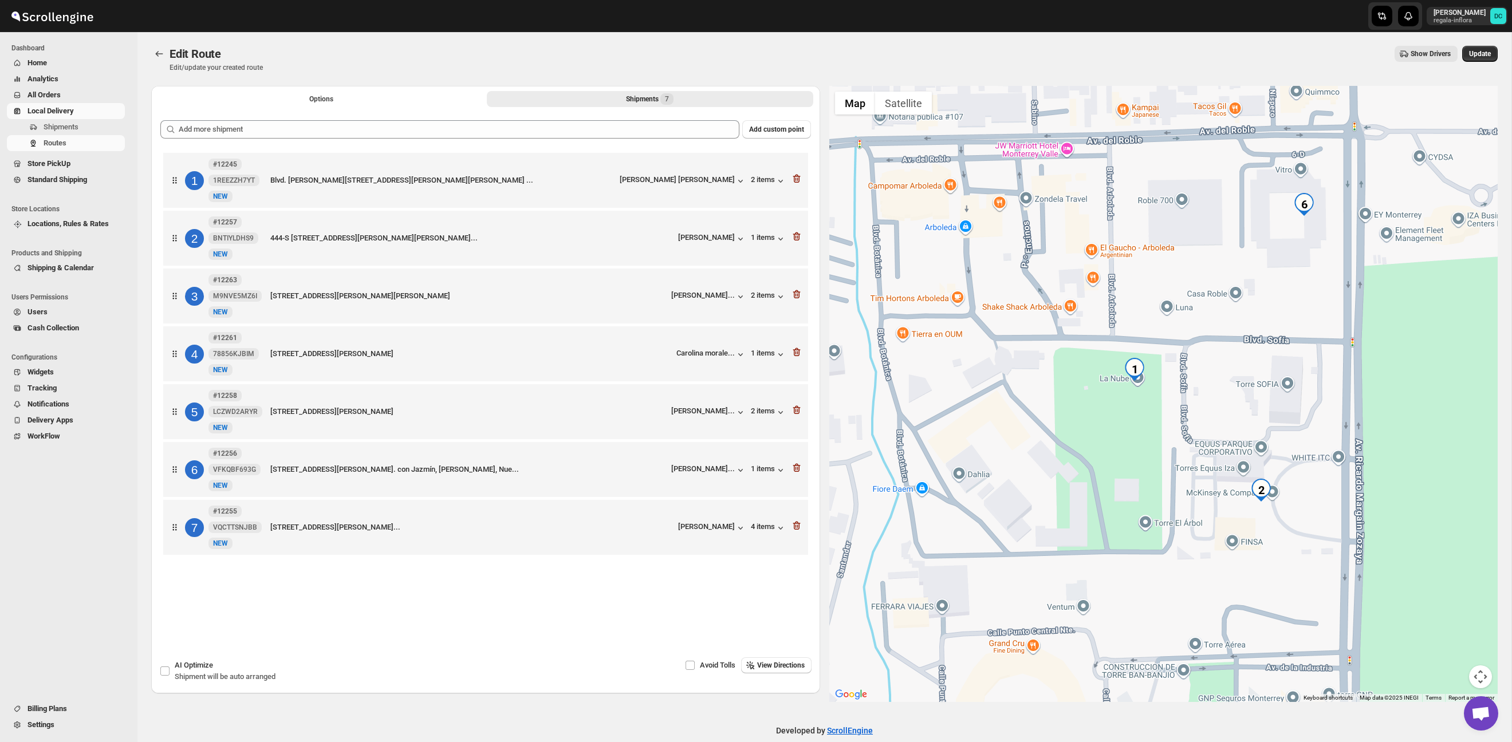
drag, startPoint x: 1054, startPoint y: 415, endPoint x: 1088, endPoint y: 432, distance: 38.2
click at [1088, 432] on div at bounding box center [1163, 394] width 669 height 616
drag, startPoint x: 364, startPoint y: 97, endPoint x: 428, endPoint y: 104, distance: 64.5
click at [364, 97] on button "Options" at bounding box center [321, 99] width 326 height 16
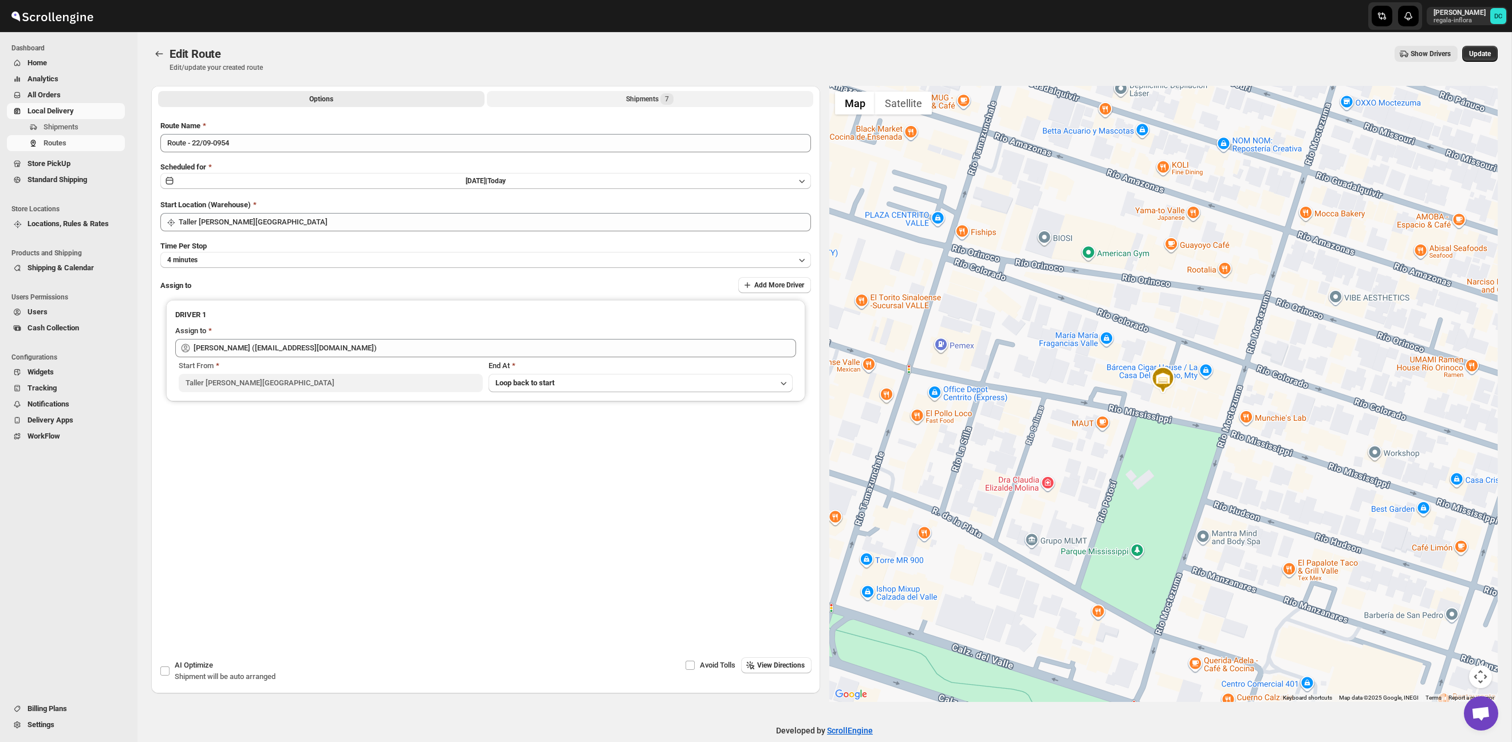
click at [619, 101] on button "Shipments 7" at bounding box center [650, 99] width 326 height 16
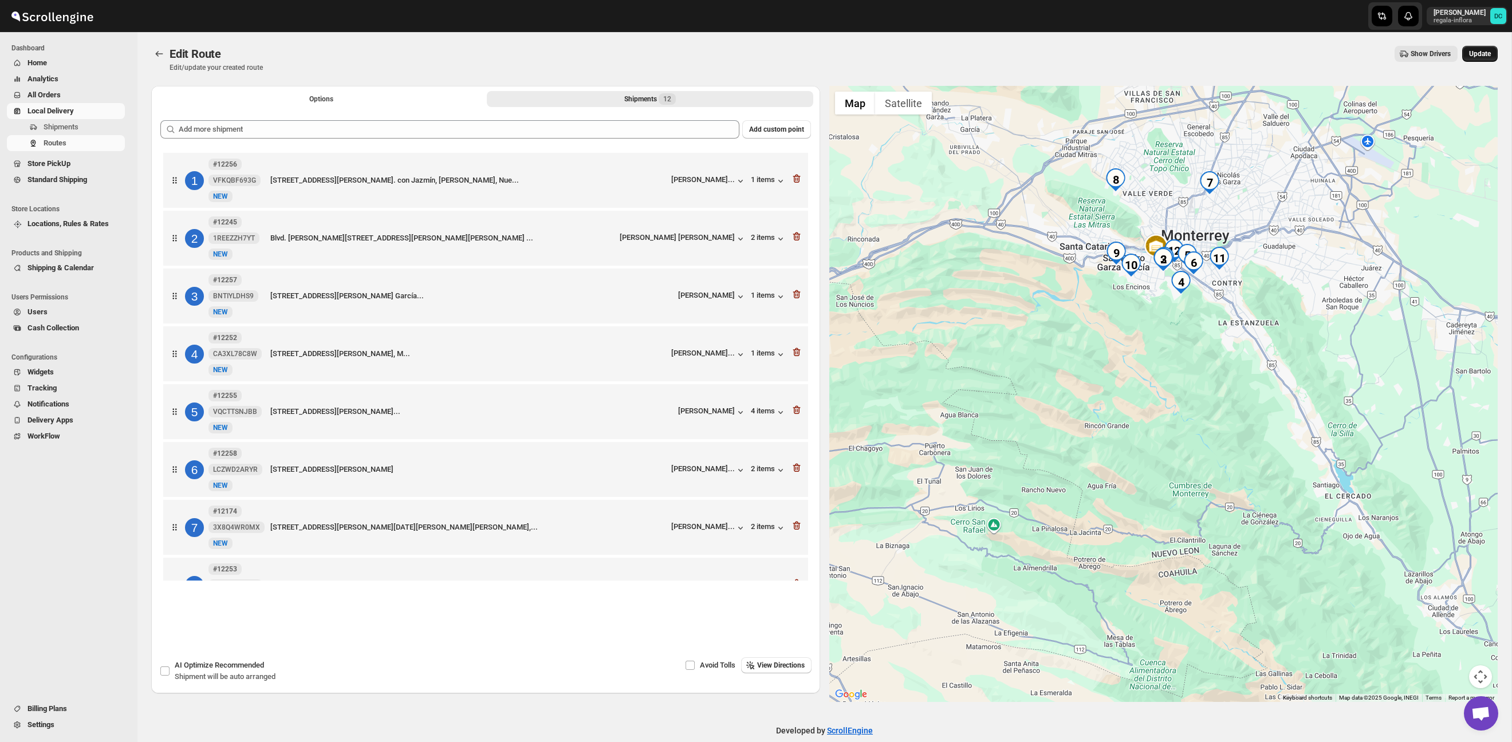
click at [1481, 56] on span "Update" at bounding box center [1480, 53] width 22 height 9
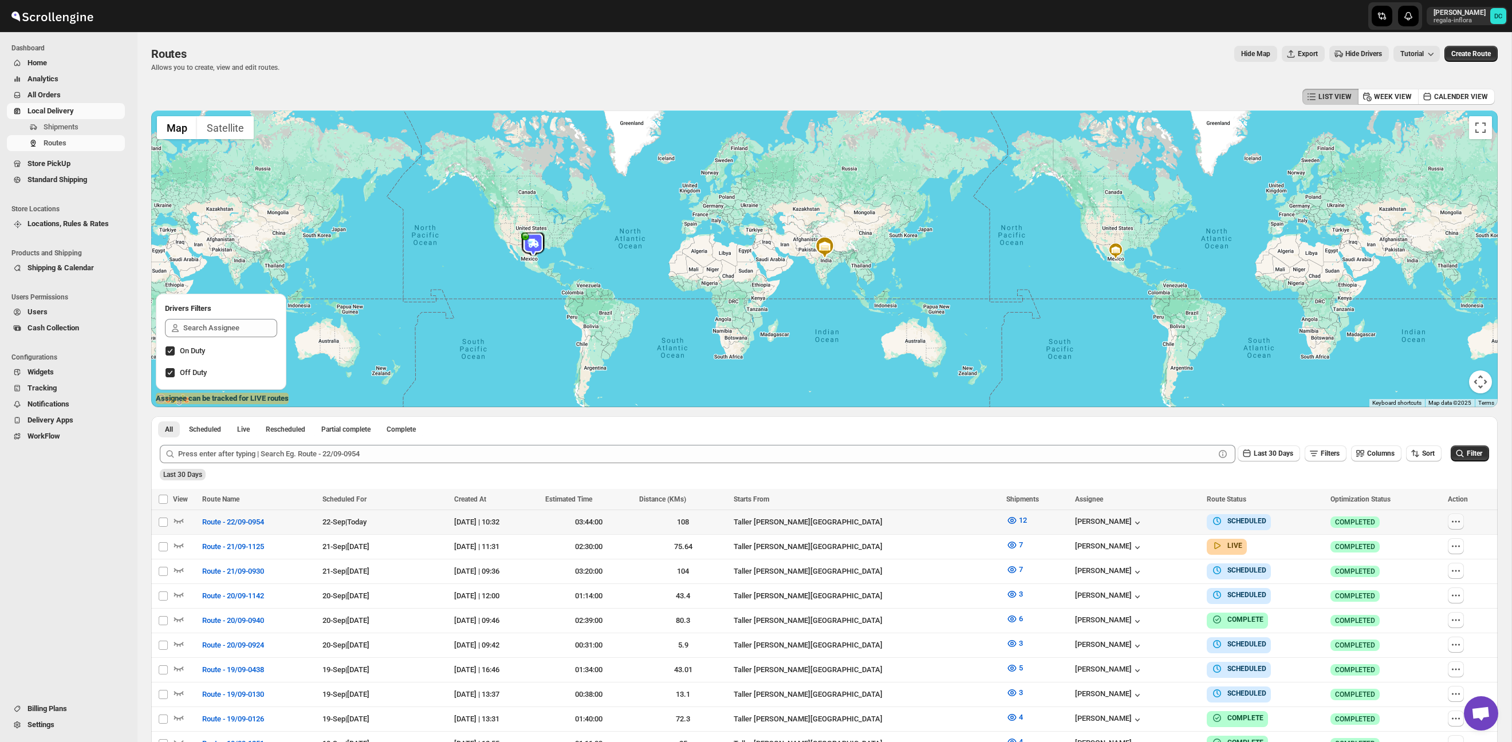
click at [1462, 524] on button "button" at bounding box center [1456, 522] width 16 height 16
checkbox input "true"
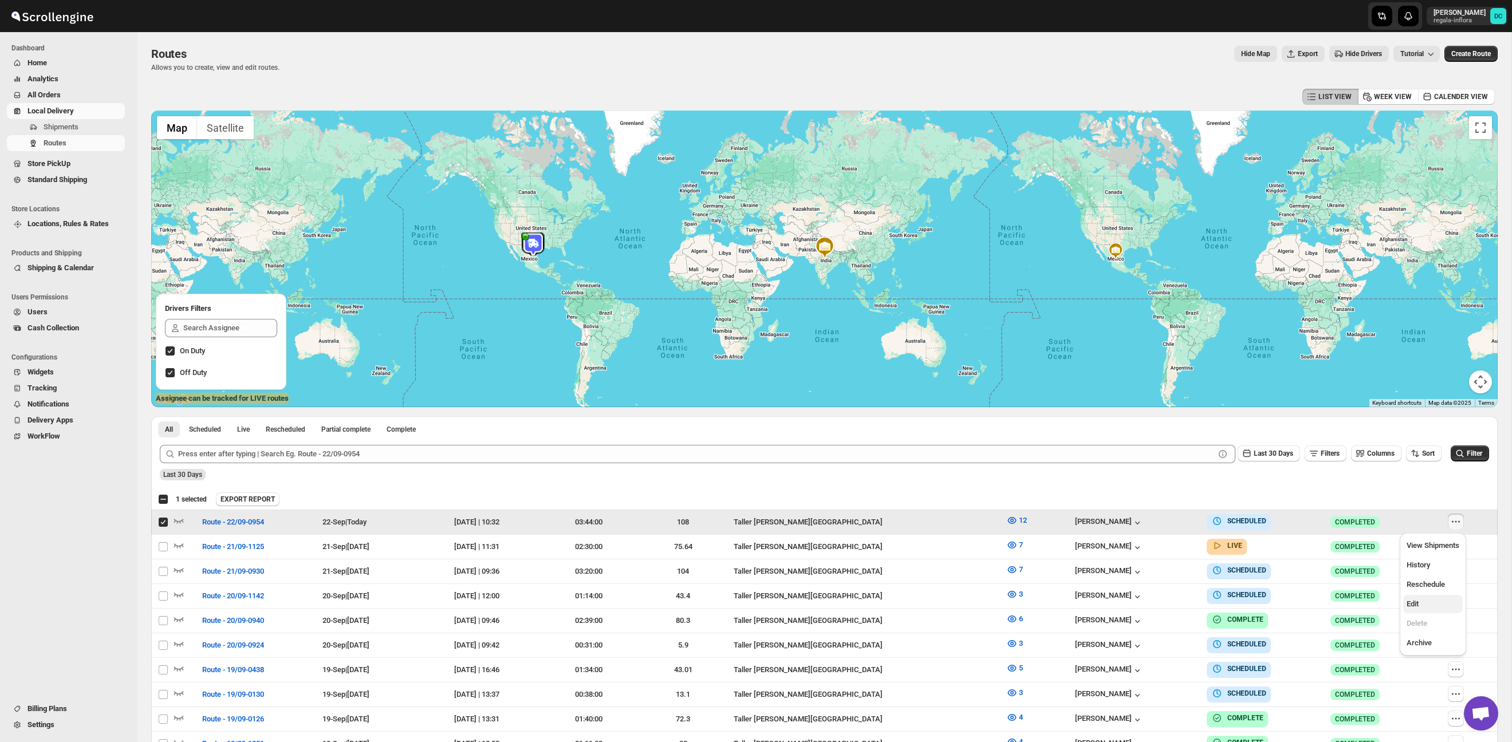
click at [1432, 609] on span "Edit" at bounding box center [1433, 603] width 53 height 11
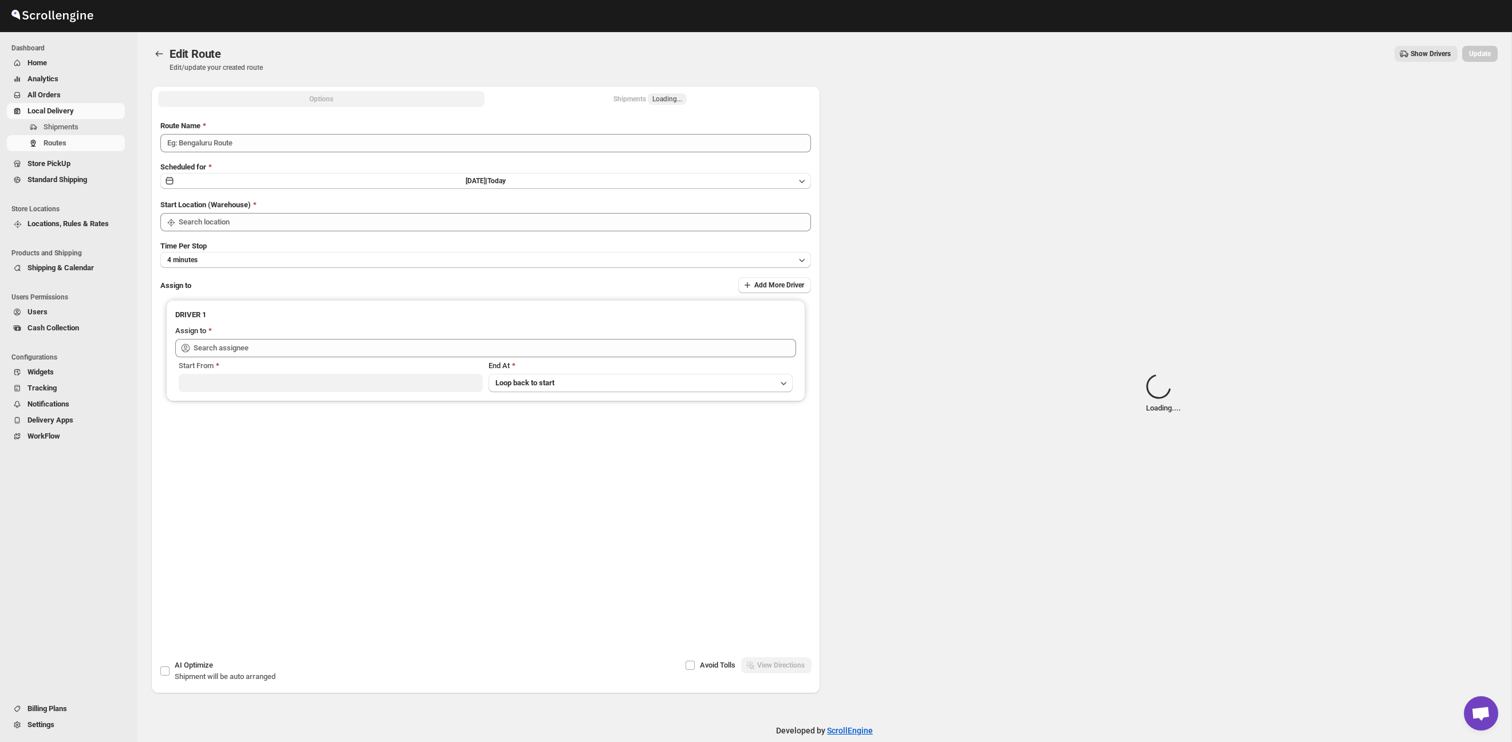
type input "Route - 22/09-0954"
type input "Taller [PERSON_NAME][GEOGRAPHIC_DATA]"
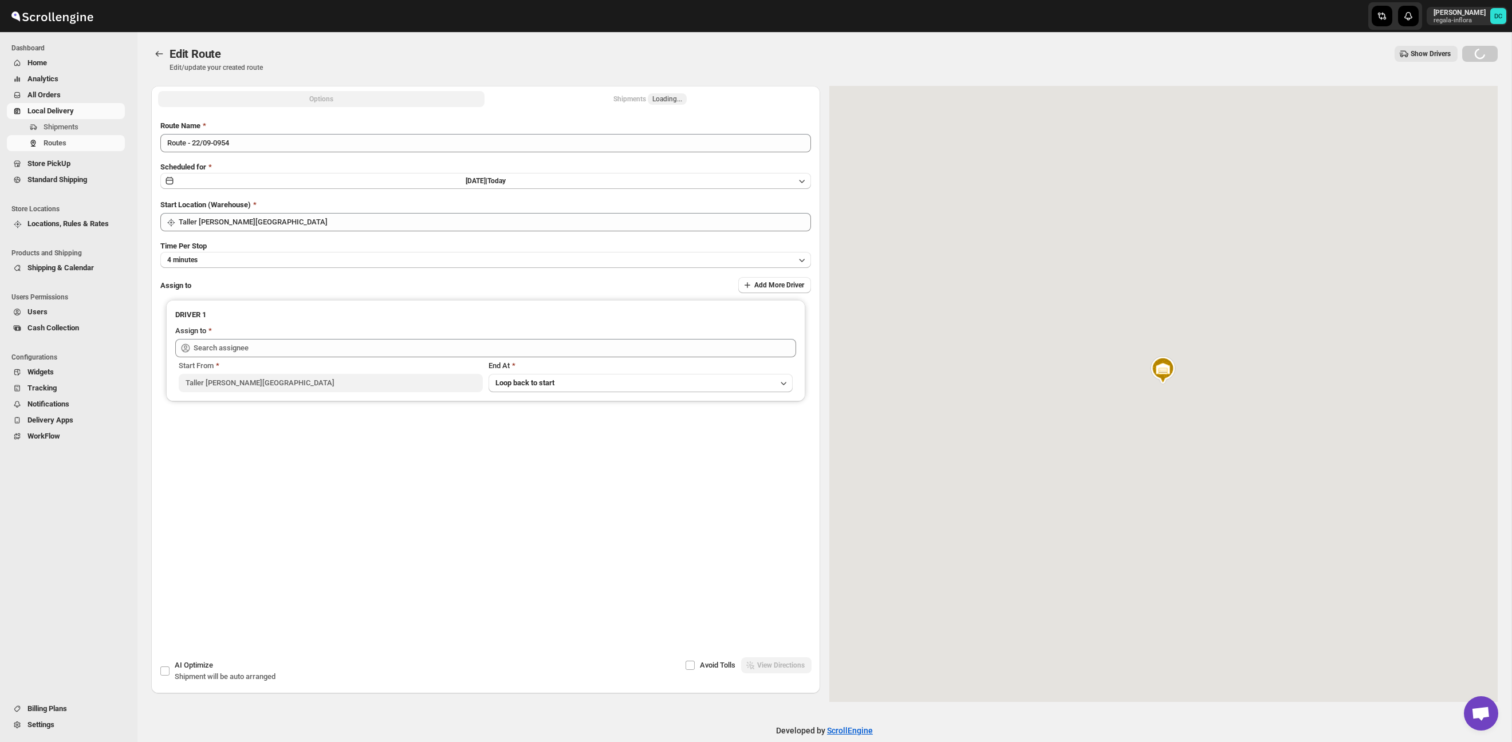
type input "[PERSON_NAME] ([EMAIL_ADDRESS][DOMAIN_NAME])"
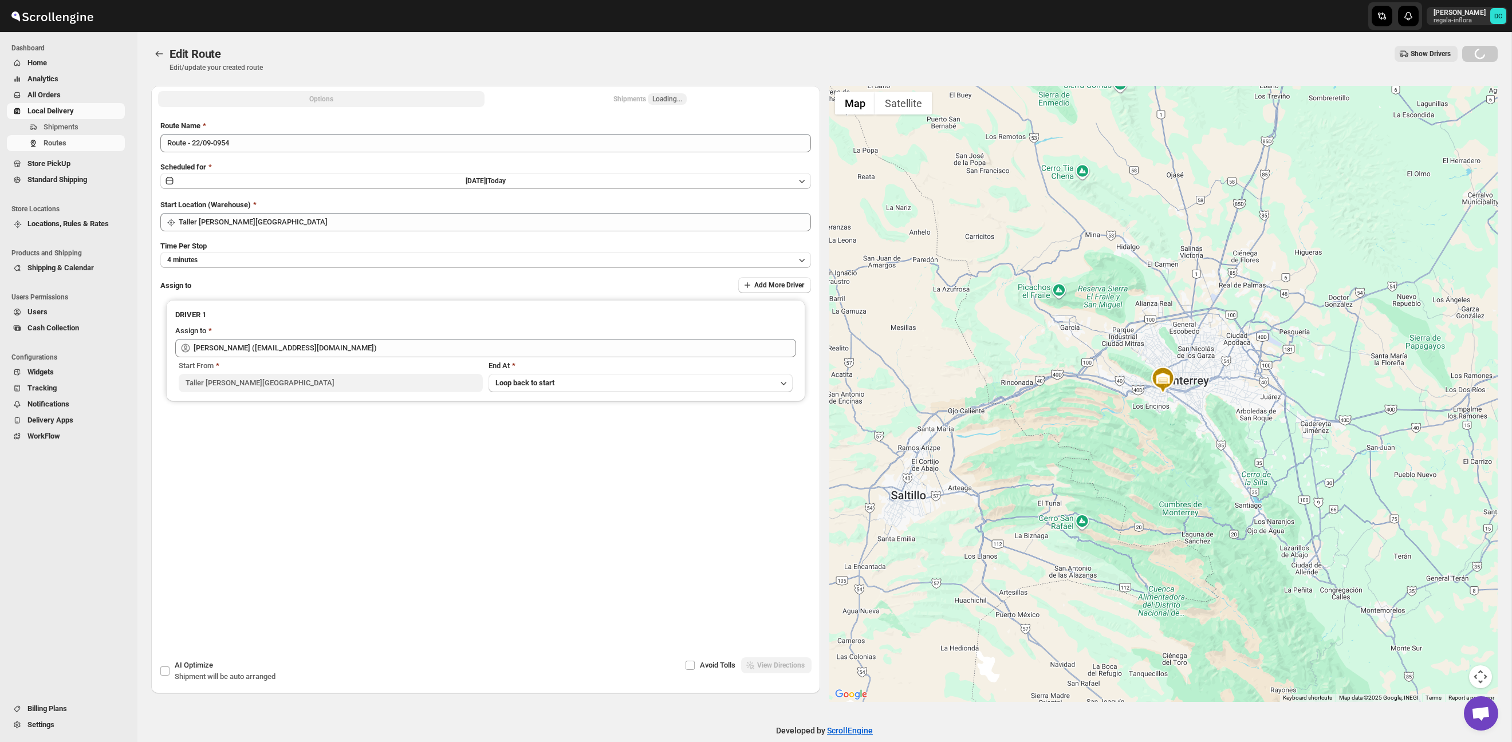
click at [637, 100] on div "Shipments Loading..." at bounding box center [649, 98] width 73 height 11
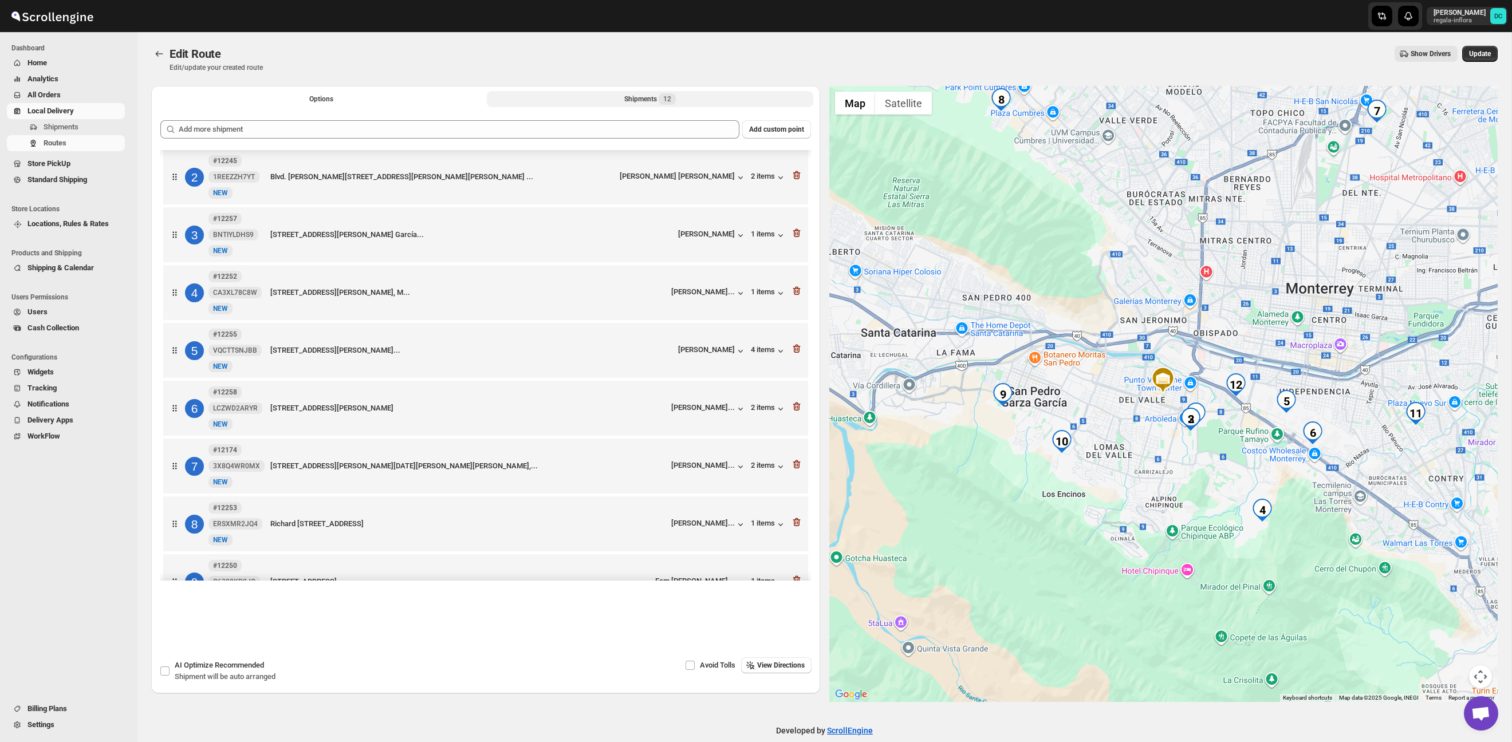
scroll to position [153, 0]
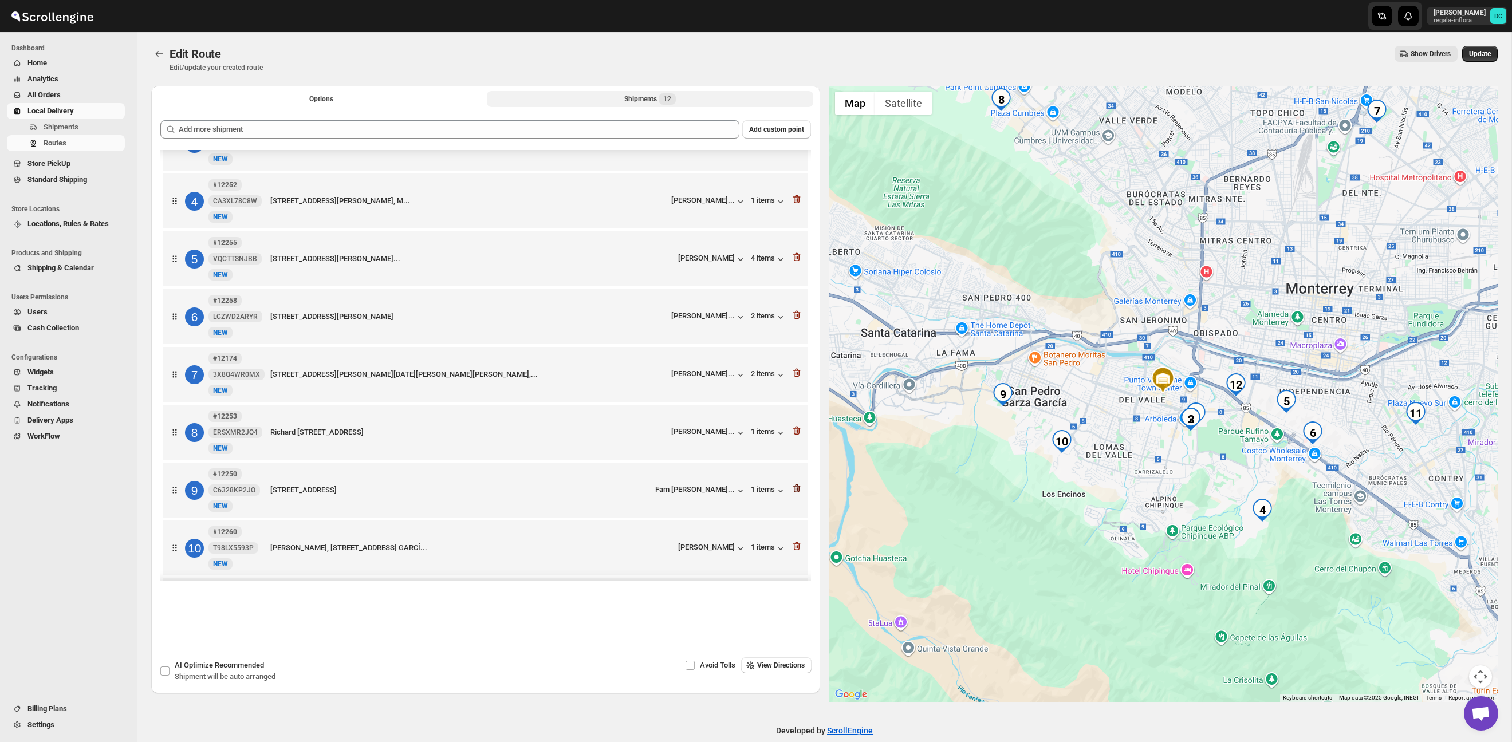
click at [797, 494] on icon "button" at bounding box center [796, 488] width 11 height 11
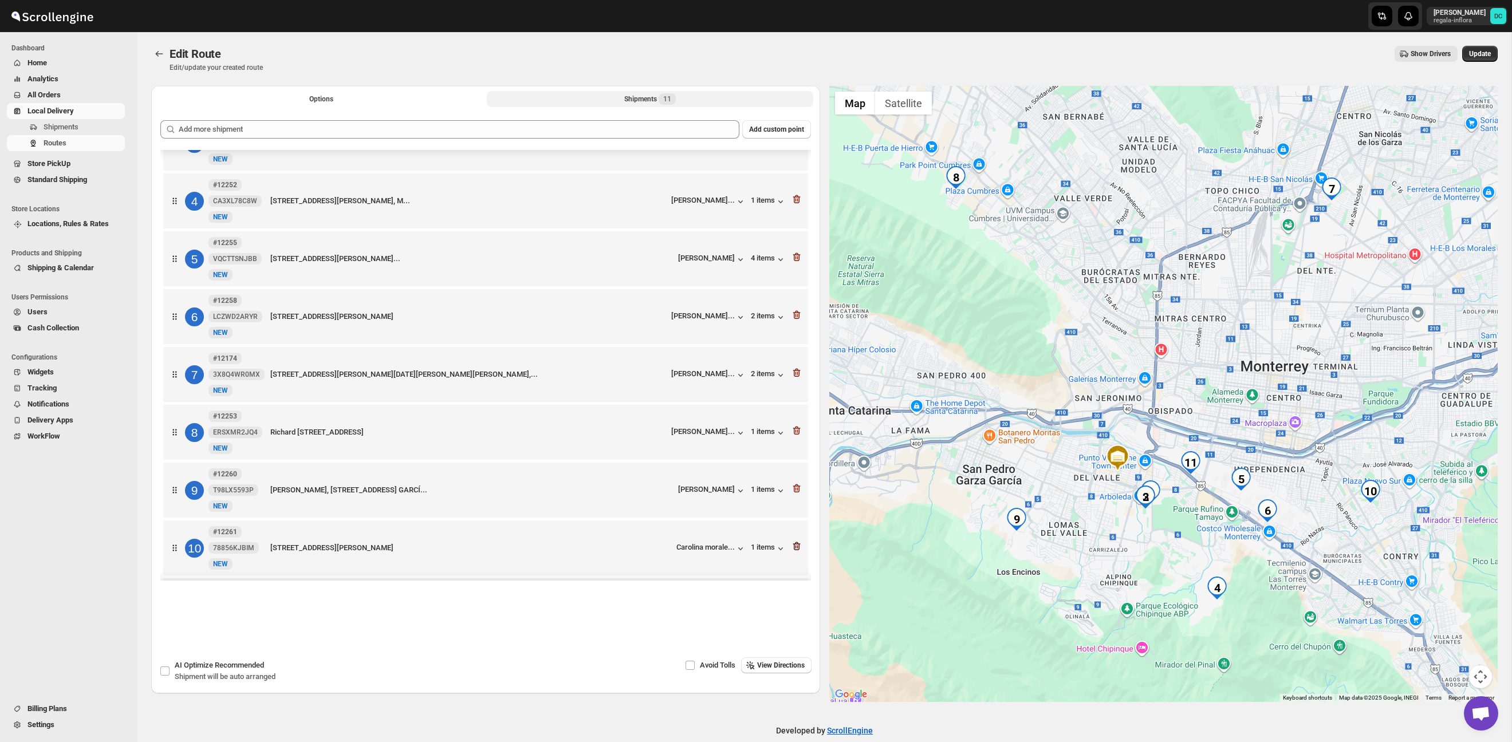
click at [799, 552] on icon "button" at bounding box center [796, 546] width 11 height 11
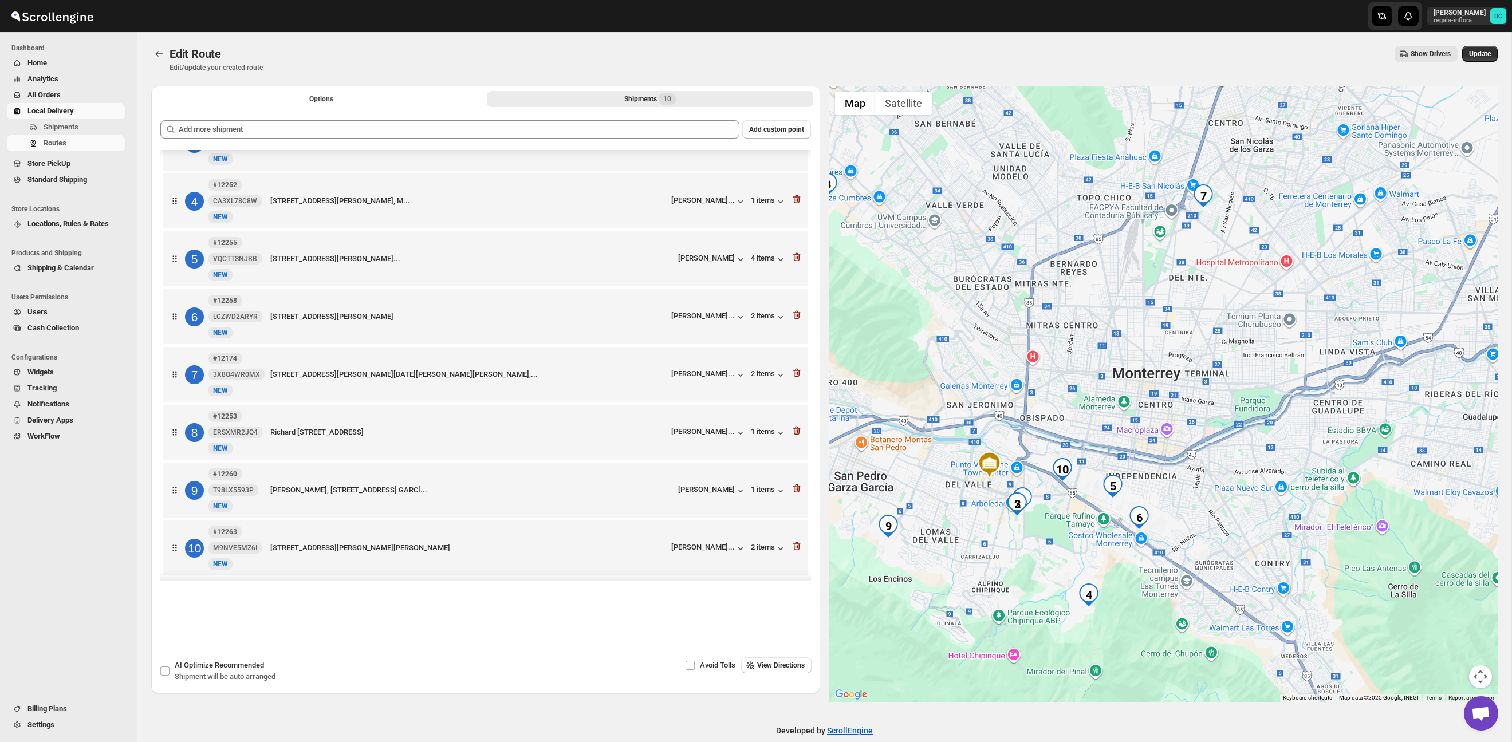
drag, startPoint x: 1148, startPoint y: 557, endPoint x: 1058, endPoint y: 558, distance: 89.9
click at [1058, 558] on div at bounding box center [1163, 394] width 669 height 616
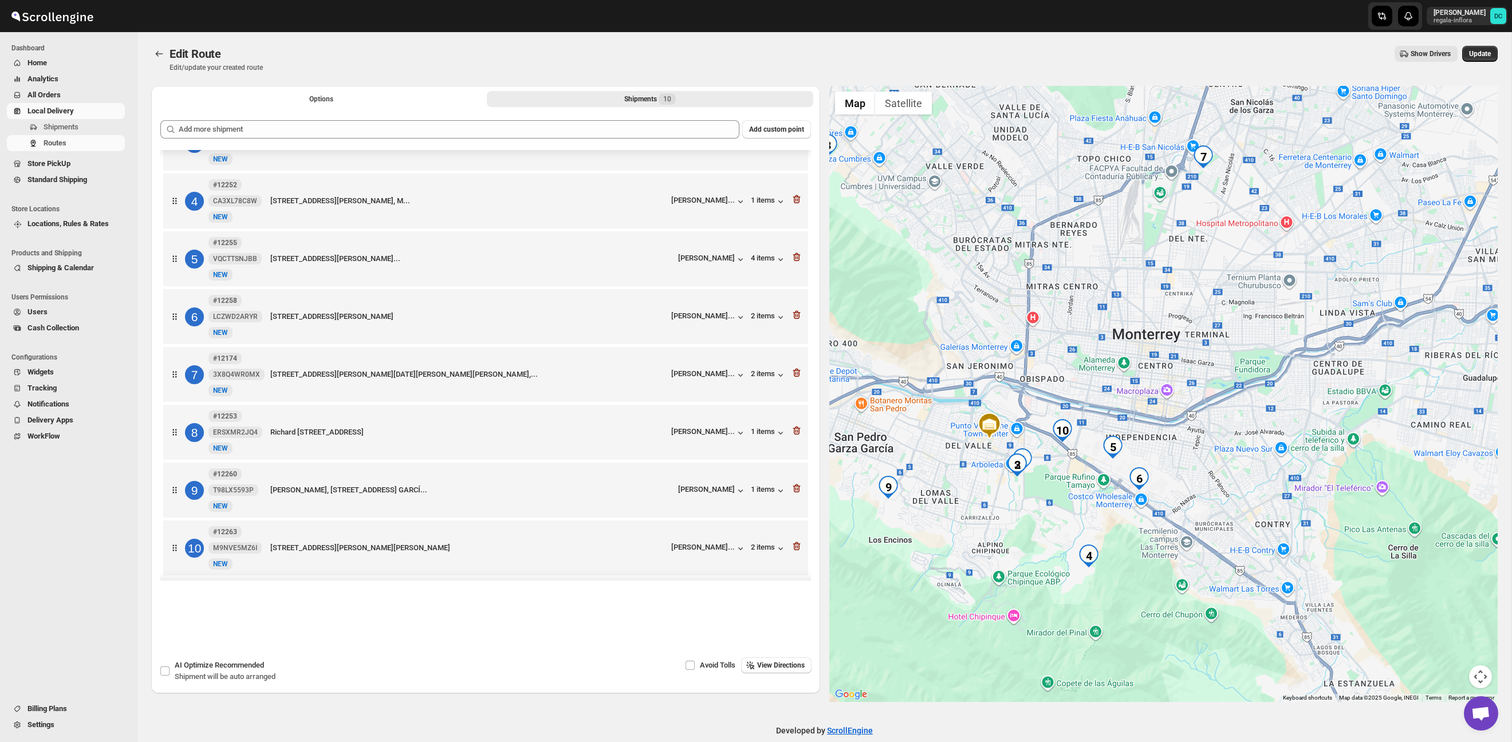
drag, startPoint x: 1116, startPoint y: 571, endPoint x: 1116, endPoint y: 531, distance: 40.1
click at [1116, 531] on div at bounding box center [1163, 394] width 669 height 616
click at [159, 57] on icon "Routes" at bounding box center [158, 53] width 11 height 11
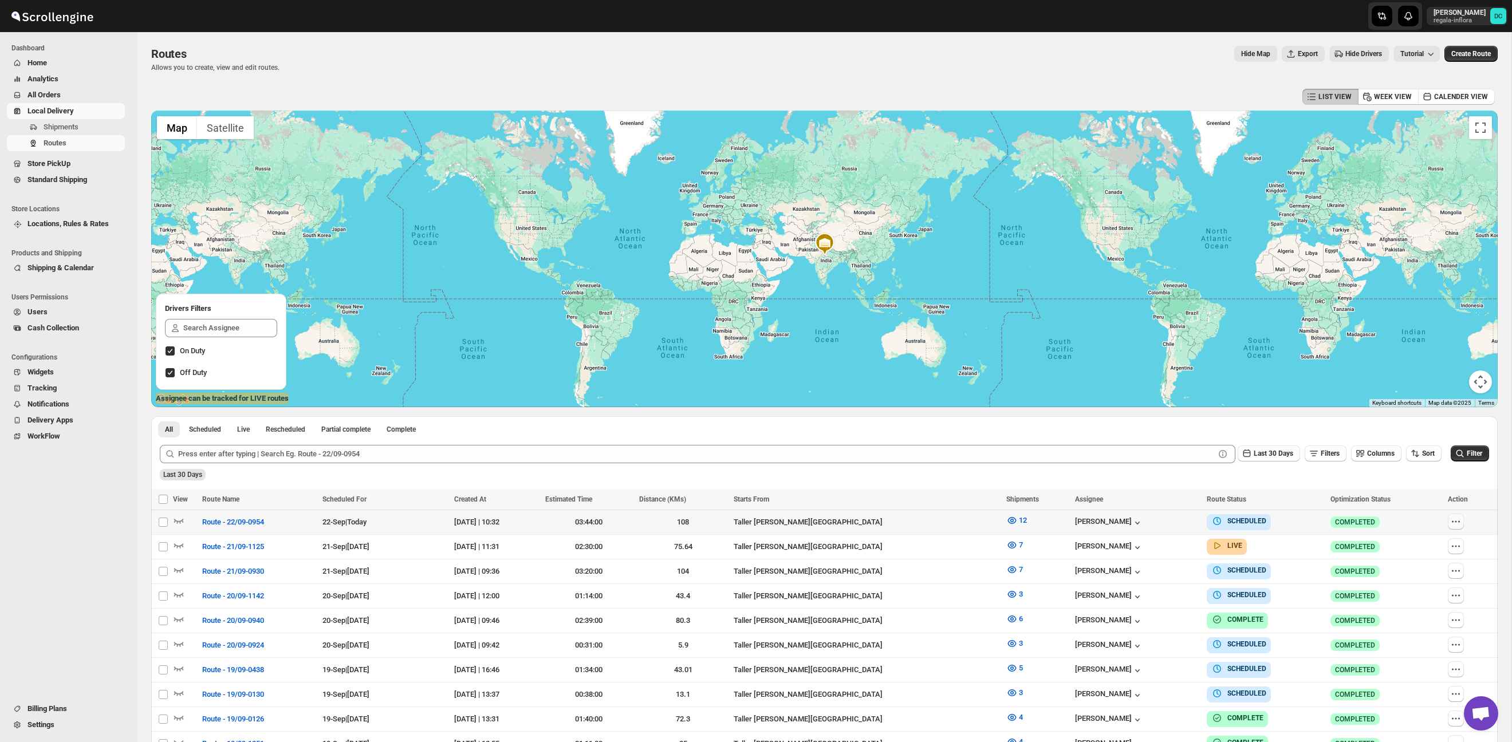
click at [1457, 518] on icon "button" at bounding box center [1455, 521] width 11 height 11
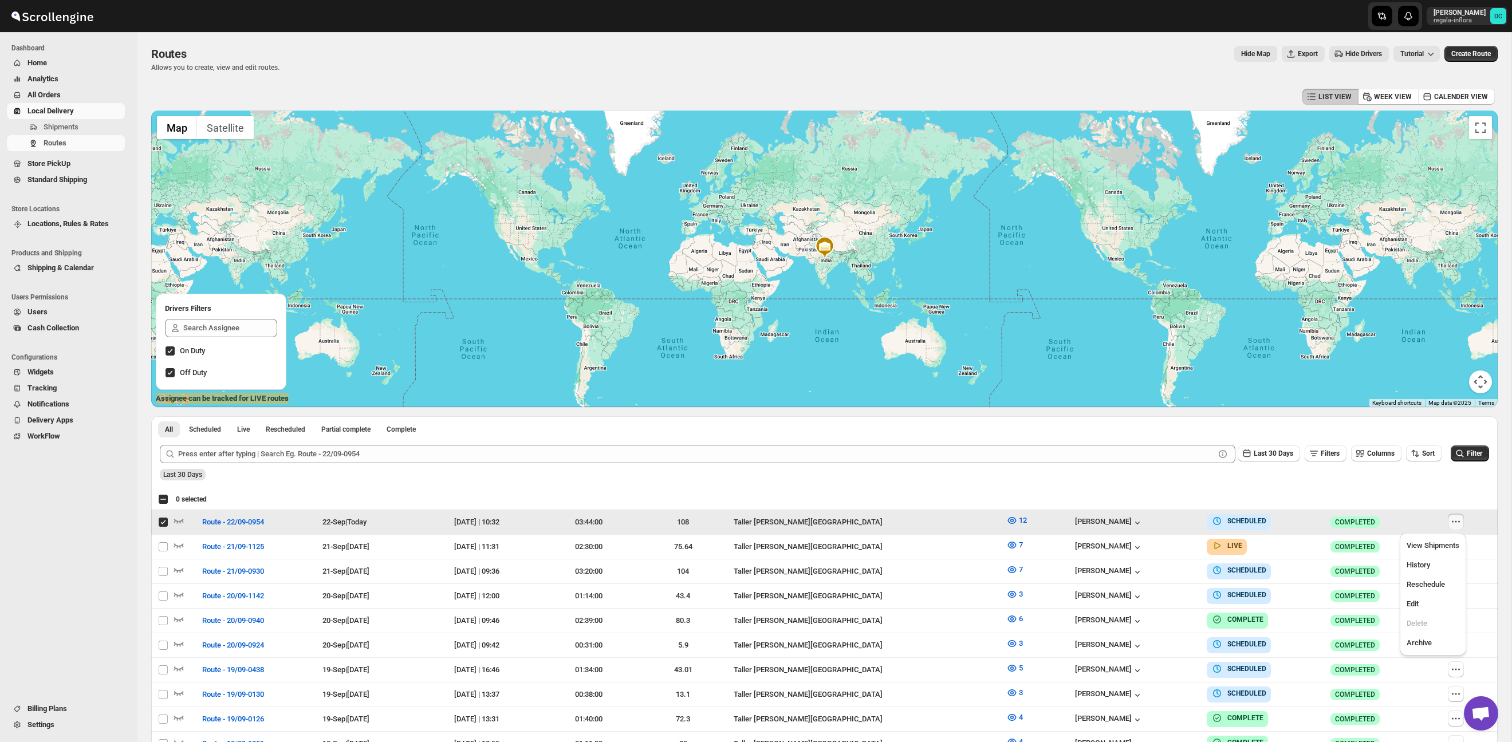
checkbox input "true"
click at [1427, 605] on span "Edit" at bounding box center [1433, 603] width 53 height 11
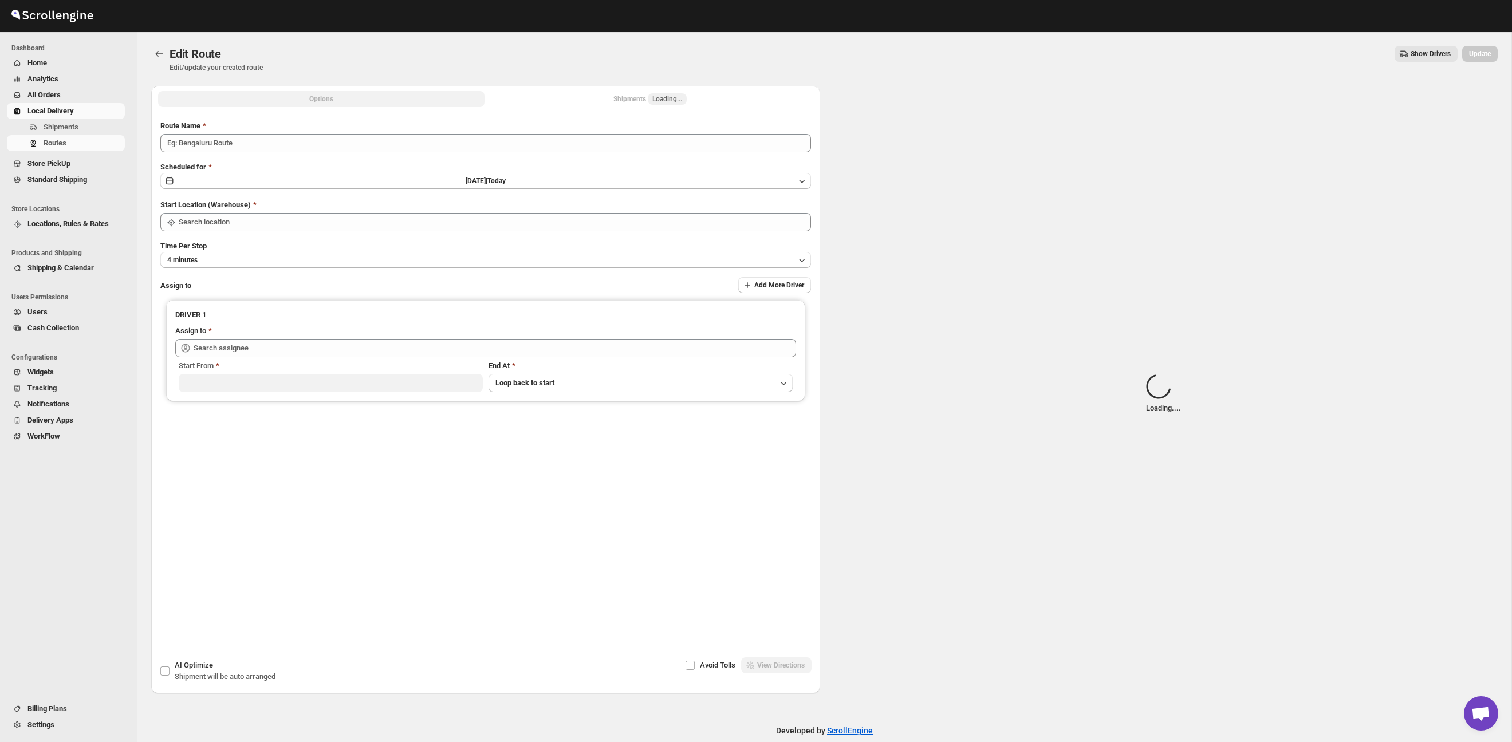
type input "Route - 22/09-0954"
type input "Taller [PERSON_NAME][GEOGRAPHIC_DATA]"
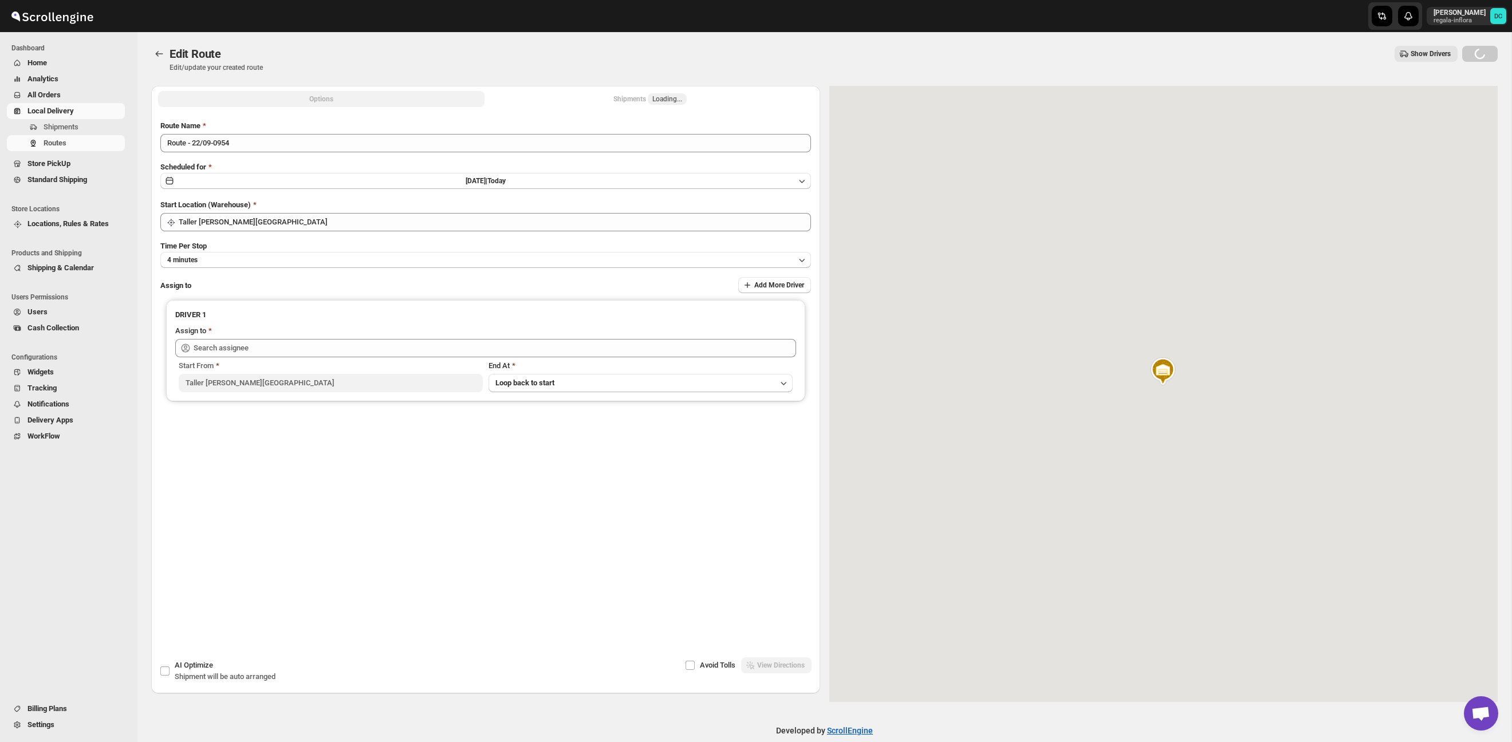
type input "[PERSON_NAME] ([EMAIL_ADDRESS][DOMAIN_NAME])"
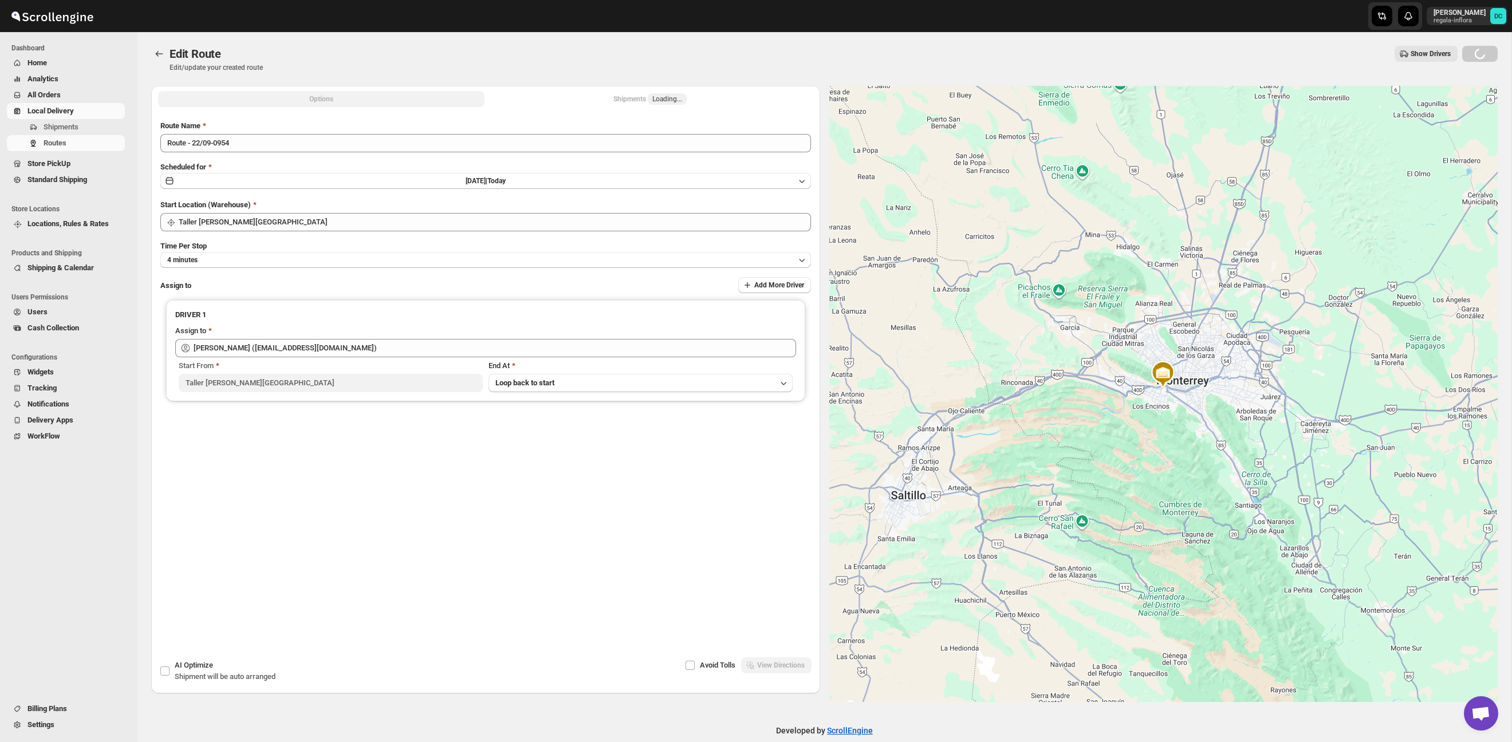
click at [614, 100] on div "Shipments Loading..." at bounding box center [649, 98] width 73 height 11
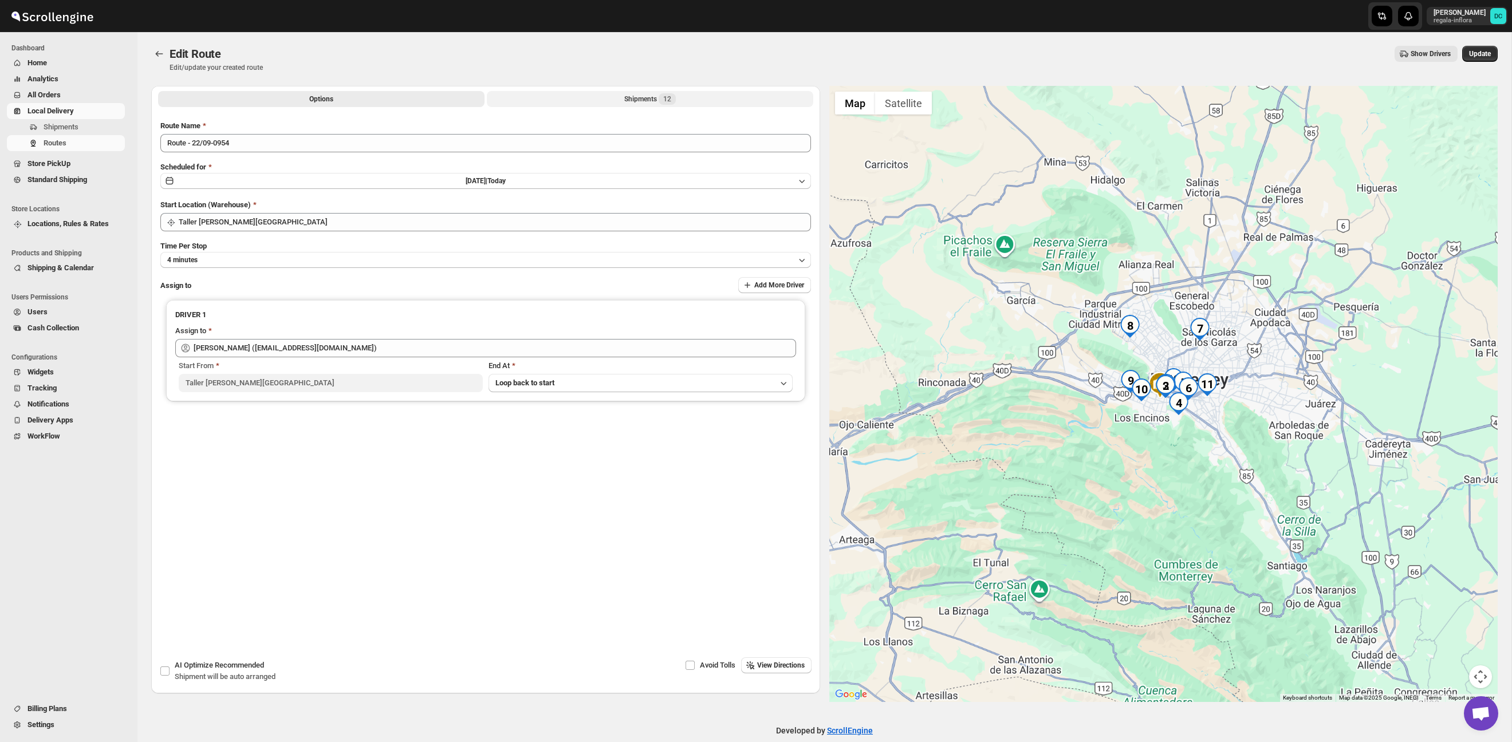
click at [632, 98] on div "Shipments 12" at bounding box center [650, 98] width 52 height 11
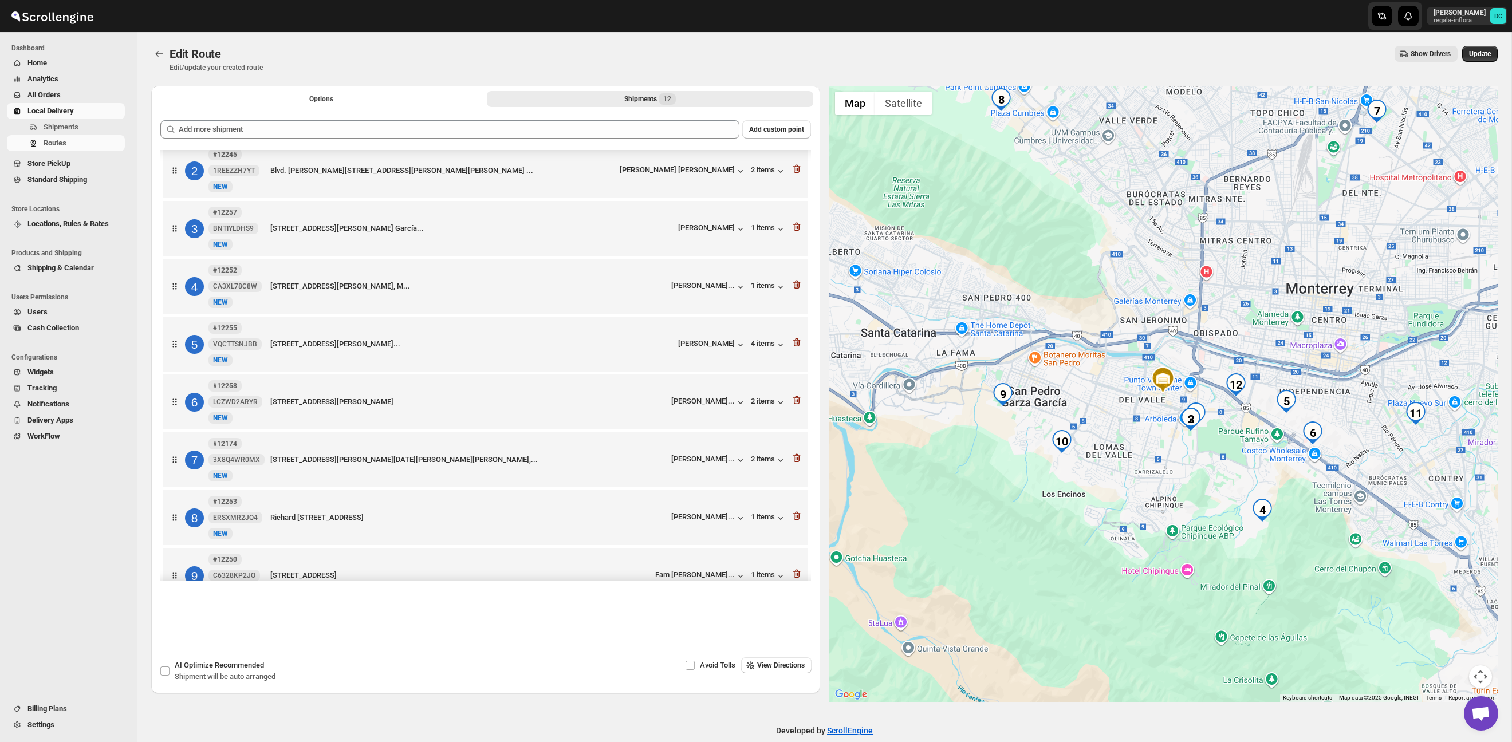
scroll to position [194, 0]
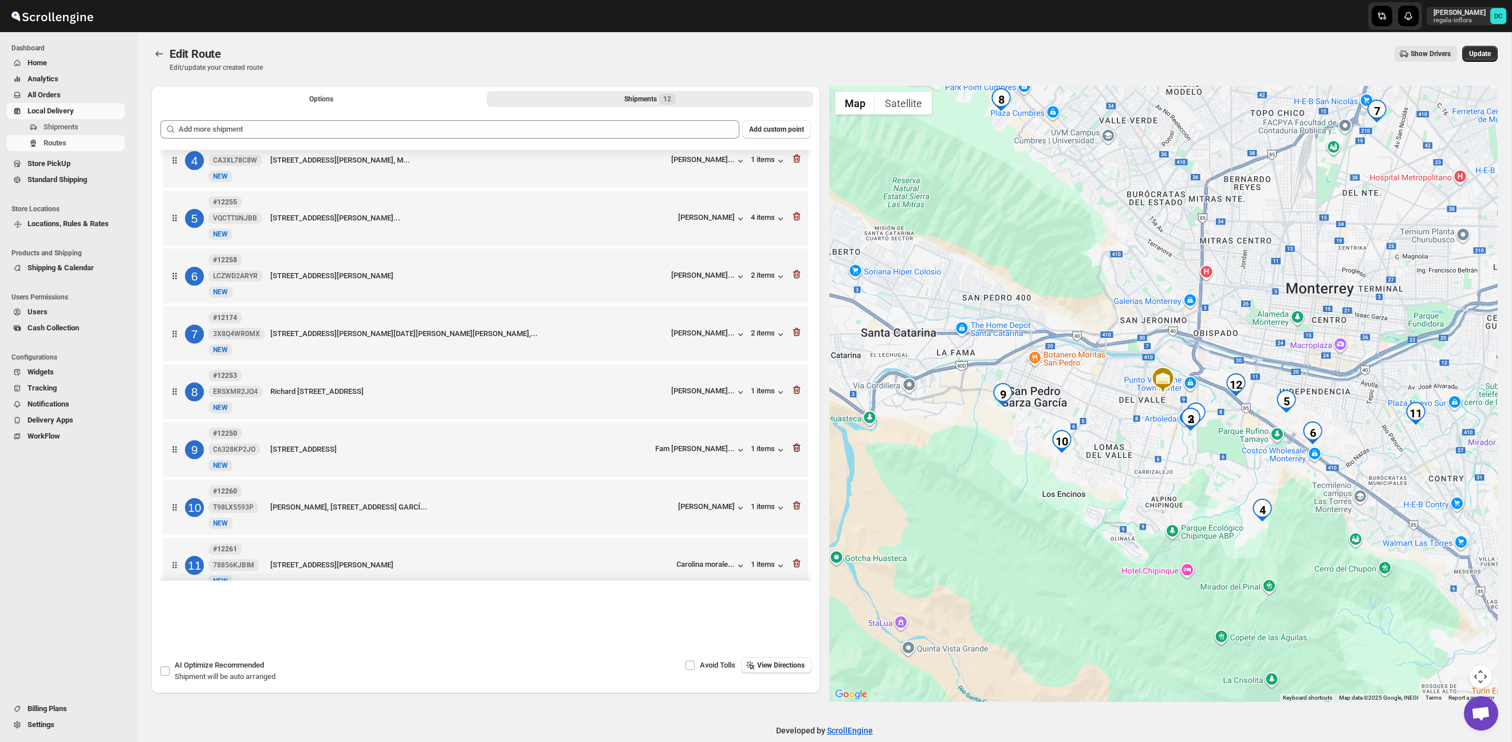
click at [797, 454] on icon "button" at bounding box center [796, 447] width 11 height 11
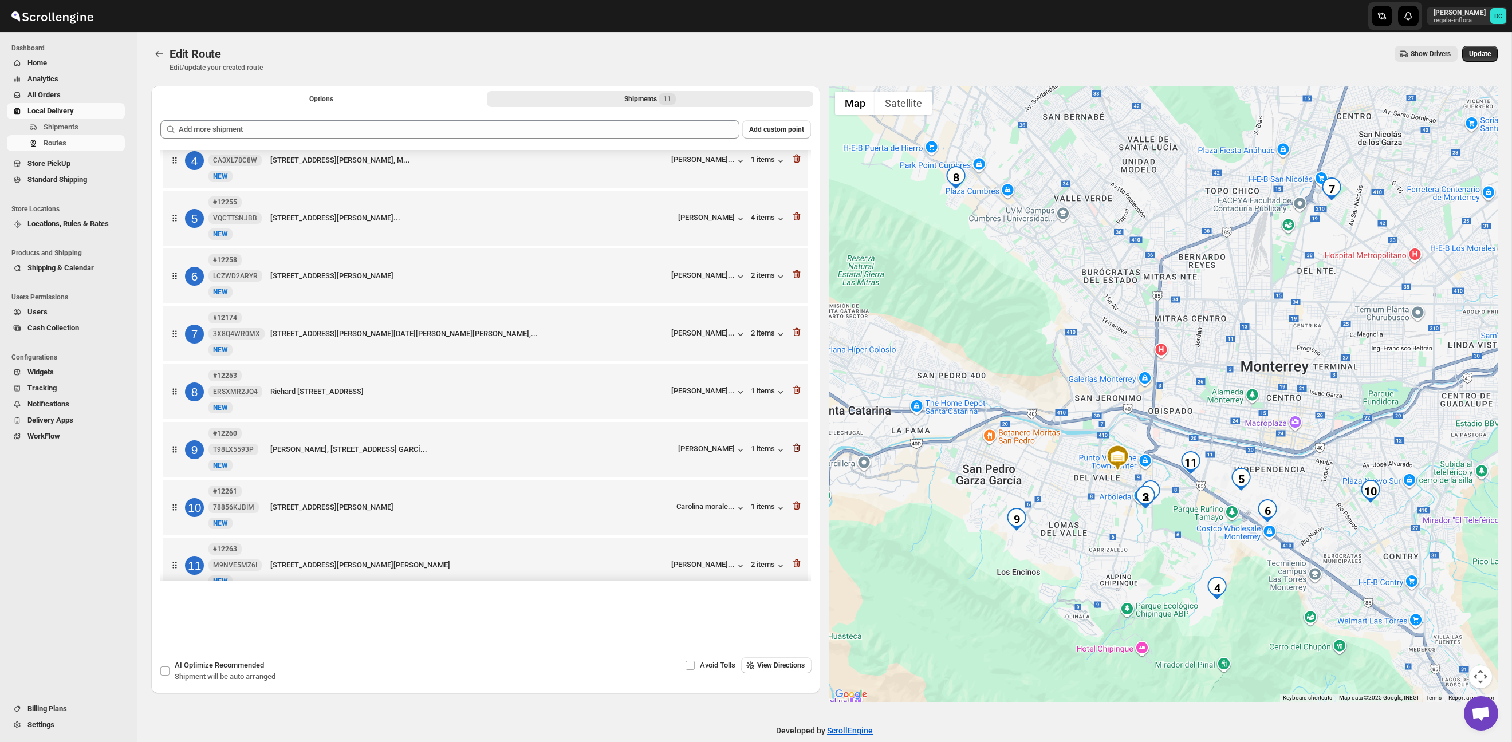
click at [797, 454] on icon "button" at bounding box center [796, 447] width 11 height 11
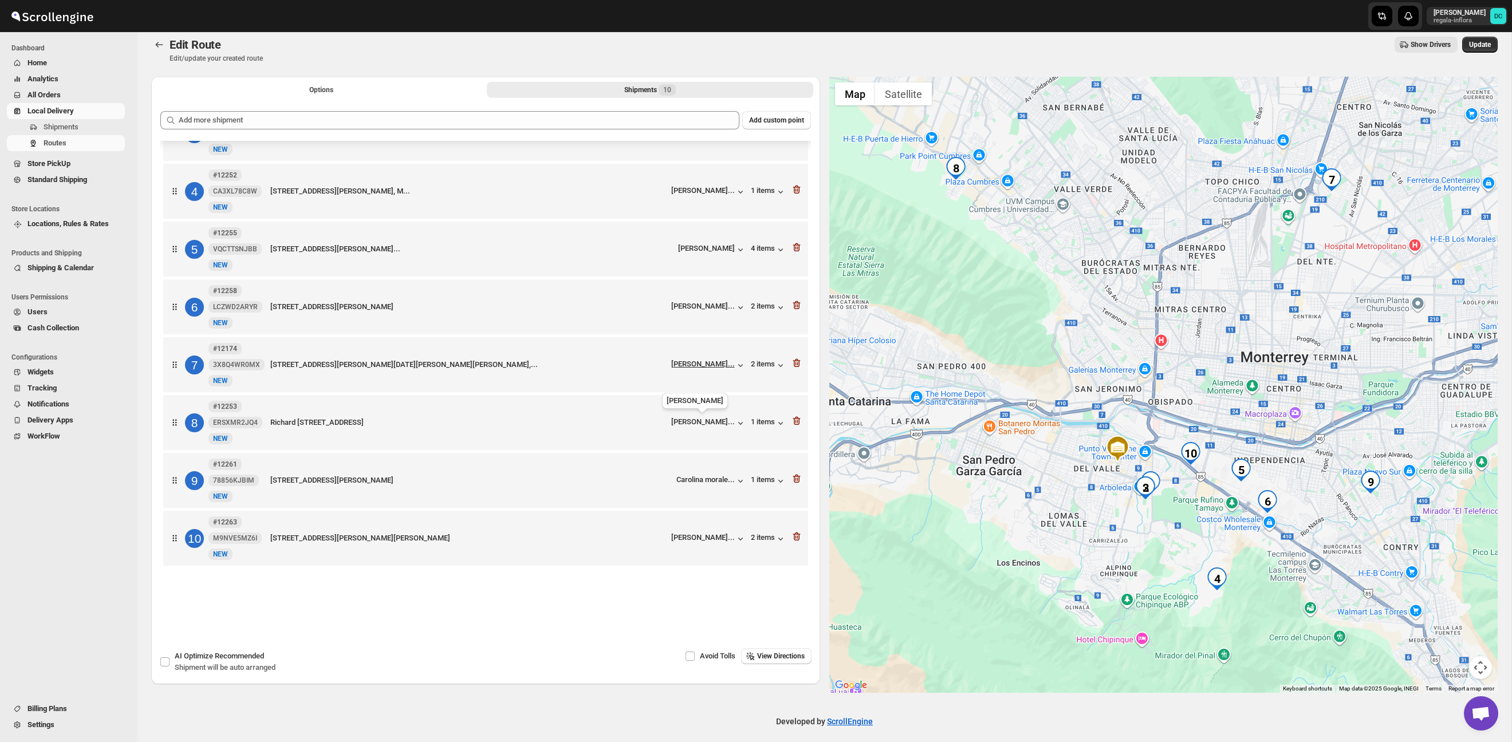
scroll to position [11, 0]
click at [794, 184] on icon "button" at bounding box center [796, 187] width 7 height 9
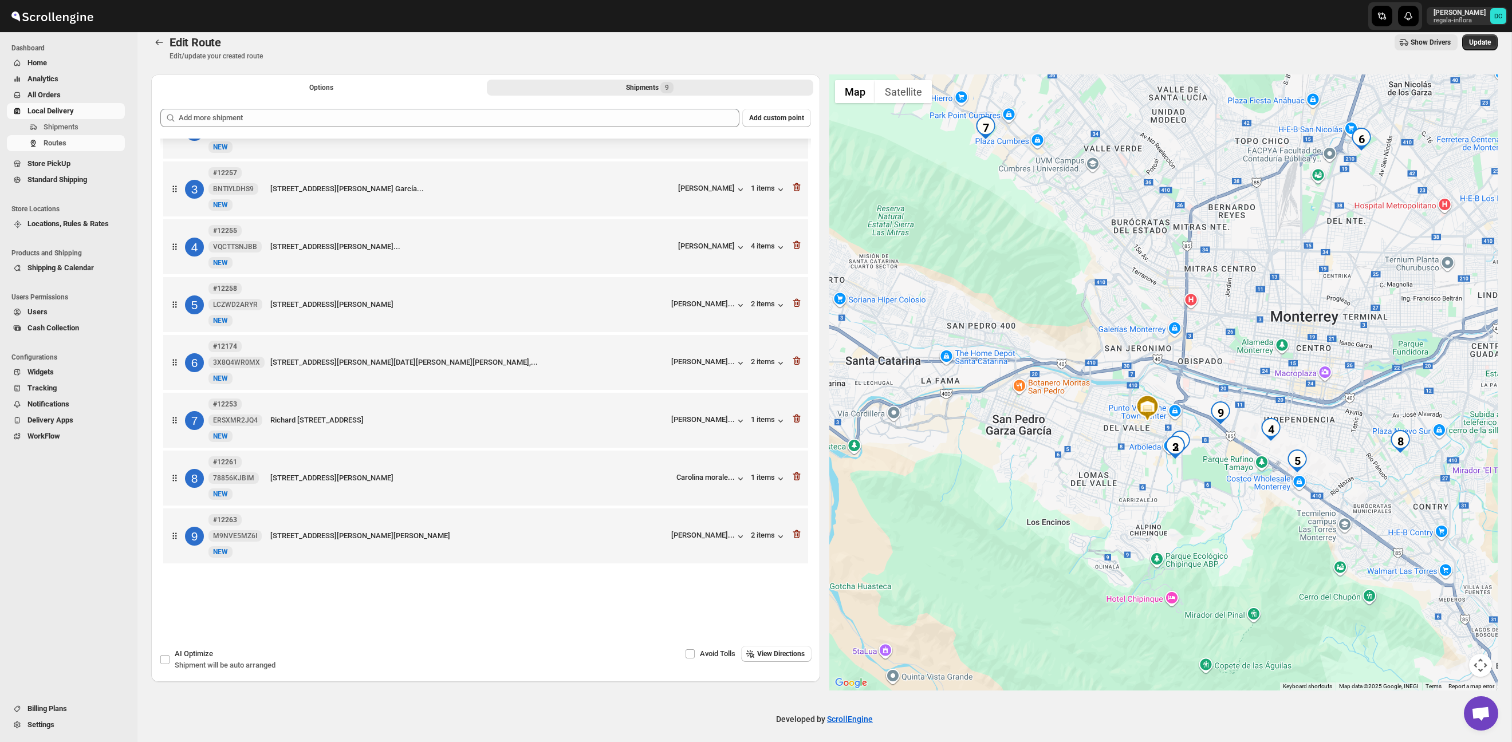
scroll to position [103, 0]
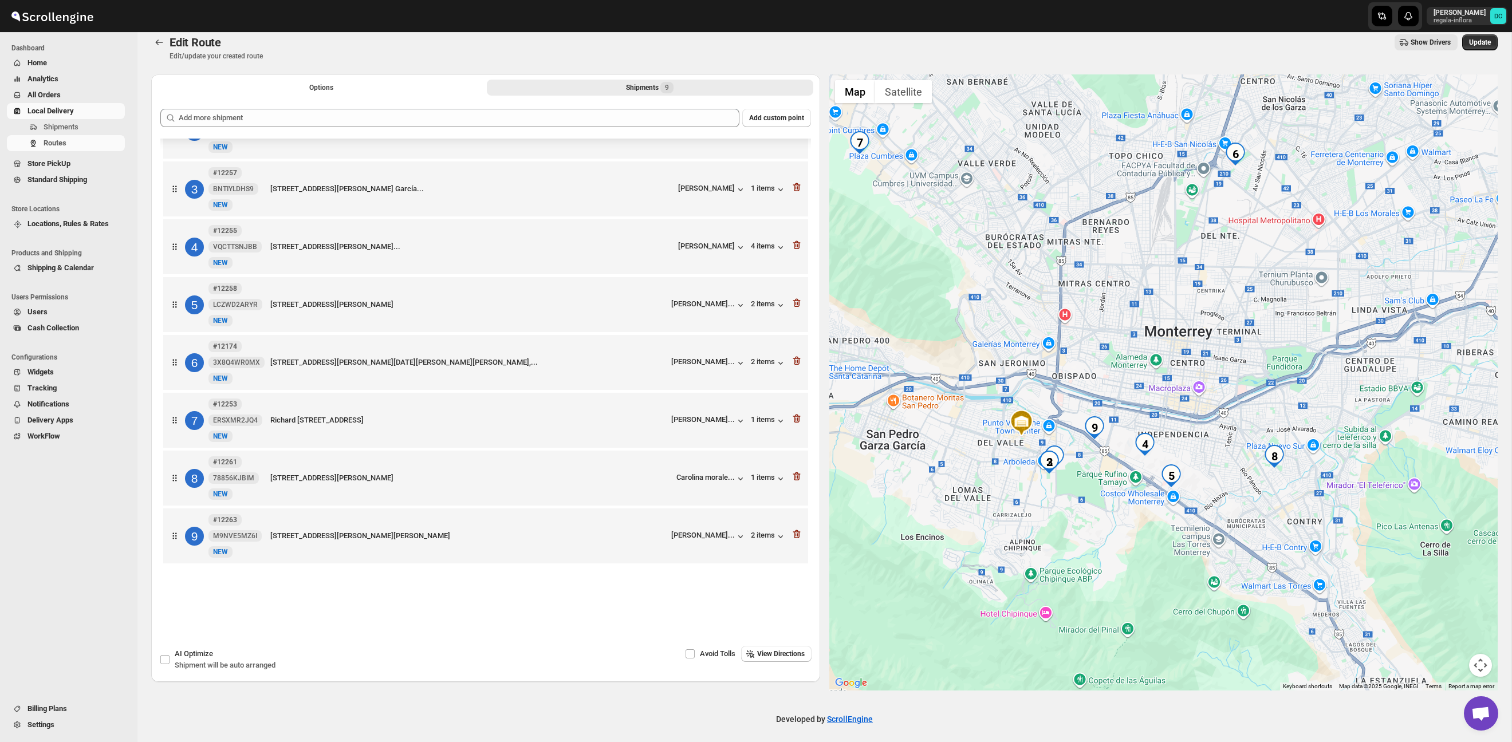
drag, startPoint x: 1267, startPoint y: 552, endPoint x: 1234, endPoint y: 530, distance: 40.0
click at [1234, 530] on div at bounding box center [1163, 382] width 669 height 616
click at [795, 357] on icon "button" at bounding box center [796, 361] width 7 height 9
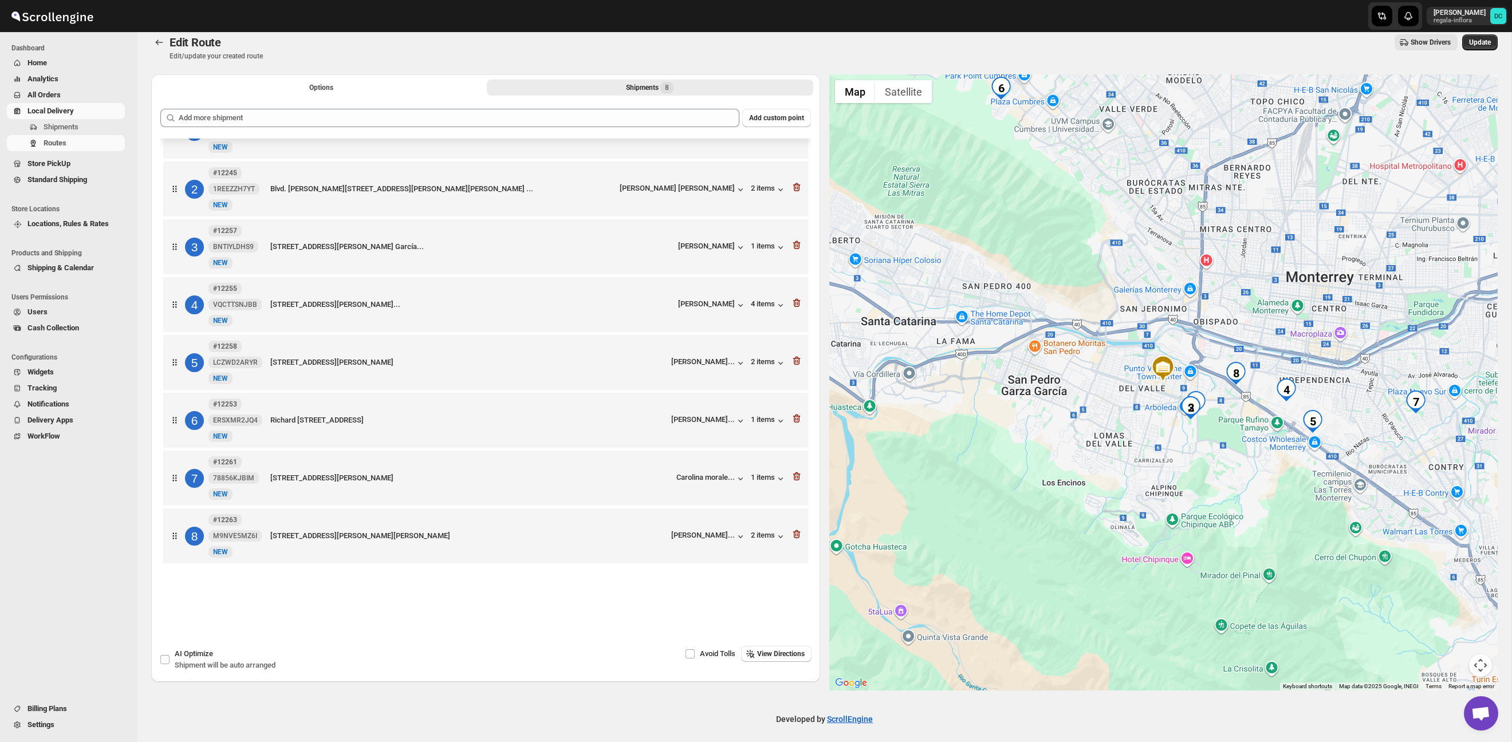
scroll to position [45, 0]
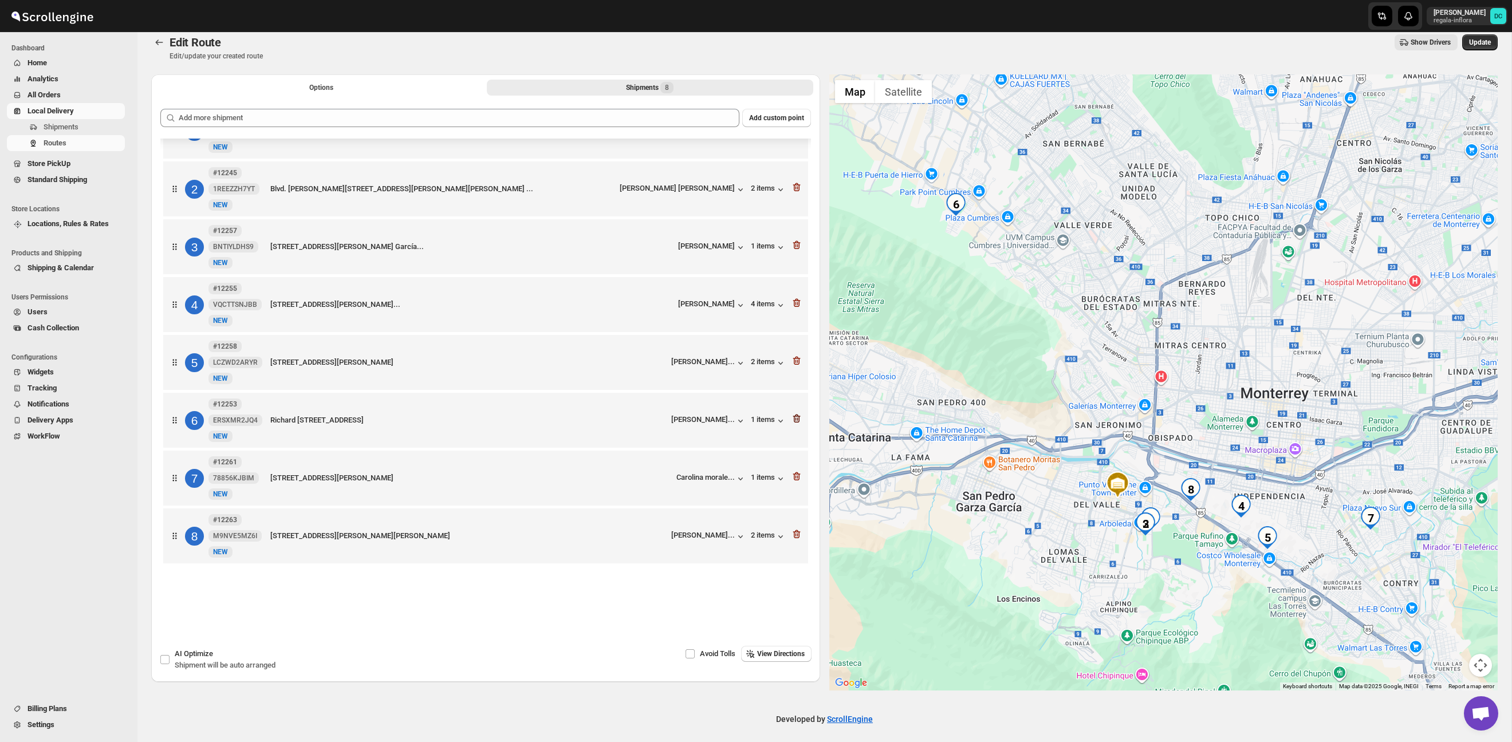
click at [797, 417] on icon "button" at bounding box center [797, 418] width 1 height 3
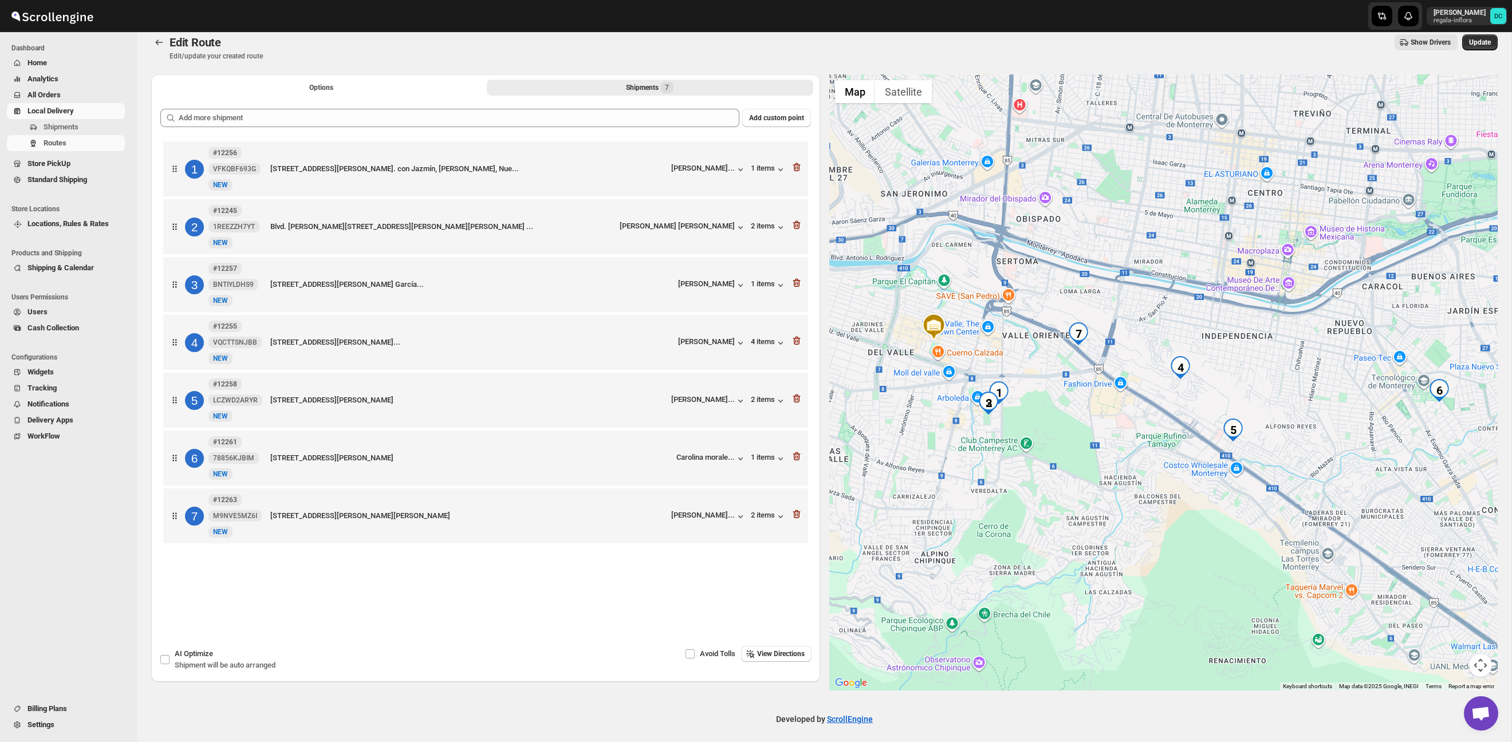
drag, startPoint x: 1019, startPoint y: 415, endPoint x: 1070, endPoint y: 431, distance: 53.3
click at [1070, 431] on div at bounding box center [1163, 382] width 669 height 616
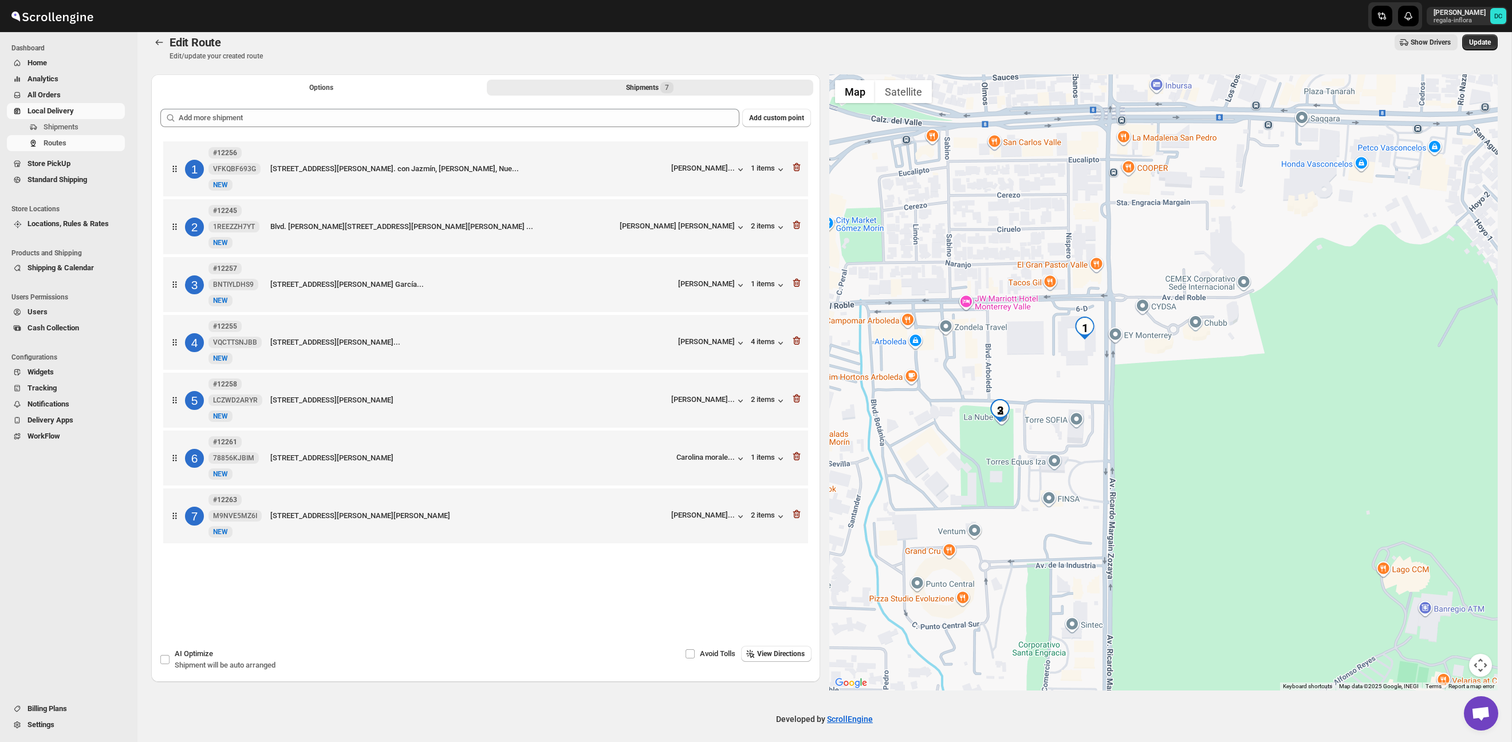
drag, startPoint x: 988, startPoint y: 441, endPoint x: 1054, endPoint y: 435, distance: 65.6
click at [1054, 435] on div at bounding box center [1163, 382] width 669 height 616
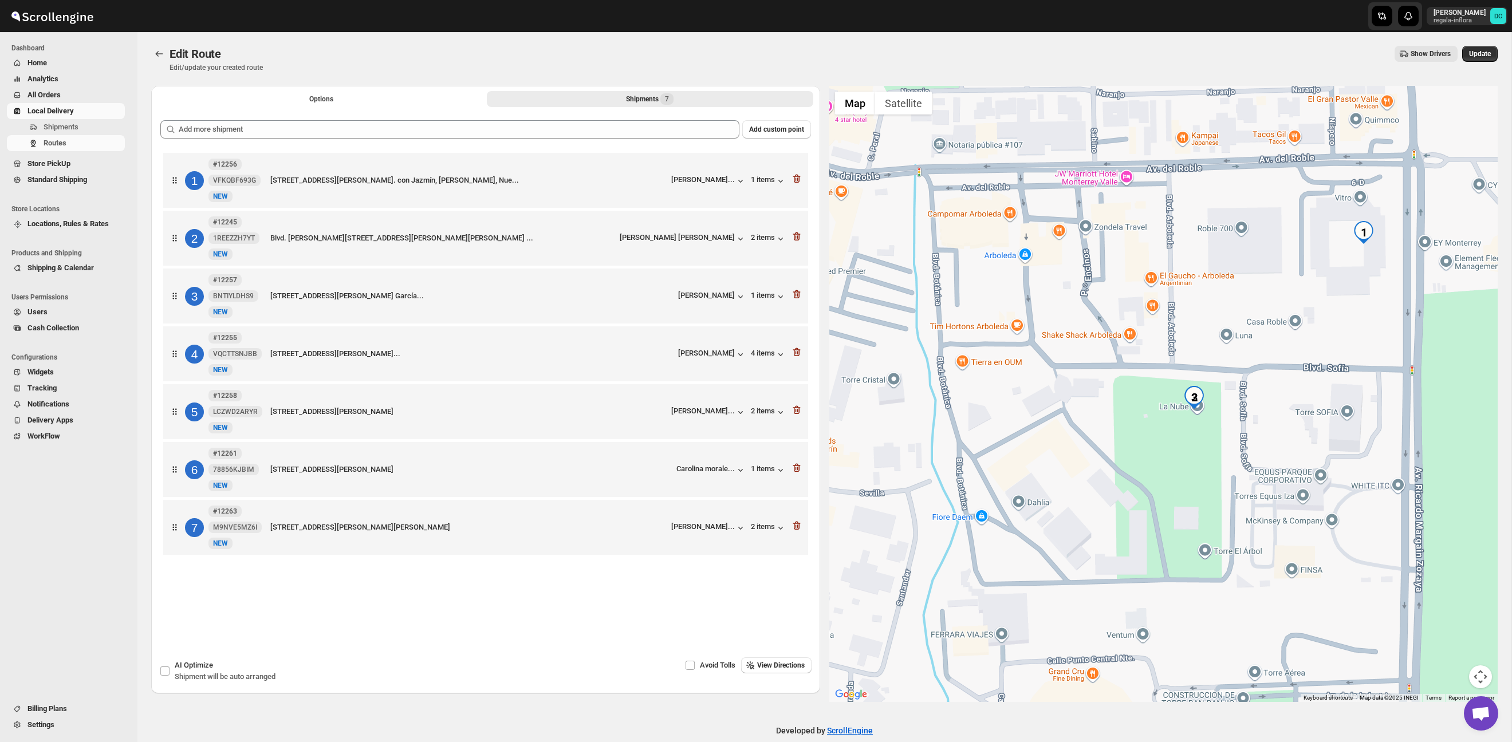
drag, startPoint x: 1014, startPoint y: 468, endPoint x: 1182, endPoint y: 467, distance: 167.8
click at [1182, 467] on div at bounding box center [1163, 394] width 669 height 616
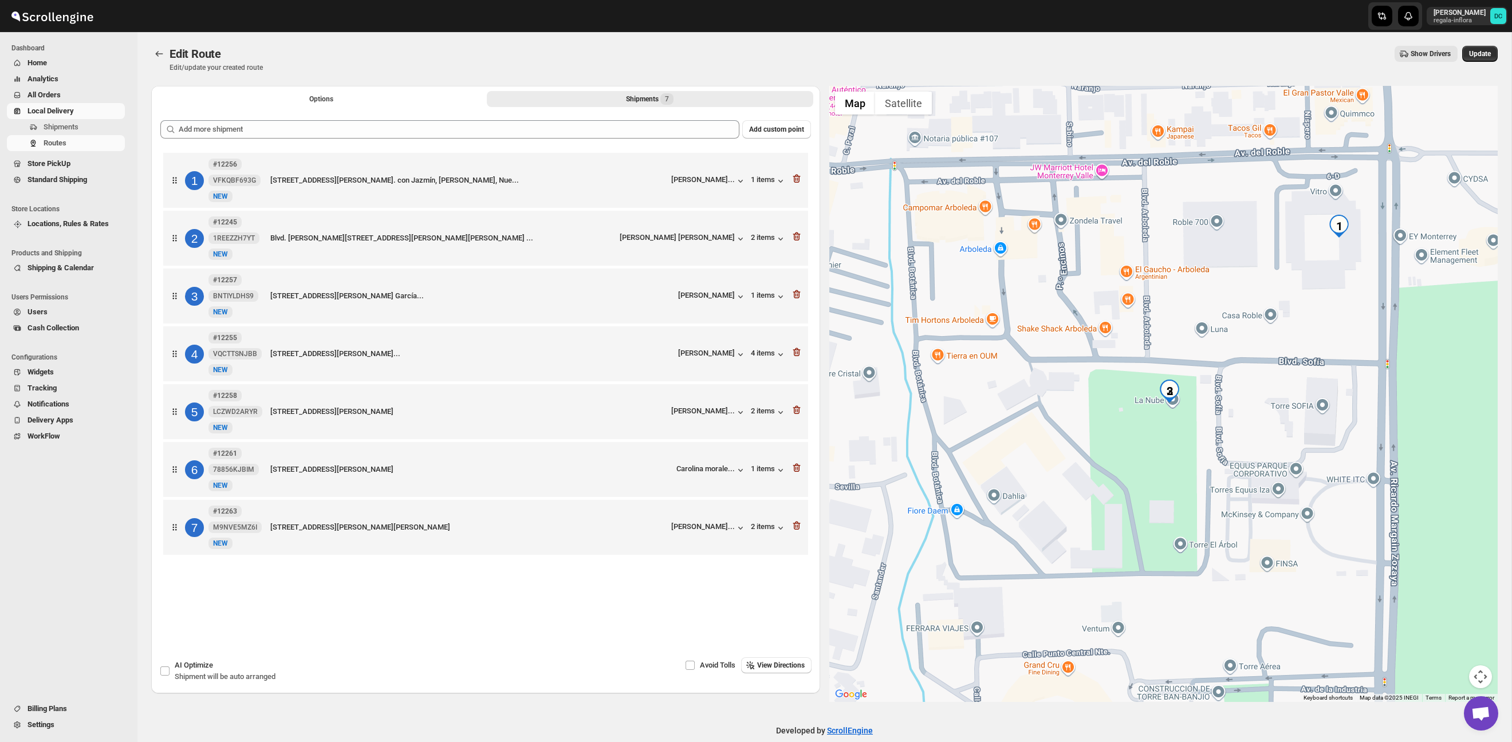
drag, startPoint x: 1235, startPoint y: 464, endPoint x: 1102, endPoint y: 443, distance: 134.5
click at [1102, 443] on div at bounding box center [1163, 394] width 669 height 616
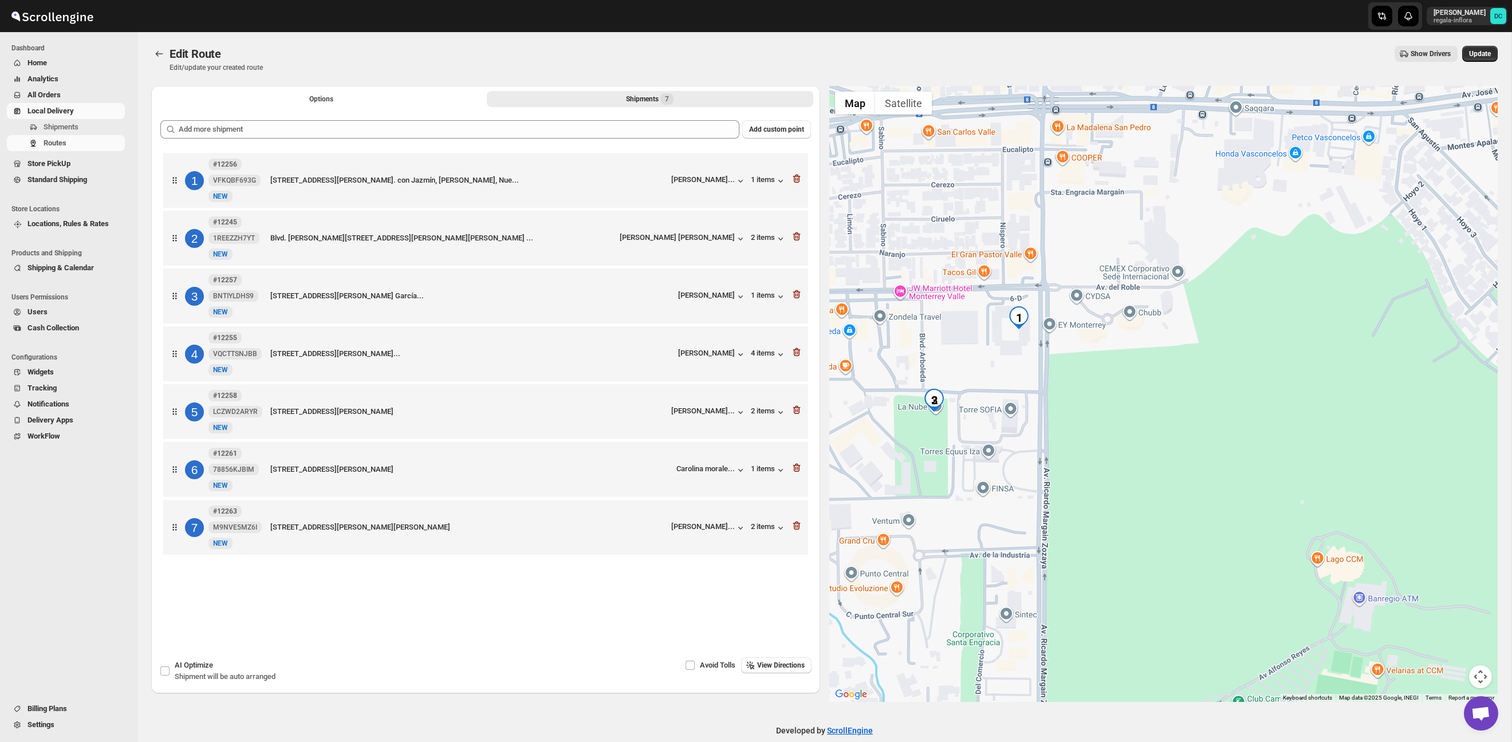
drag, startPoint x: 1311, startPoint y: 438, endPoint x: 1050, endPoint y: 434, distance: 261.2
click at [1031, 430] on div at bounding box center [1163, 394] width 669 height 616
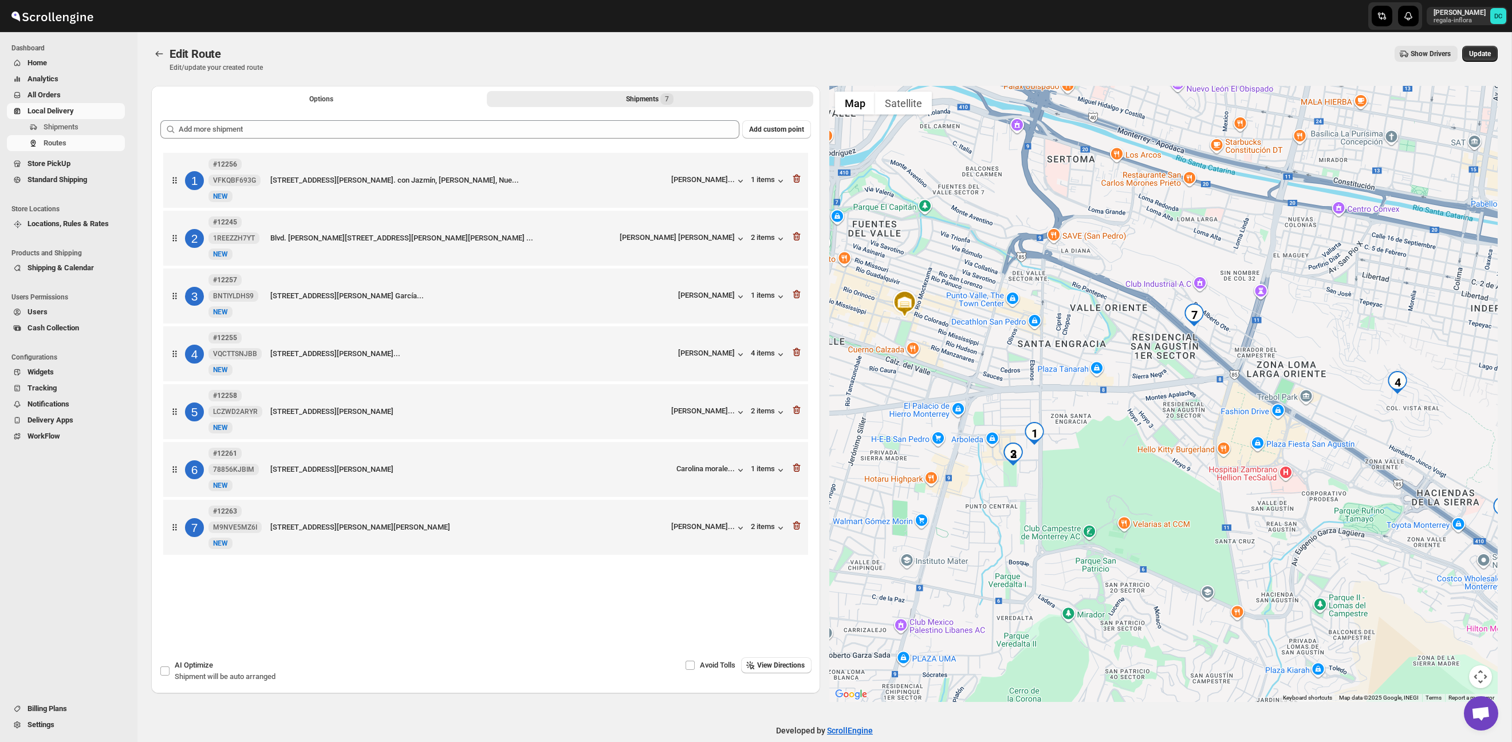
drag, startPoint x: 1214, startPoint y: 455, endPoint x: 1183, endPoint y: 458, distance: 31.1
click at [1183, 458] on div at bounding box center [1163, 394] width 669 height 616
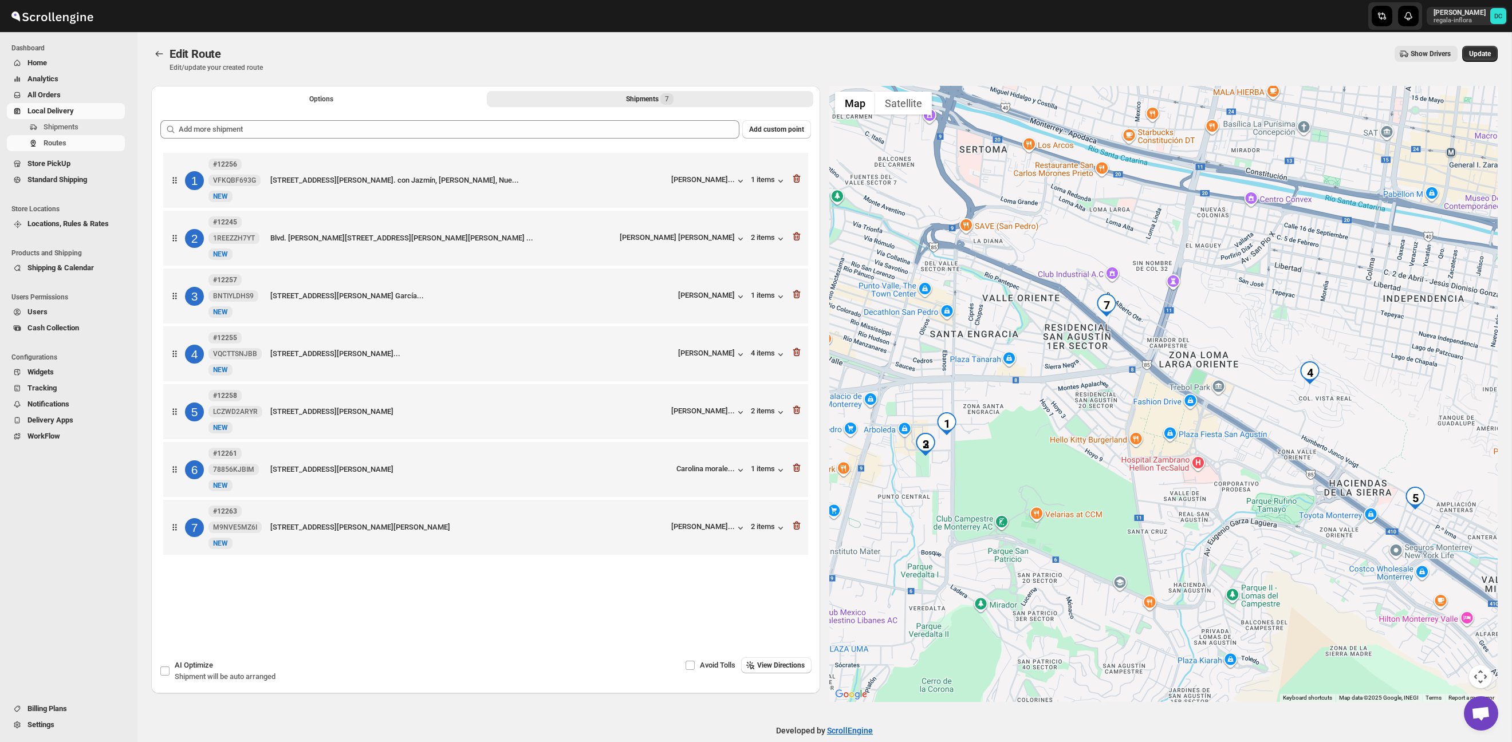
drag, startPoint x: 1193, startPoint y: 511, endPoint x: 1133, endPoint y: 497, distance: 61.8
click at [1133, 497] on div at bounding box center [1163, 394] width 669 height 616
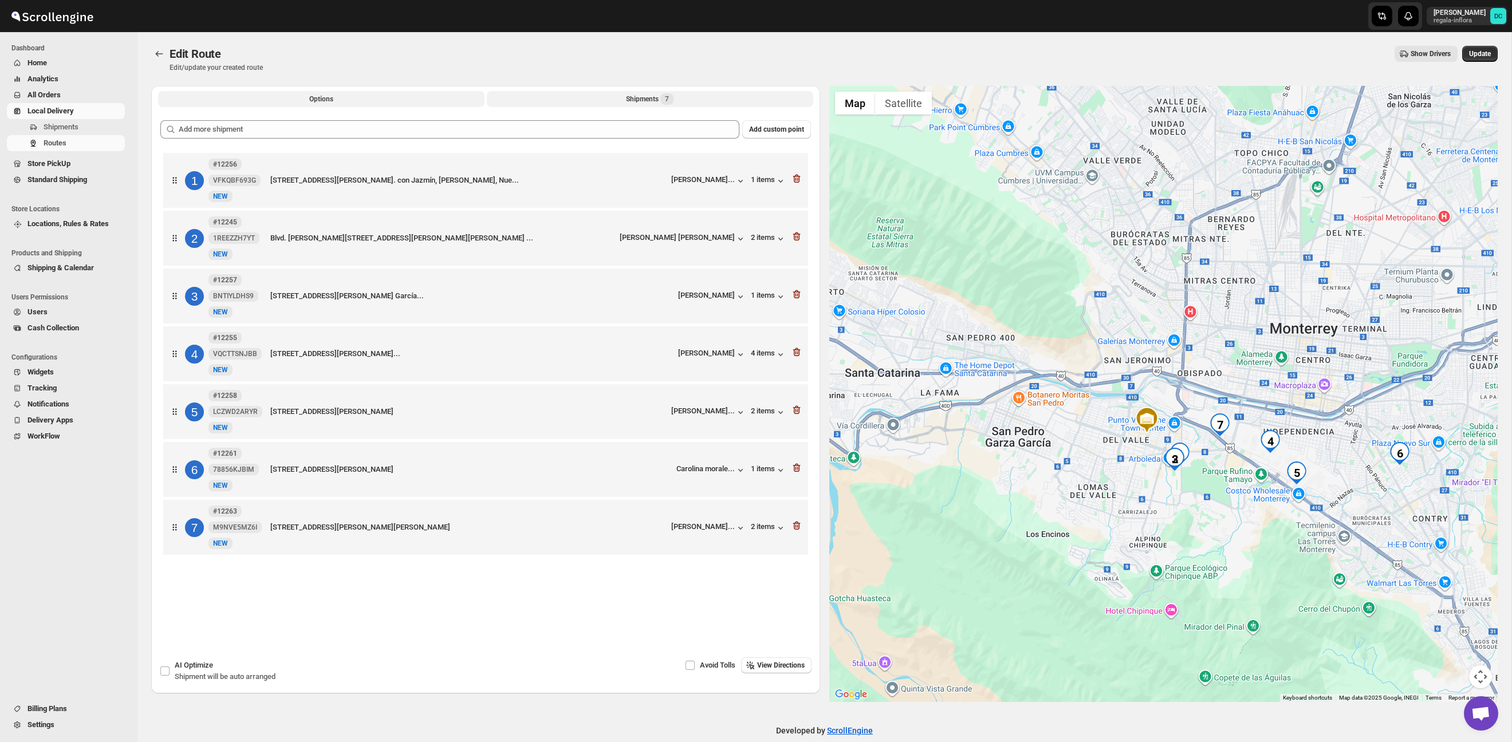
click at [383, 96] on button "Options" at bounding box center [321, 99] width 326 height 16
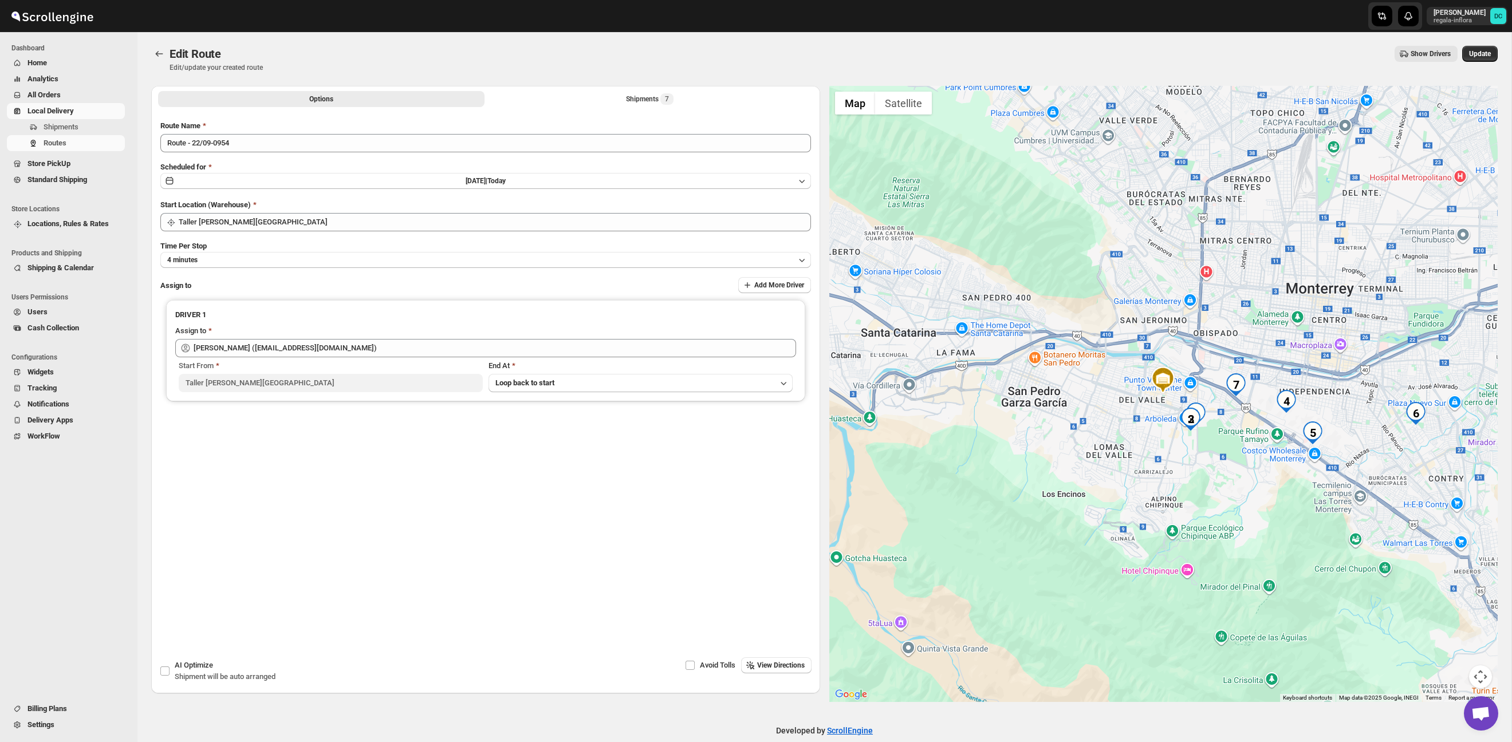
drag, startPoint x: 1482, startPoint y: 53, endPoint x: 899, endPoint y: 6, distance: 584.3
click at [1480, 53] on span "Update" at bounding box center [1480, 53] width 22 height 9
